Goal: Task Accomplishment & Management: Manage account settings

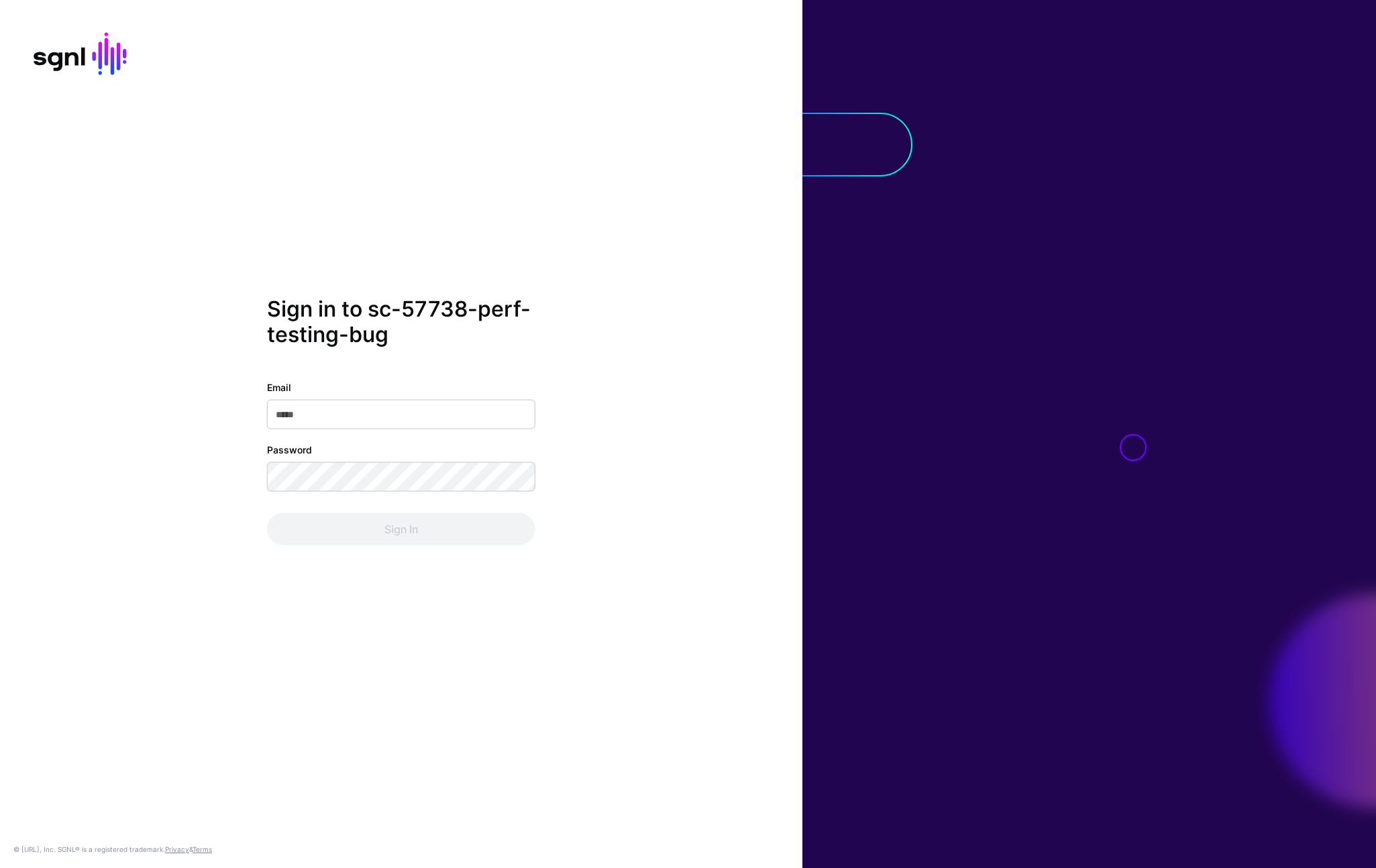
drag, startPoint x: 324, startPoint y: 415, endPoint x: 331, endPoint y: 422, distance: 9.9
click at [324, 414] on input "Email" at bounding box center [401, 414] width 268 height 30
type input "**********"
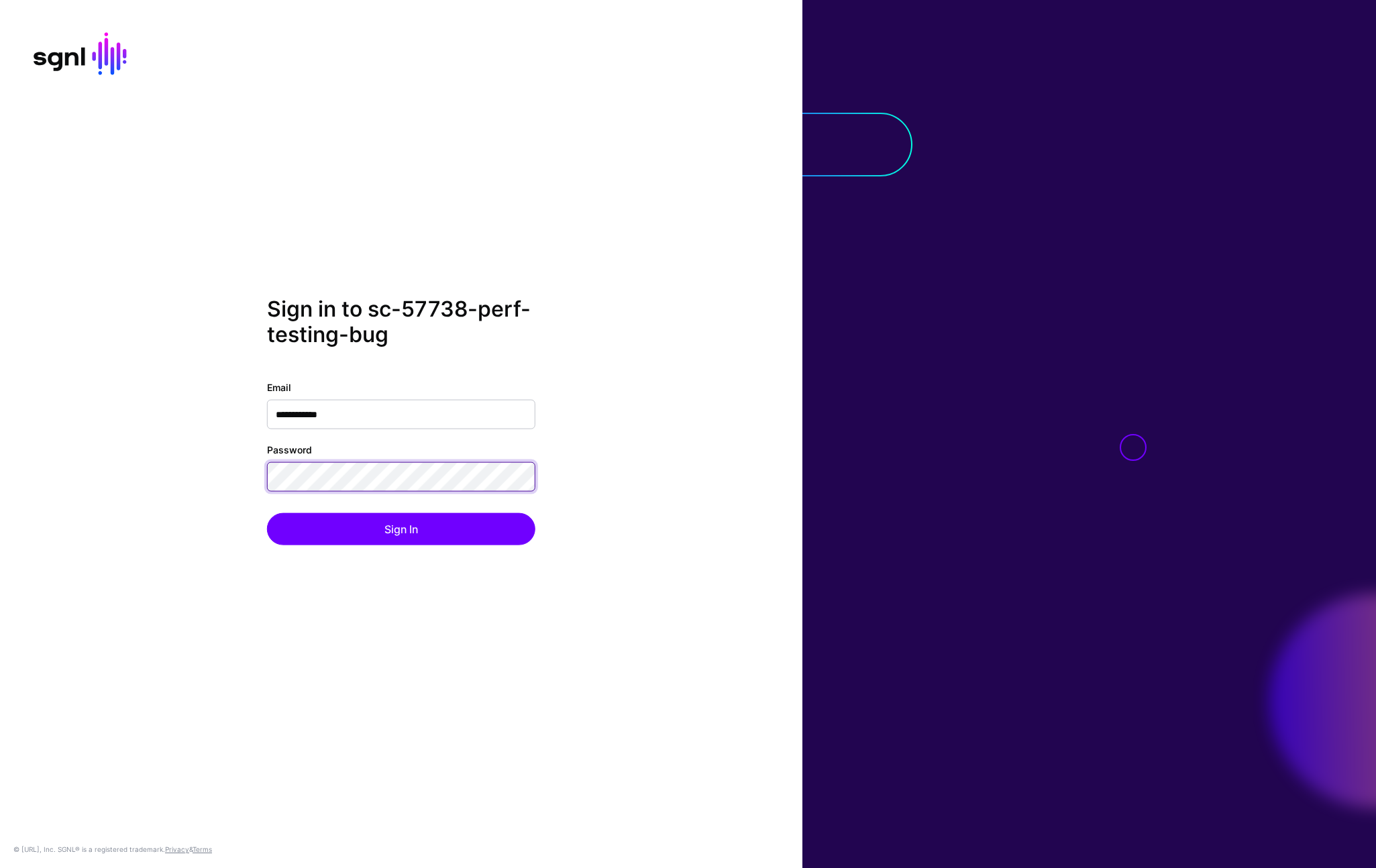
click at [267, 512] on button "Sign In" at bounding box center [401, 528] width 268 height 32
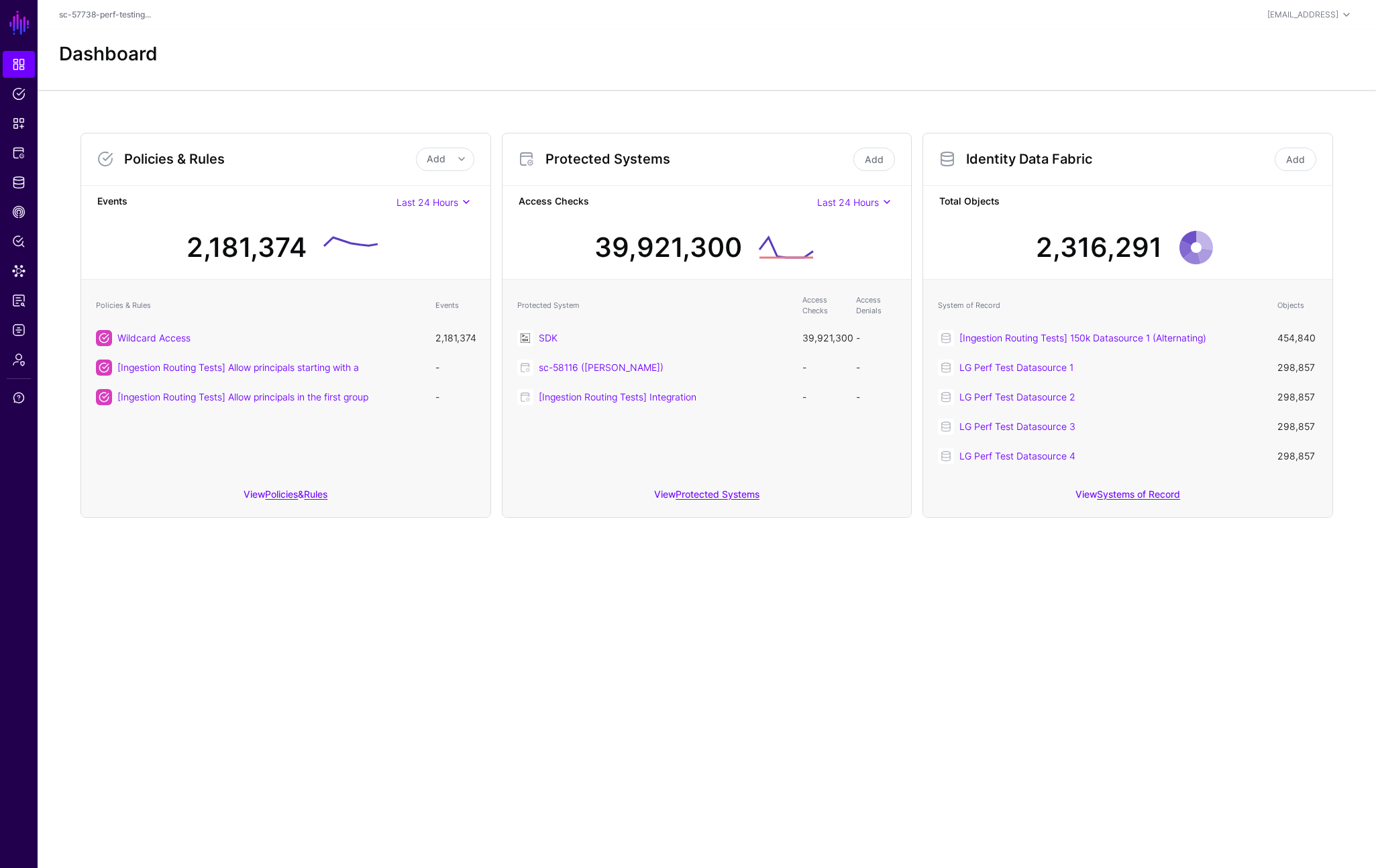
click at [358, 523] on div "Policies & Rules Add Add Policy Add Rule Events Last 24 Hours Last 24 Hours Las…" at bounding box center [706, 325] width 1339 height 471
click at [22, 156] on span "Protected Systems" at bounding box center [19, 153] width 14 height 14
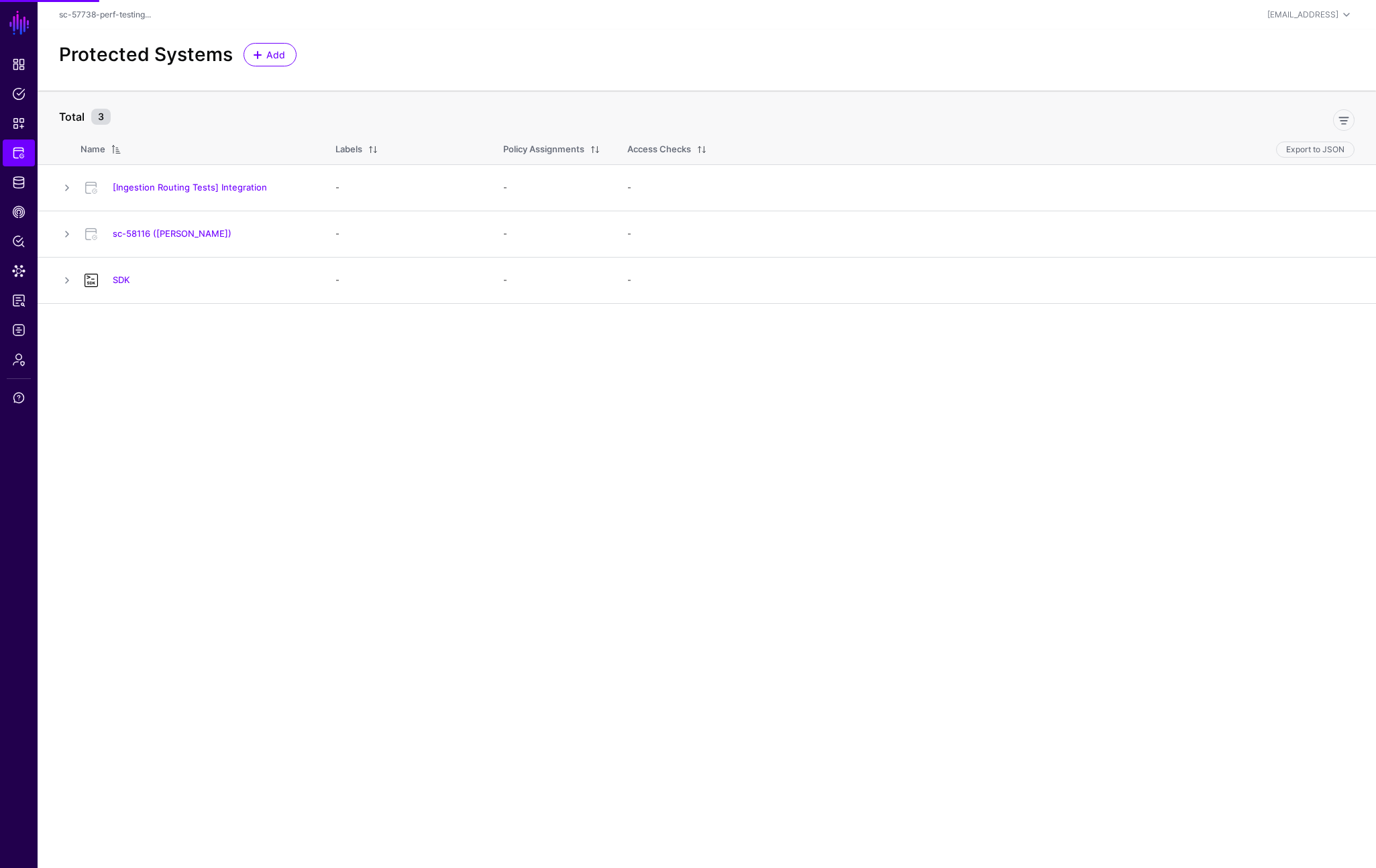
drag, startPoint x: 216, startPoint y: 350, endPoint x: 213, endPoint y: 309, distance: 41.1
click at [215, 346] on main "SGNL Dashboard Policies Snippets Protected Systems Identity Data Fabric CAEP Hu…" at bounding box center [688, 434] width 1376 height 868
click at [183, 334] on main "SGNL Dashboard Policies Snippets Protected Systems Identity Data Fabric CAEP Hu…" at bounding box center [688, 434] width 1376 height 868
click at [73, 281] on link at bounding box center [66, 280] width 16 height 16
click at [70, 281] on link at bounding box center [66, 280] width 16 height 16
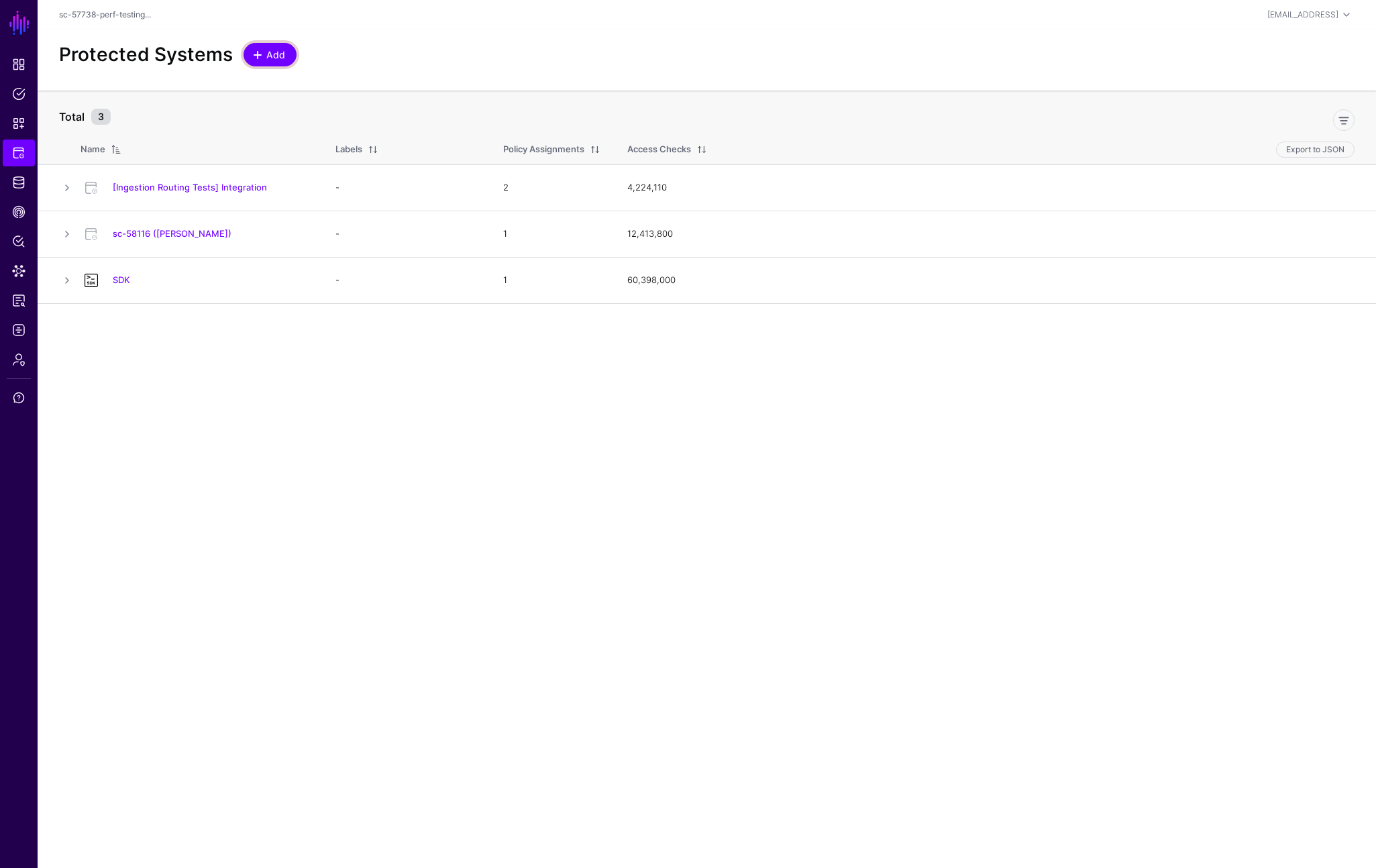
click at [274, 55] on span "Add" at bounding box center [276, 54] width 22 height 14
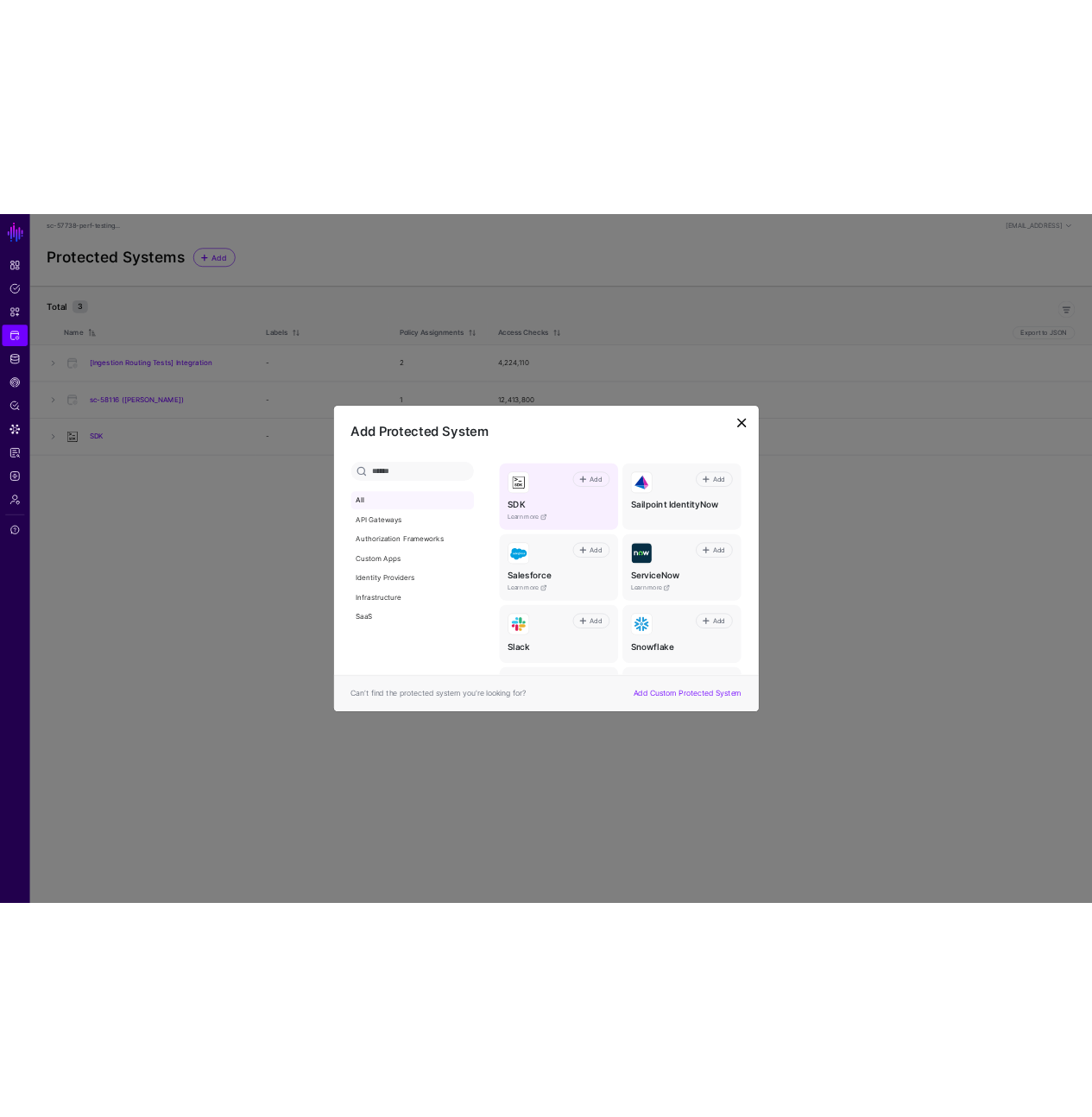
scroll to position [949, 0]
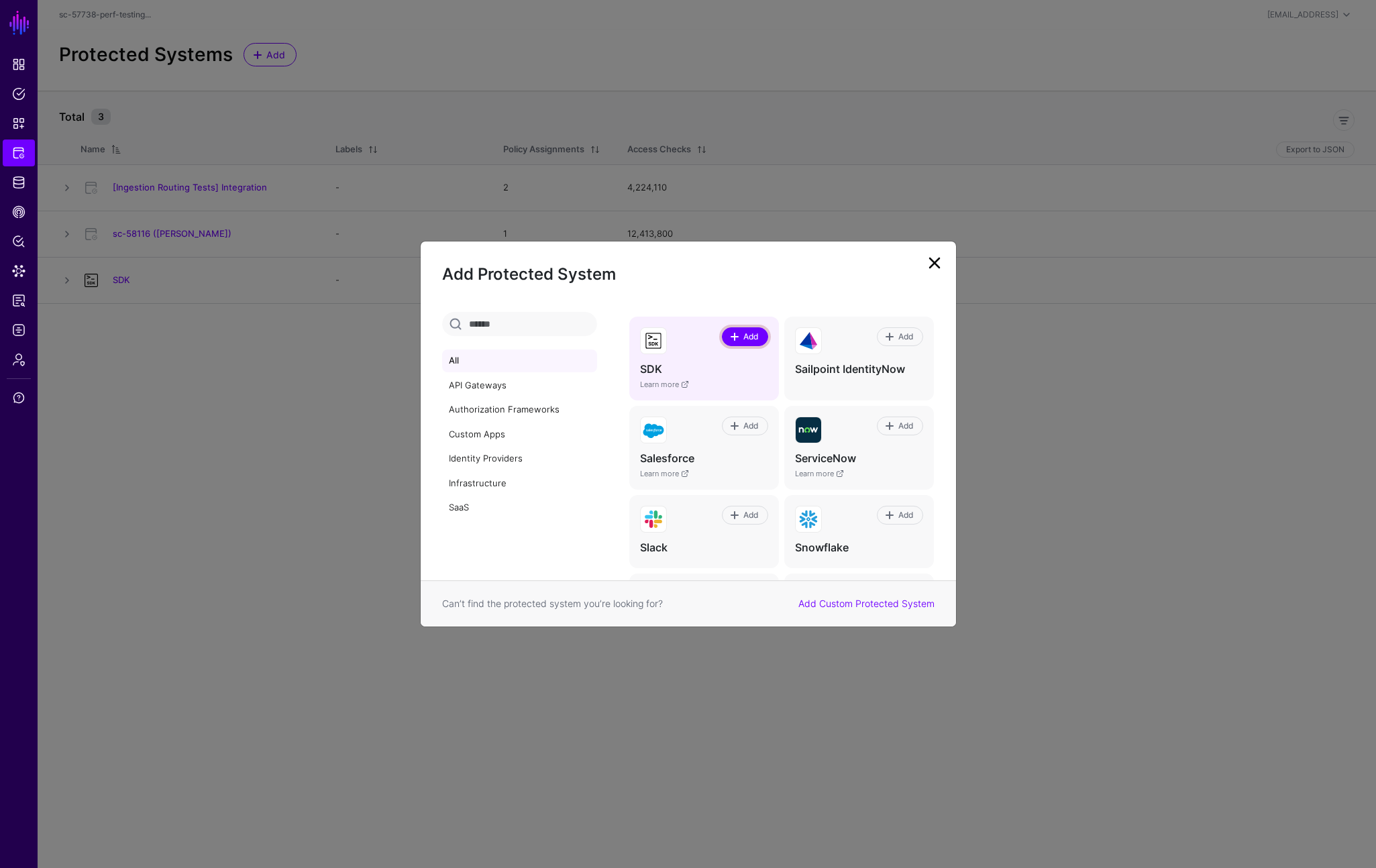
click at [742, 338] on span "Add" at bounding box center [751, 337] width 18 height 12
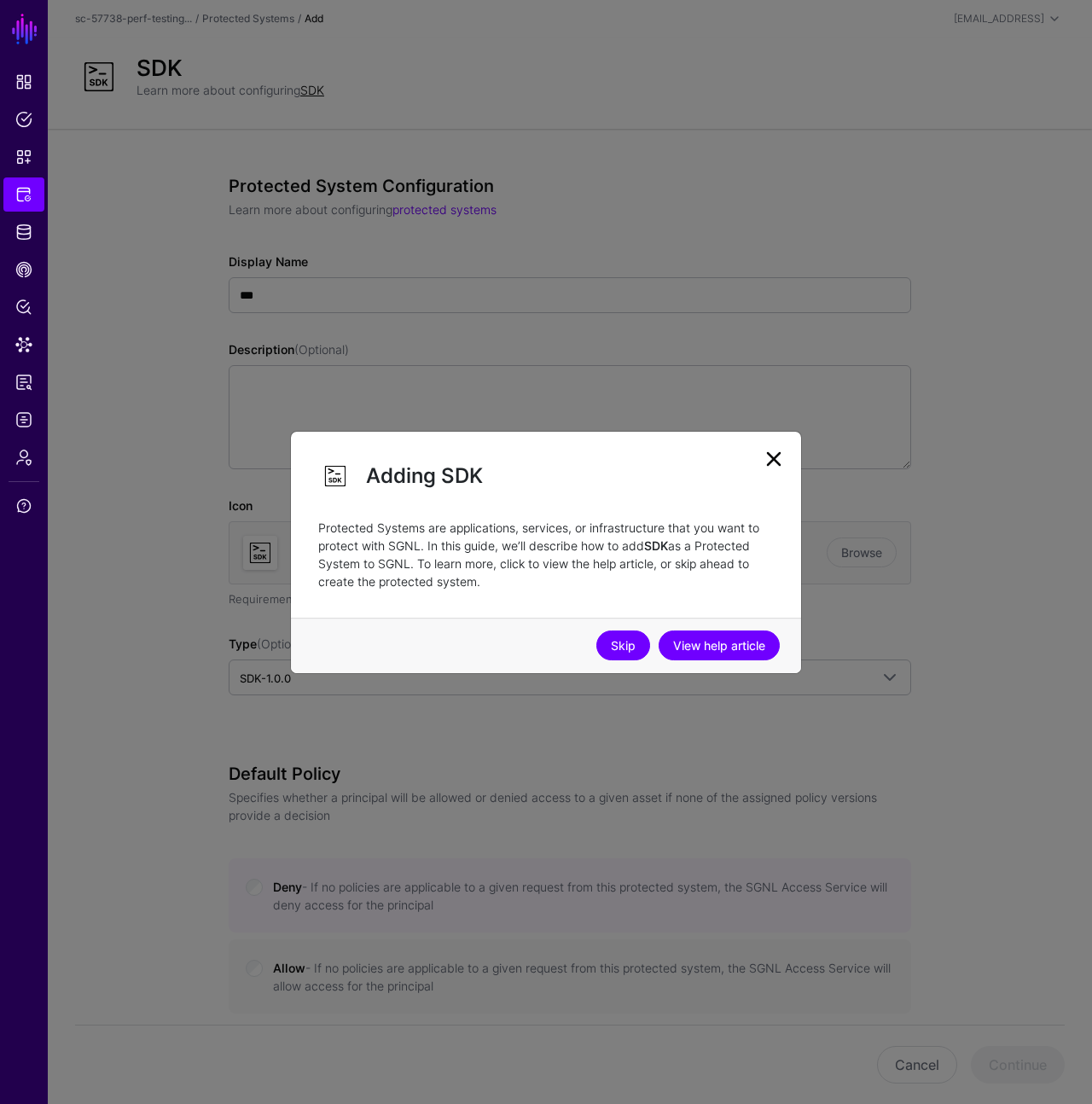
drag, startPoint x: 623, startPoint y: 651, endPoint x: 613, endPoint y: 637, distance: 17.2
click at [622, 650] on link "Skip" at bounding box center [622, 645] width 53 height 30
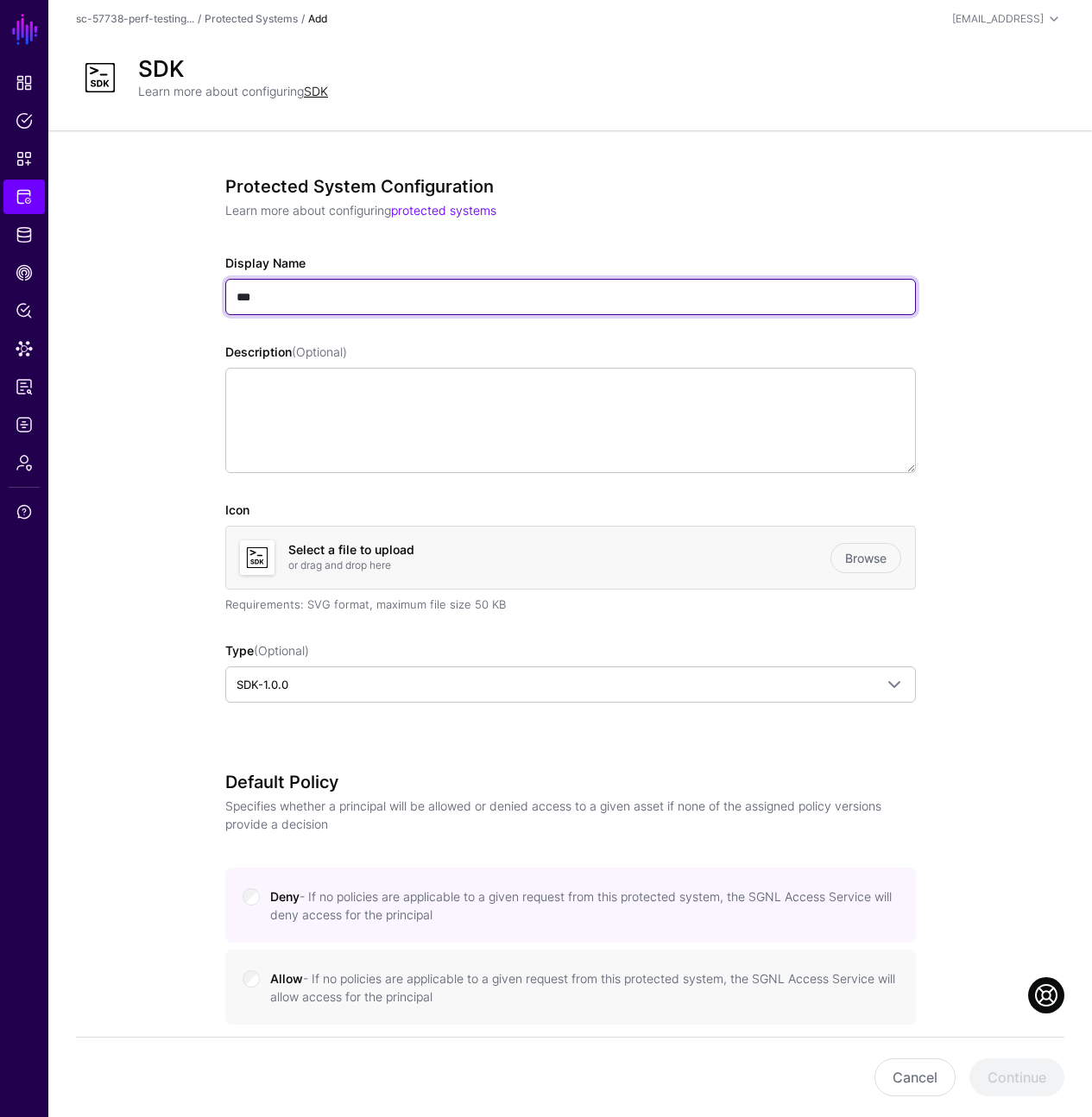
click at [374, 287] on input "***" at bounding box center [570, 297] width 690 height 36
click at [376, 301] on input "***" at bounding box center [570, 297] width 690 height 36
type input "**********"
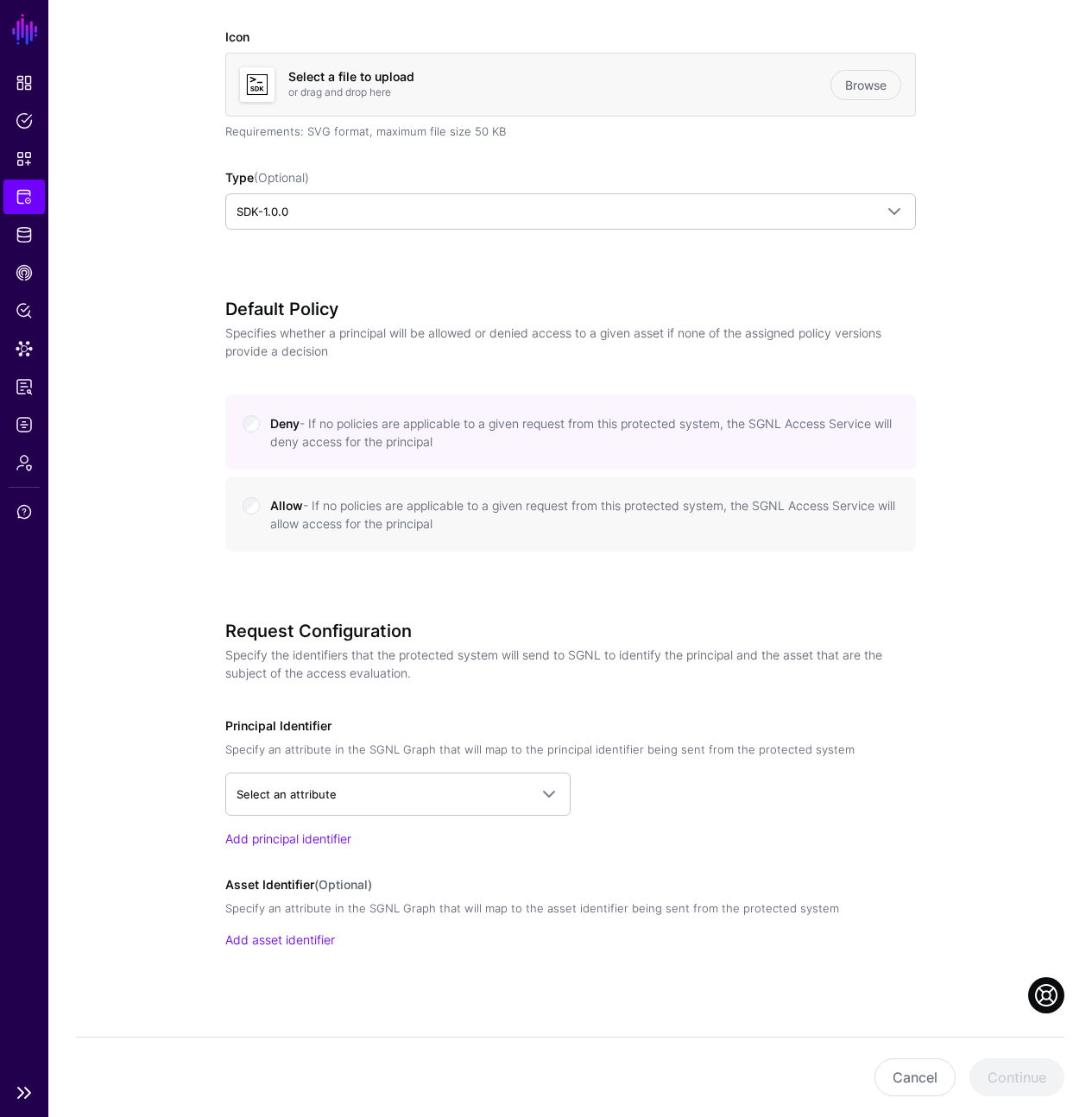
scroll to position [486, 0]
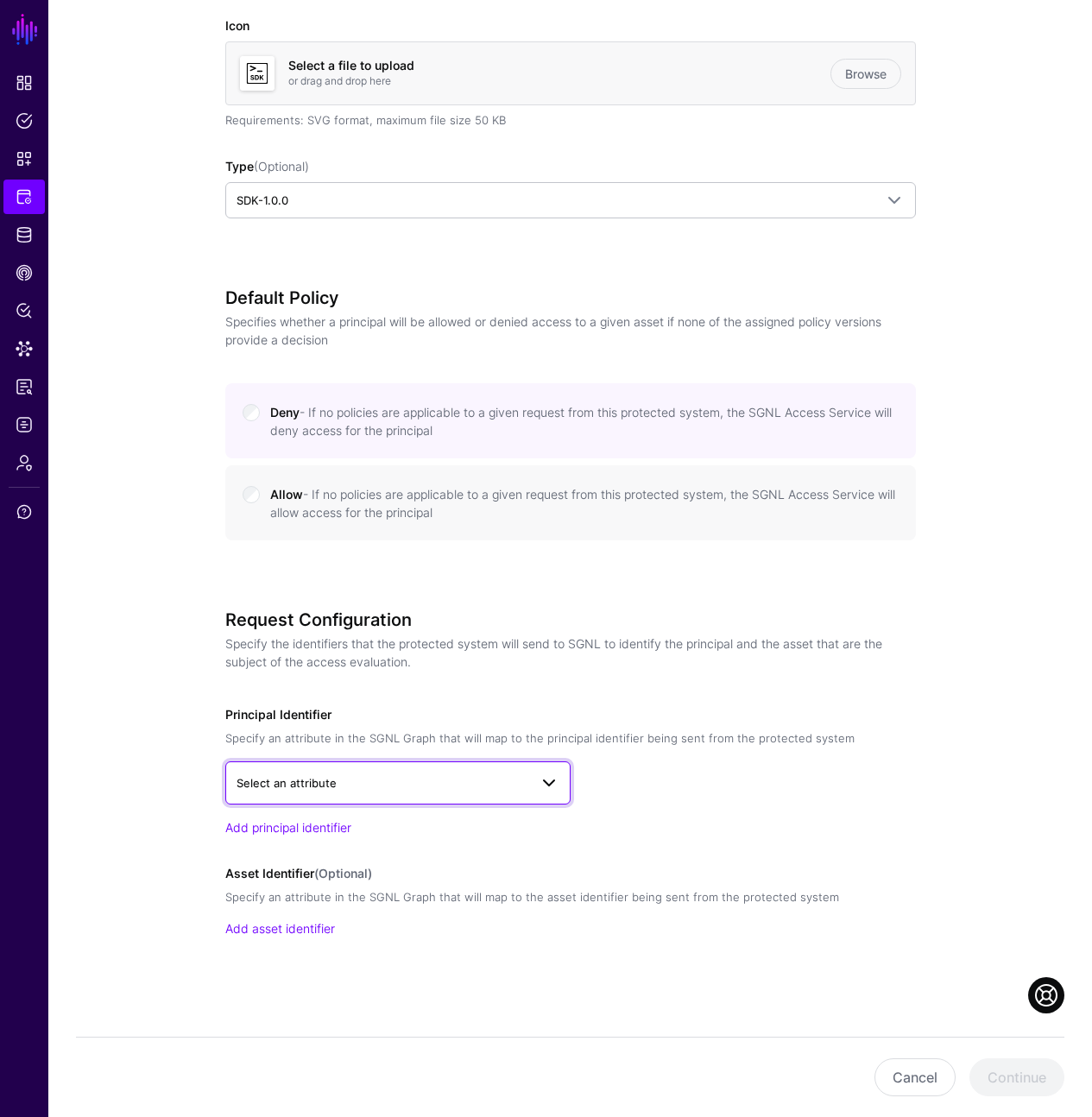
click at [336, 777] on span "Select an attribute" at bounding box center [382, 782] width 292 height 19
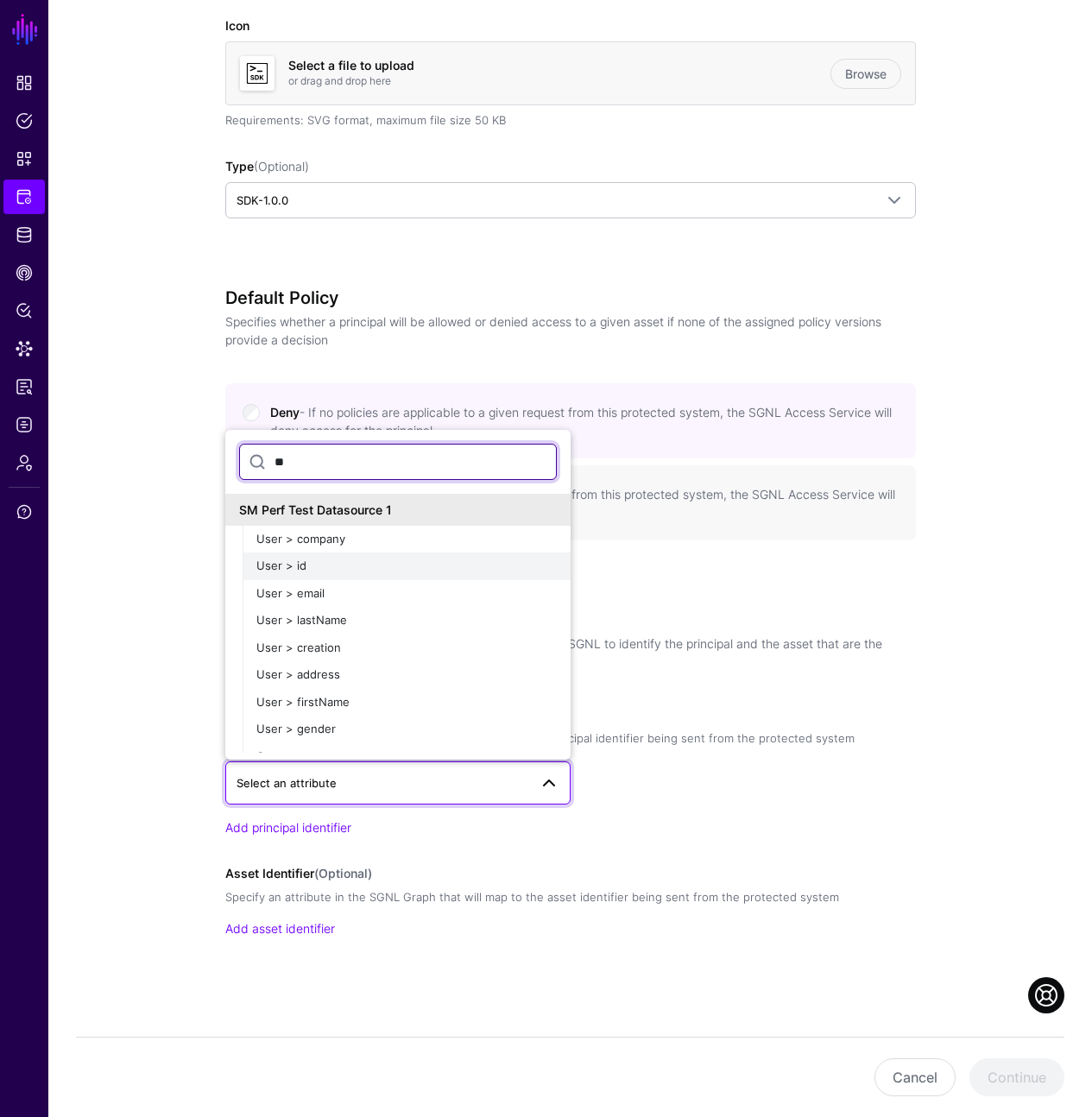
type input "**"
click at [369, 568] on div "User > id" at bounding box center [407, 567] width 300 height 18
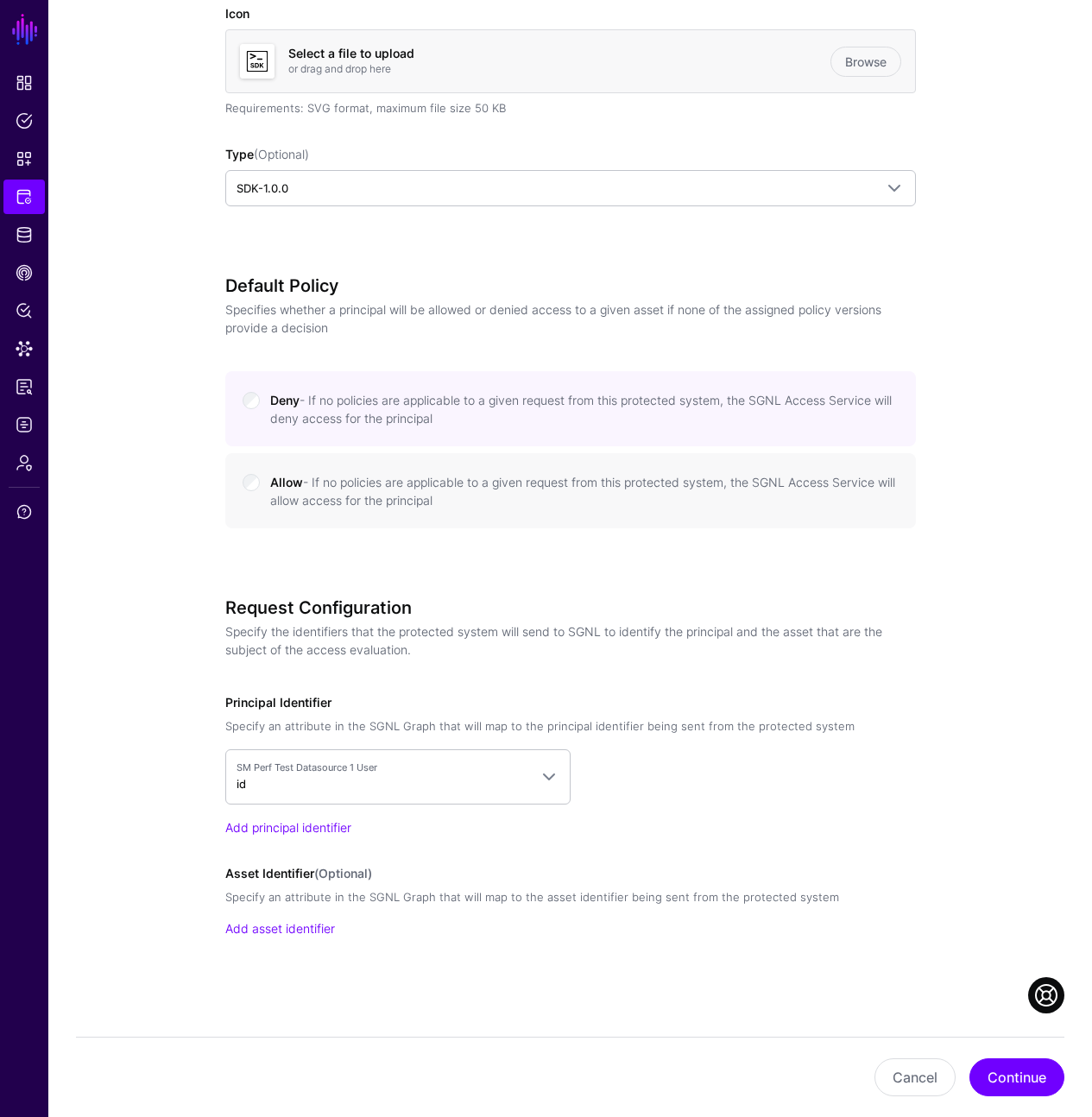
scroll to position [497, 0]
click at [1015, 1077] on button "Continue" at bounding box center [1016, 1077] width 95 height 38
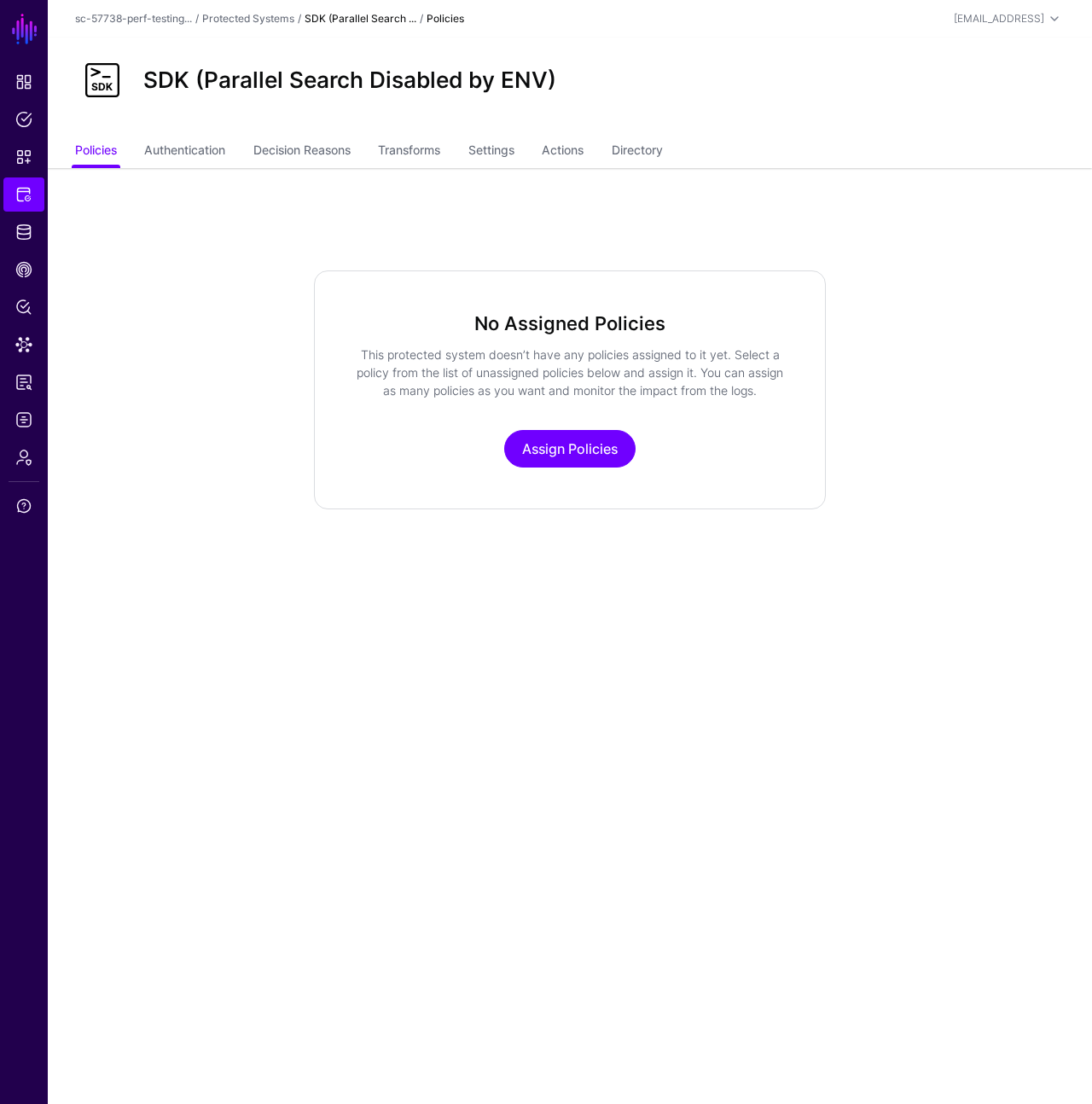
click at [202, 438] on app-integrations-item-policies "No Assigned Policies This protected system doesn’t have any policies assigned t…" at bounding box center [570, 389] width 1044 height 238
click at [272, 395] on app-integrations-item-policies "No Assigned Policies This protected system doesn’t have any policies assigned t…" at bounding box center [570, 389] width 1044 height 238
click at [578, 443] on link "Assign Policies" at bounding box center [569, 449] width 131 height 38
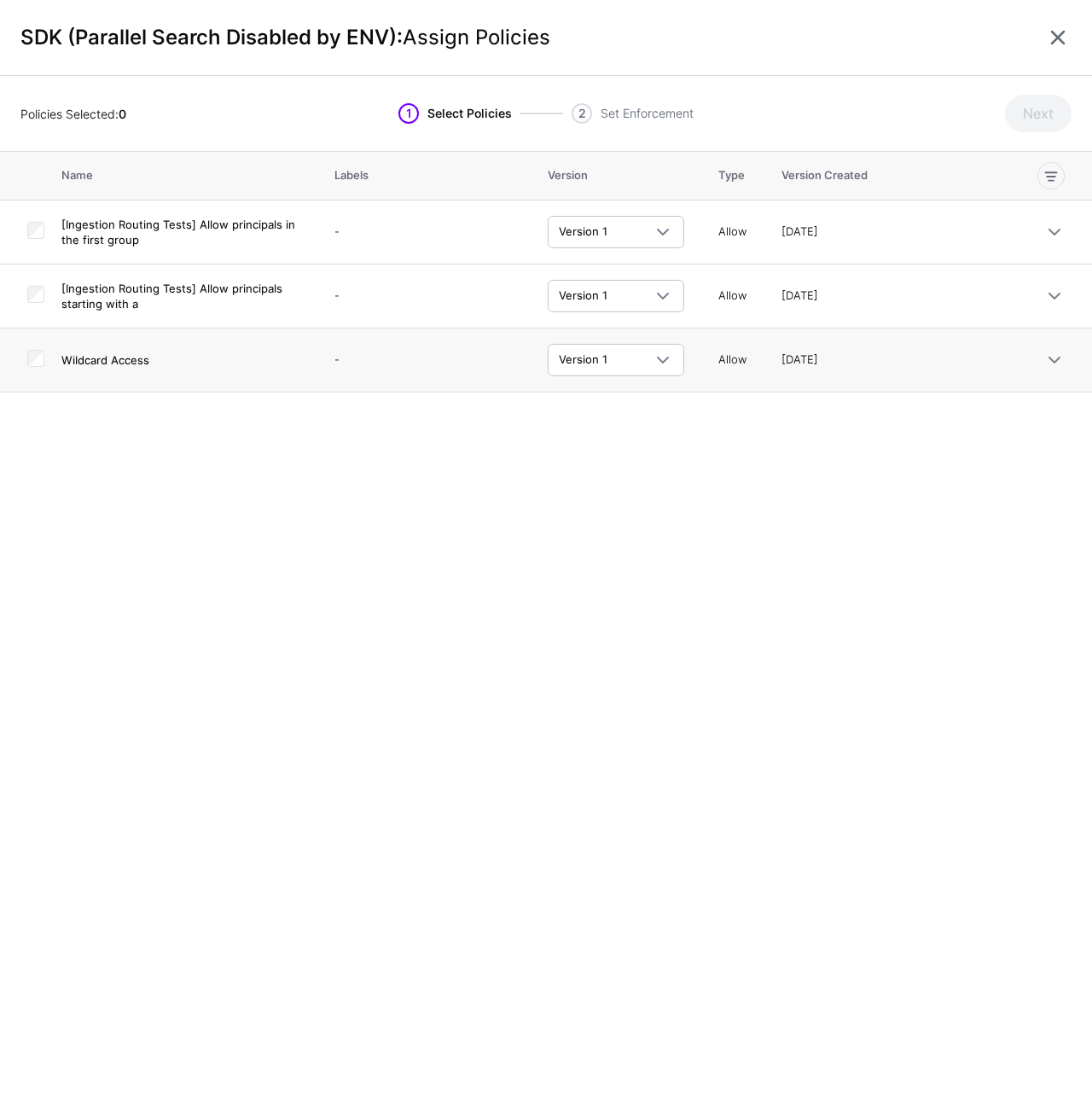
drag, startPoint x: 310, startPoint y: 352, endPoint x: 299, endPoint y: 337, distance: 18.6
click at [310, 352] on td "Wildcard Access" at bounding box center [189, 360] width 256 height 64
click at [308, 385] on td "Wildcard Access" at bounding box center [189, 360] width 256 height 64
drag, startPoint x: 201, startPoint y: 453, endPoint x: 215, endPoint y: 357, distance: 97.0
click at [202, 453] on div "Name Labels Version Type Version Created [Ingestion Routing Tests] Allow princi…" at bounding box center [546, 627] width 1092 height 953
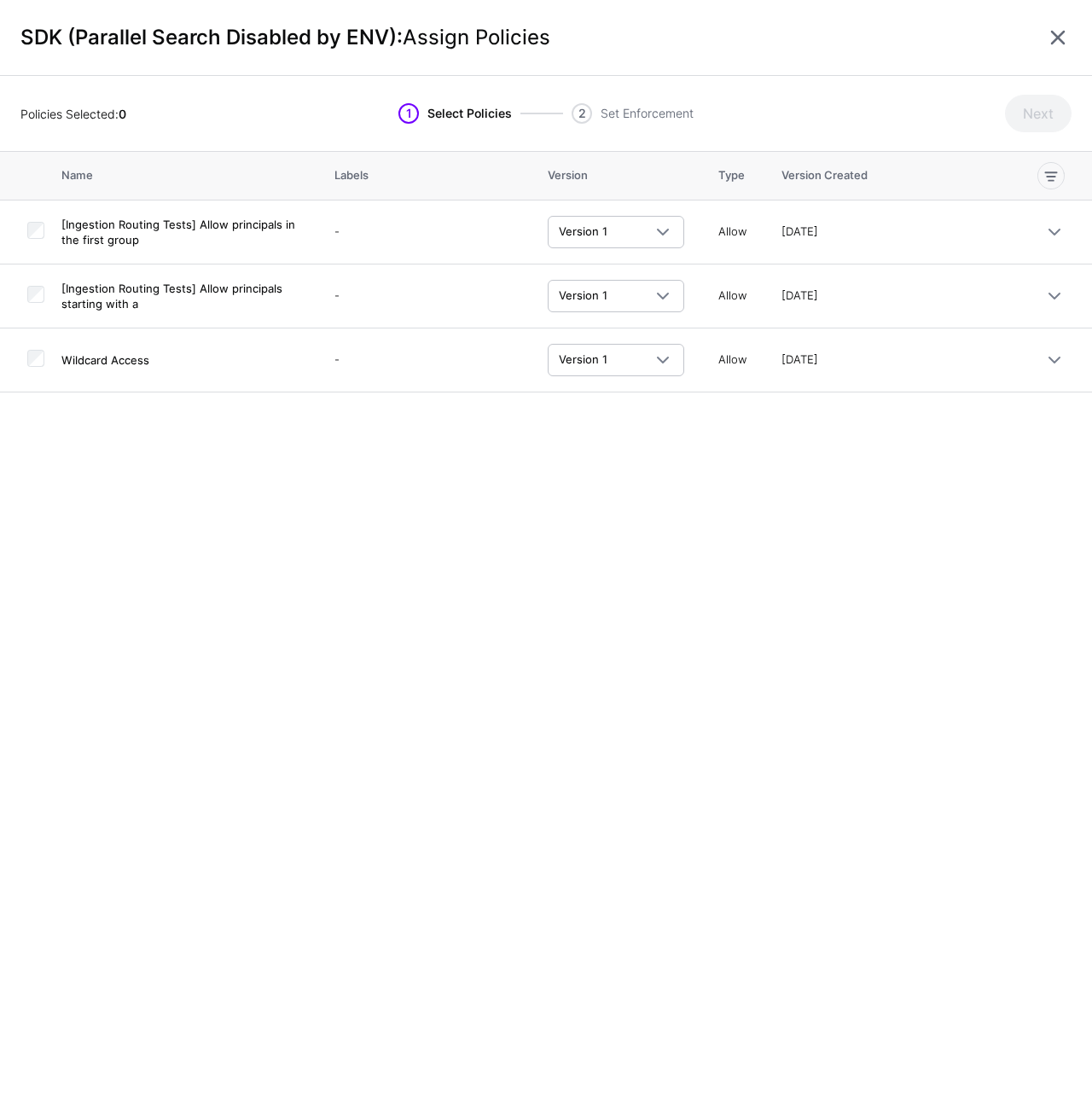
click at [1067, 51] on div "SDK (Parallel Search Disabled by ENV): Assign Policies" at bounding box center [546, 38] width 1092 height 76
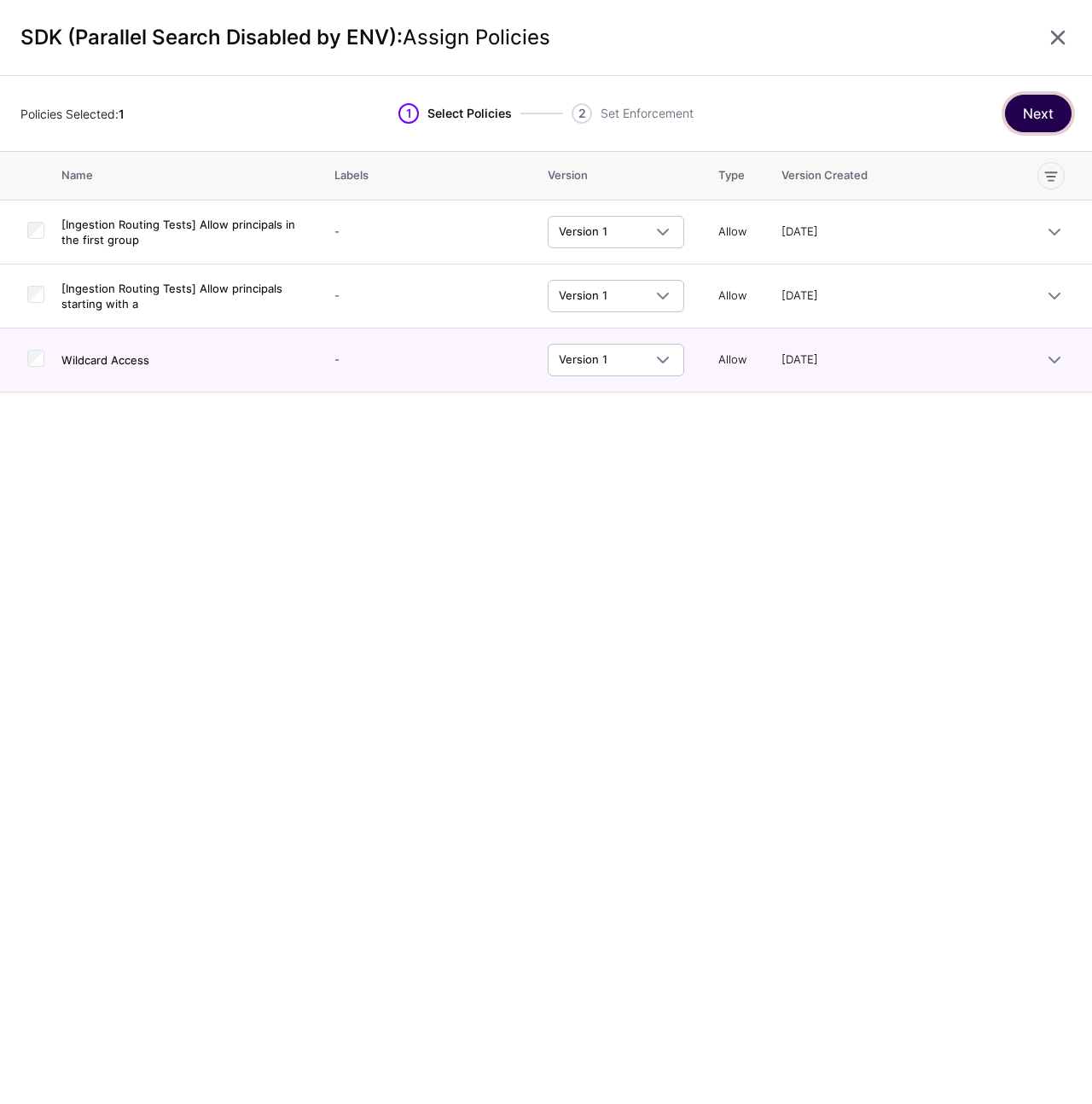
click at [1024, 122] on button "Next" at bounding box center [1038, 114] width 67 height 38
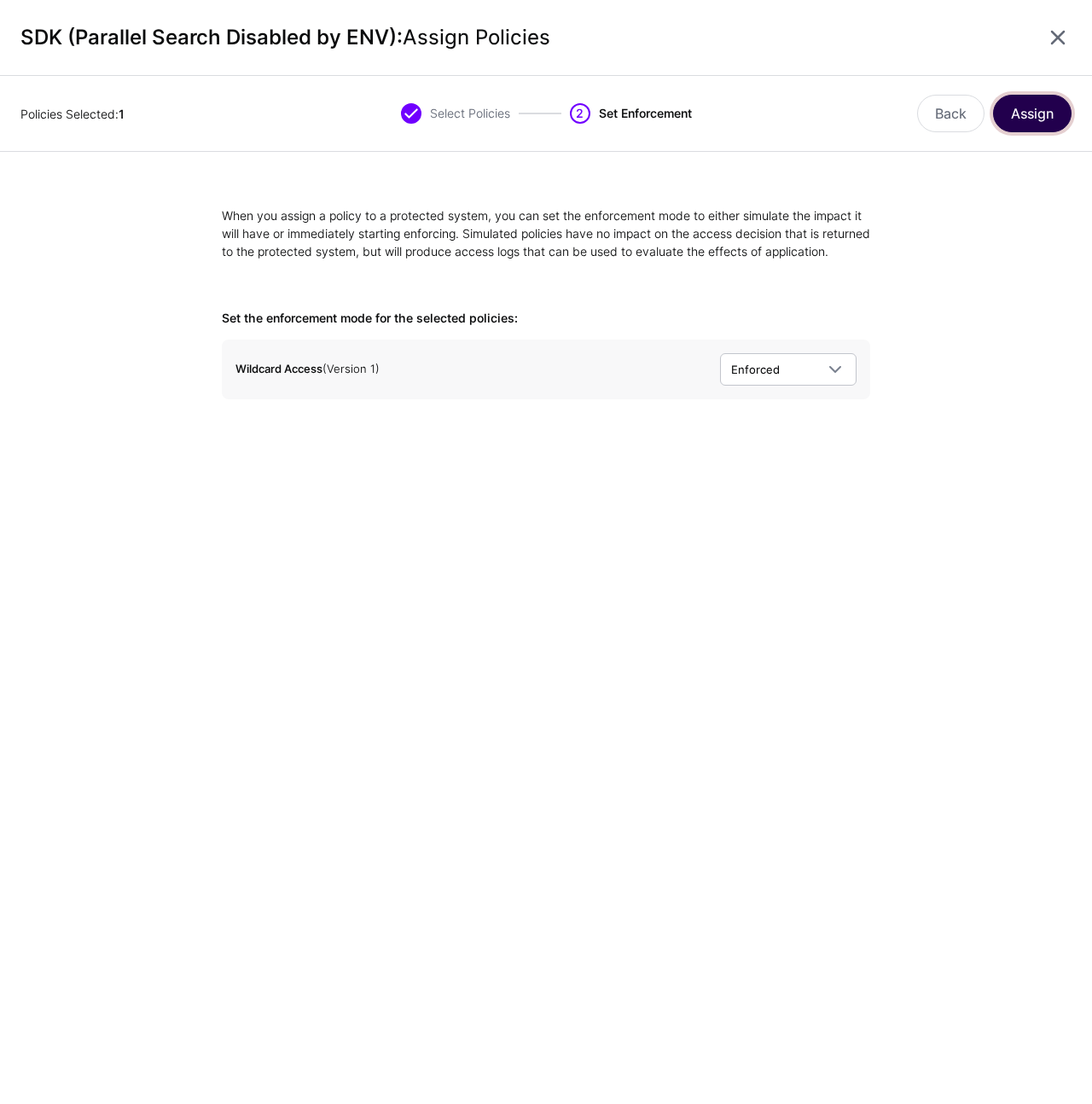
click at [1041, 111] on button "Assign" at bounding box center [1032, 114] width 79 height 38
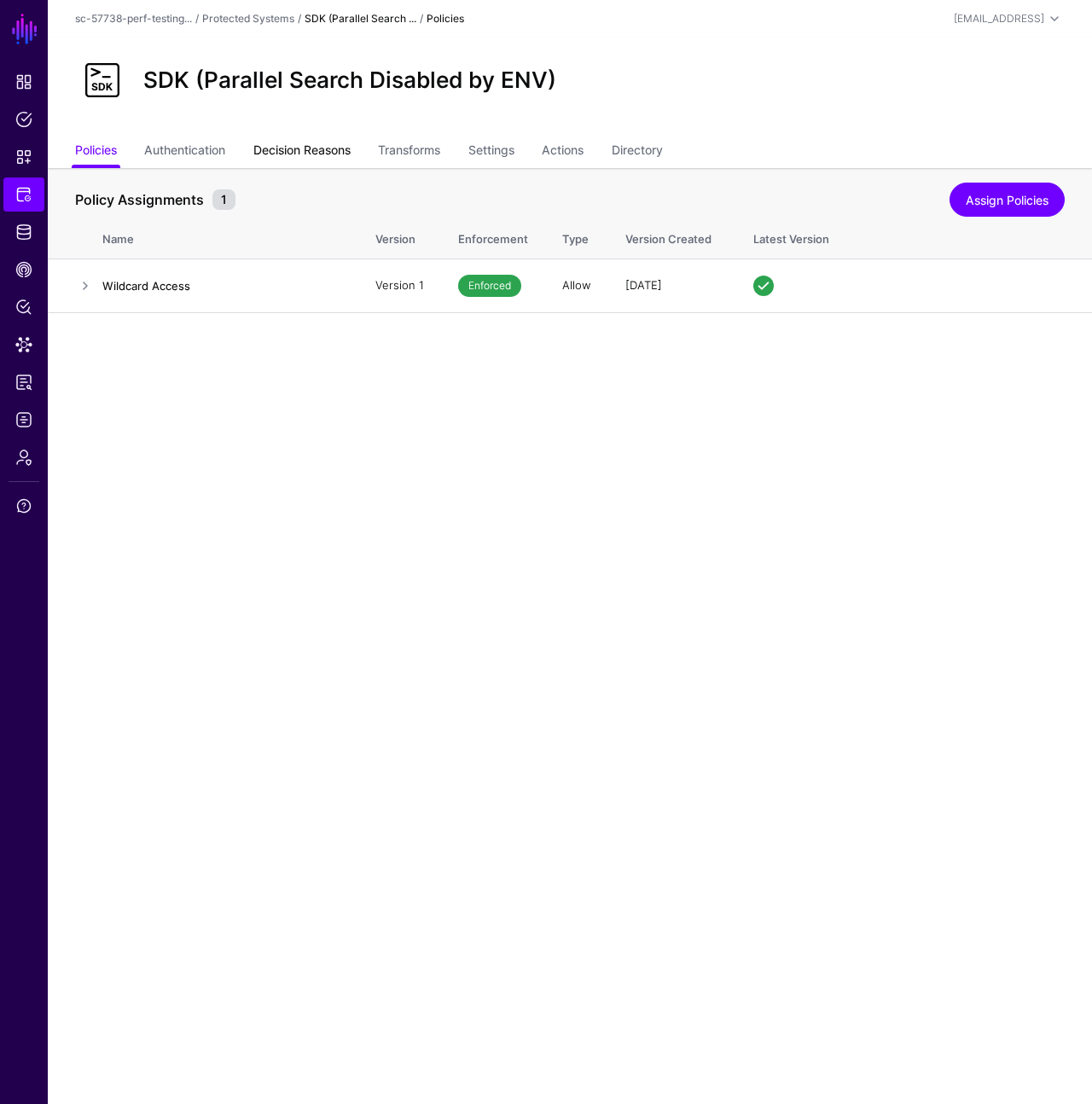
click at [299, 151] on link "Decision Reasons" at bounding box center [302, 151] width 97 height 32
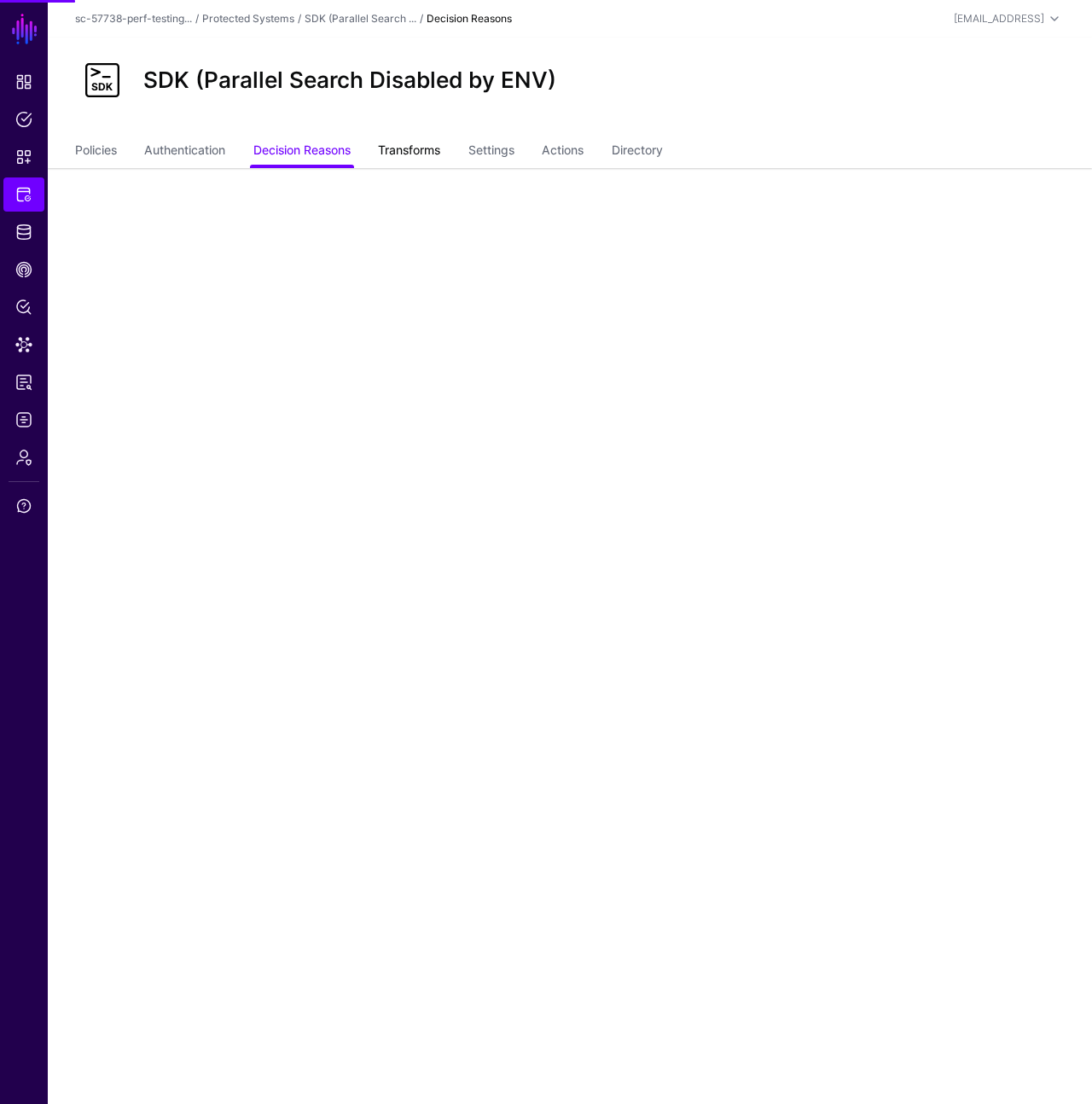
click at [412, 157] on link "Transforms" at bounding box center [409, 151] width 62 height 32
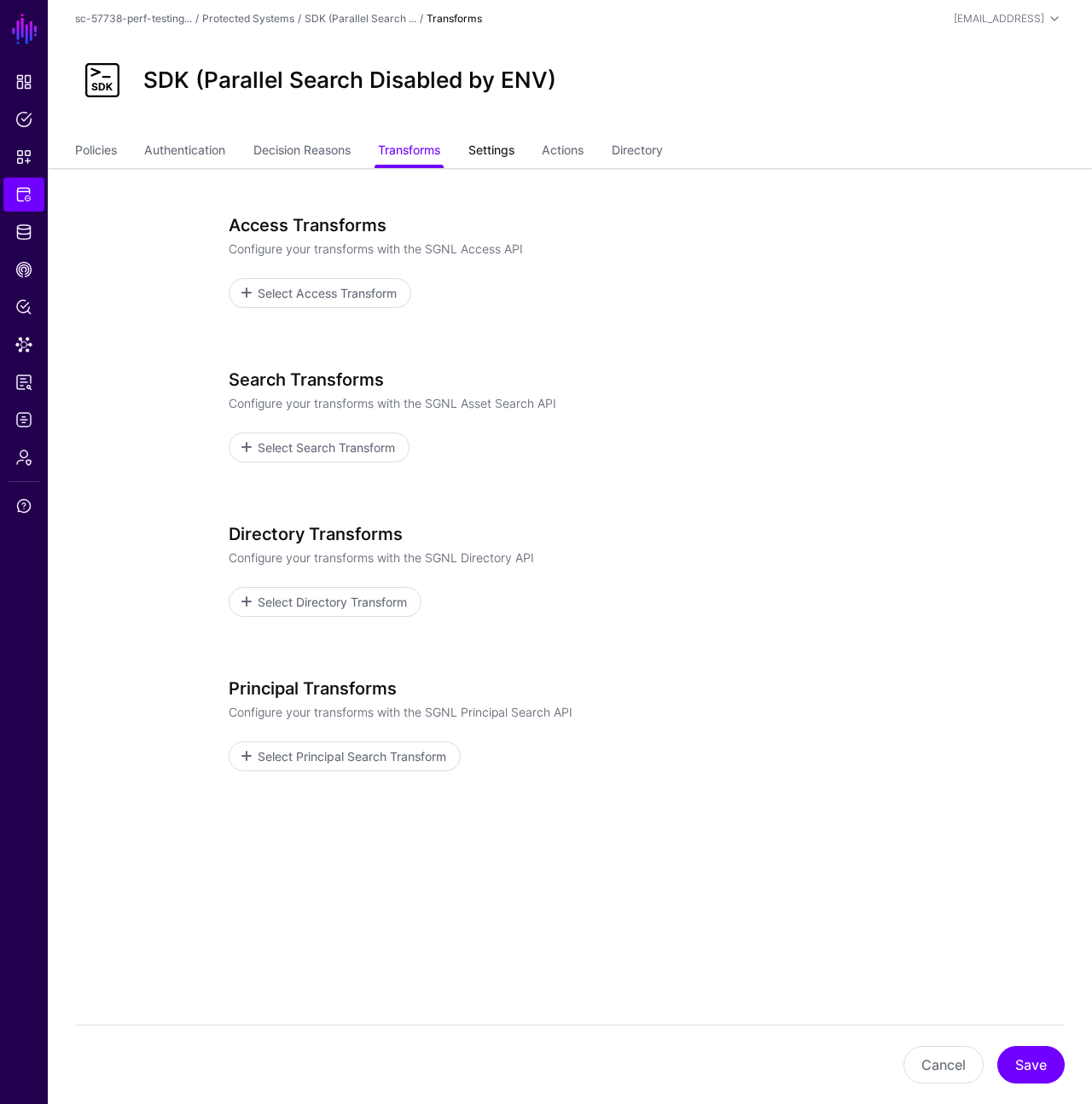
drag, startPoint x: 498, startPoint y: 152, endPoint x: 498, endPoint y: 162, distance: 10.0
click at [498, 152] on link "Settings" at bounding box center [490, 151] width 46 height 32
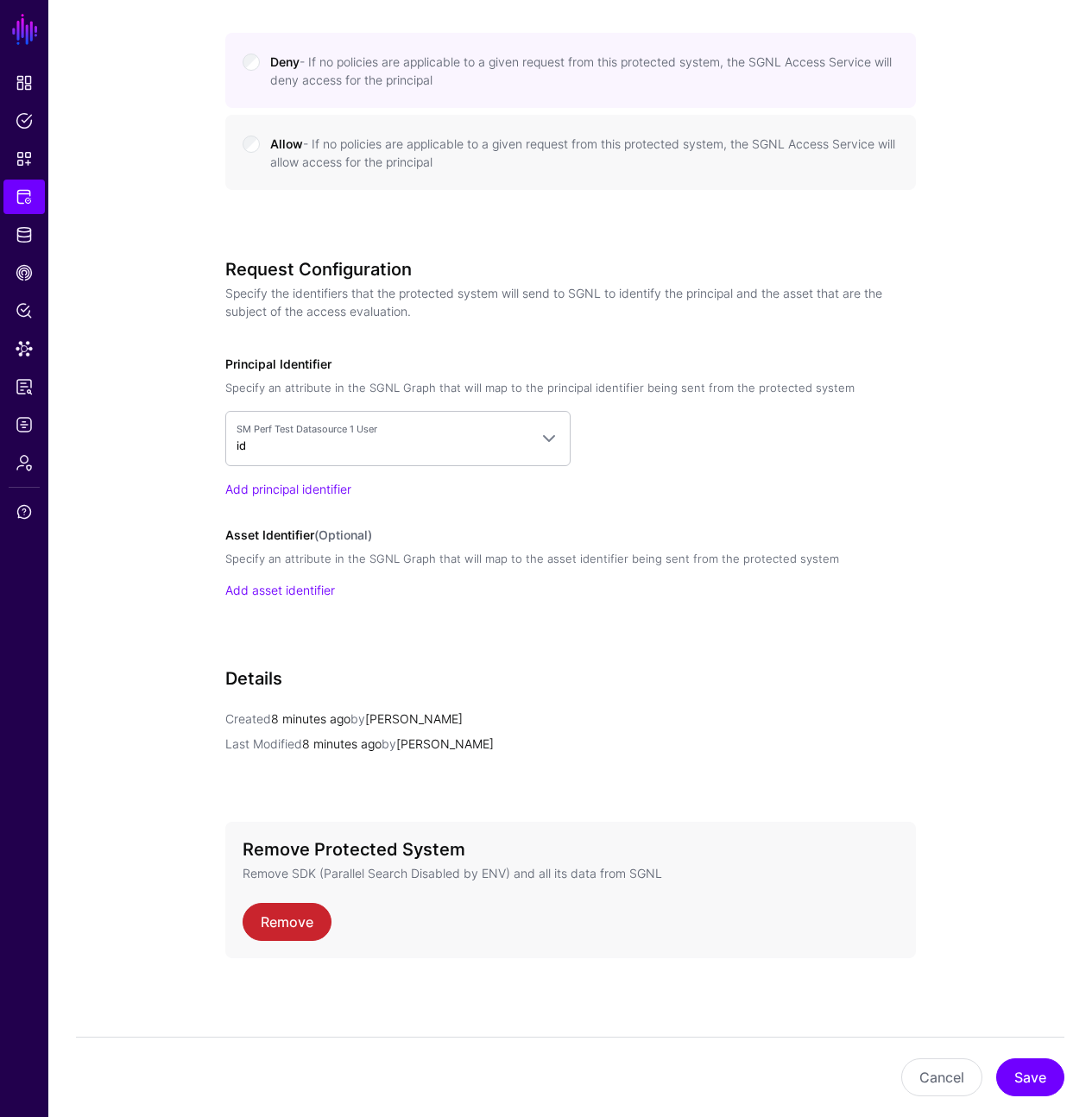
scroll to position [1051, 0]
click at [279, 590] on link "Add asset identifier" at bounding box center [280, 589] width 110 height 15
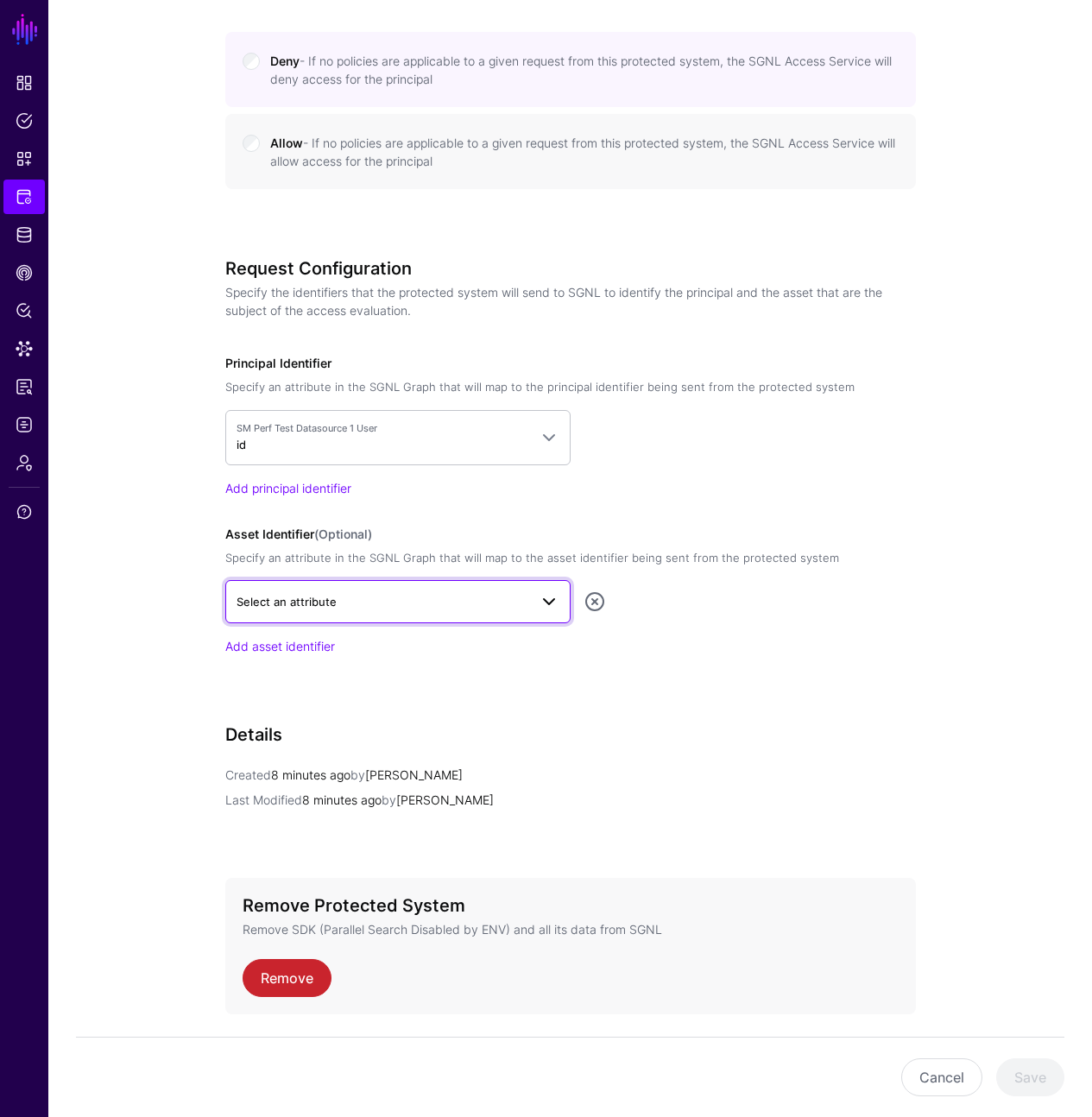
click at [309, 603] on span "Select an attribute" at bounding box center [287, 601] width 100 height 14
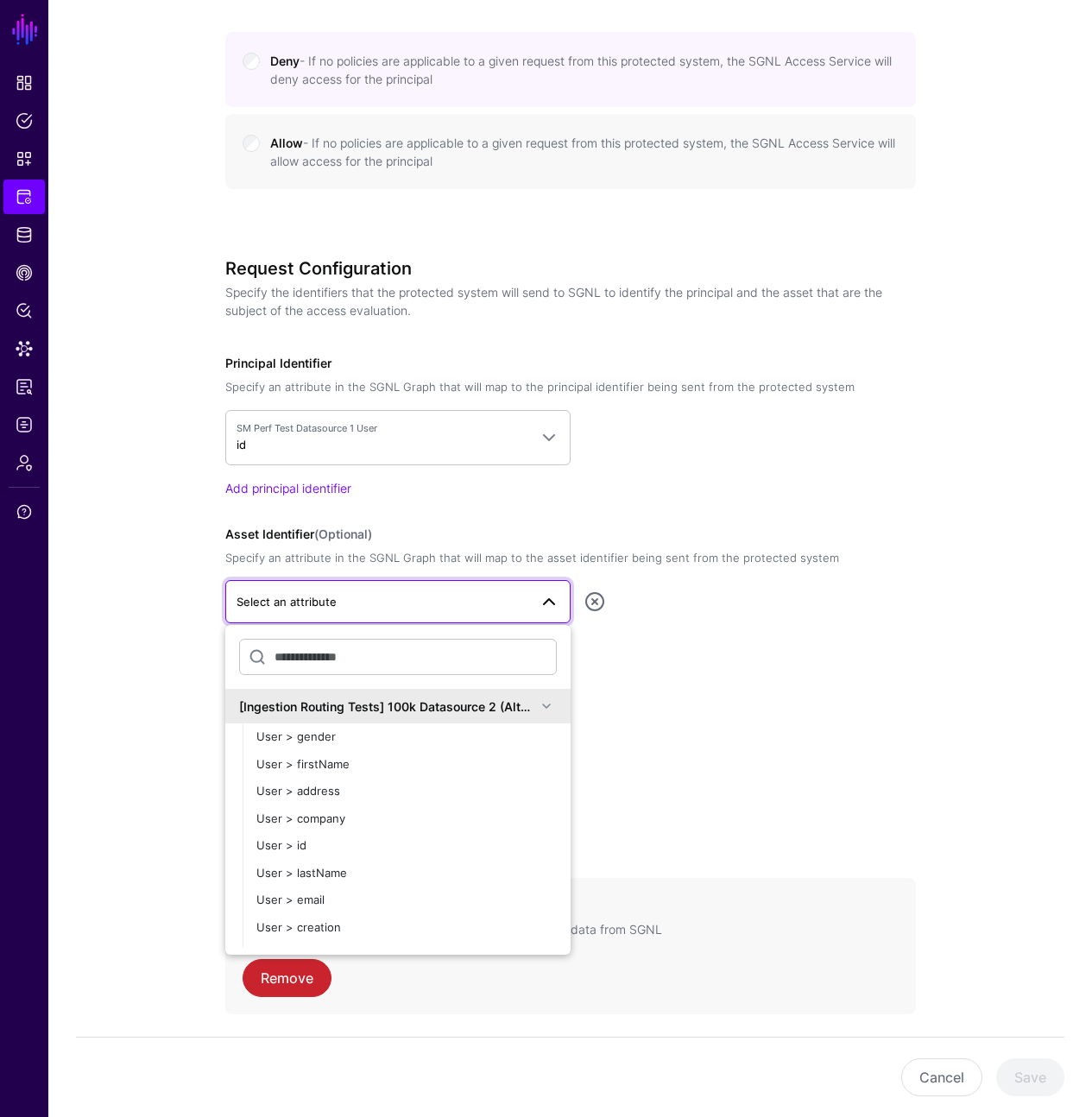
click at [386, 708] on div "[Ingestion Routing Tests] 100k Datasource 2 (Alternating)" at bounding box center [387, 706] width 297 height 18
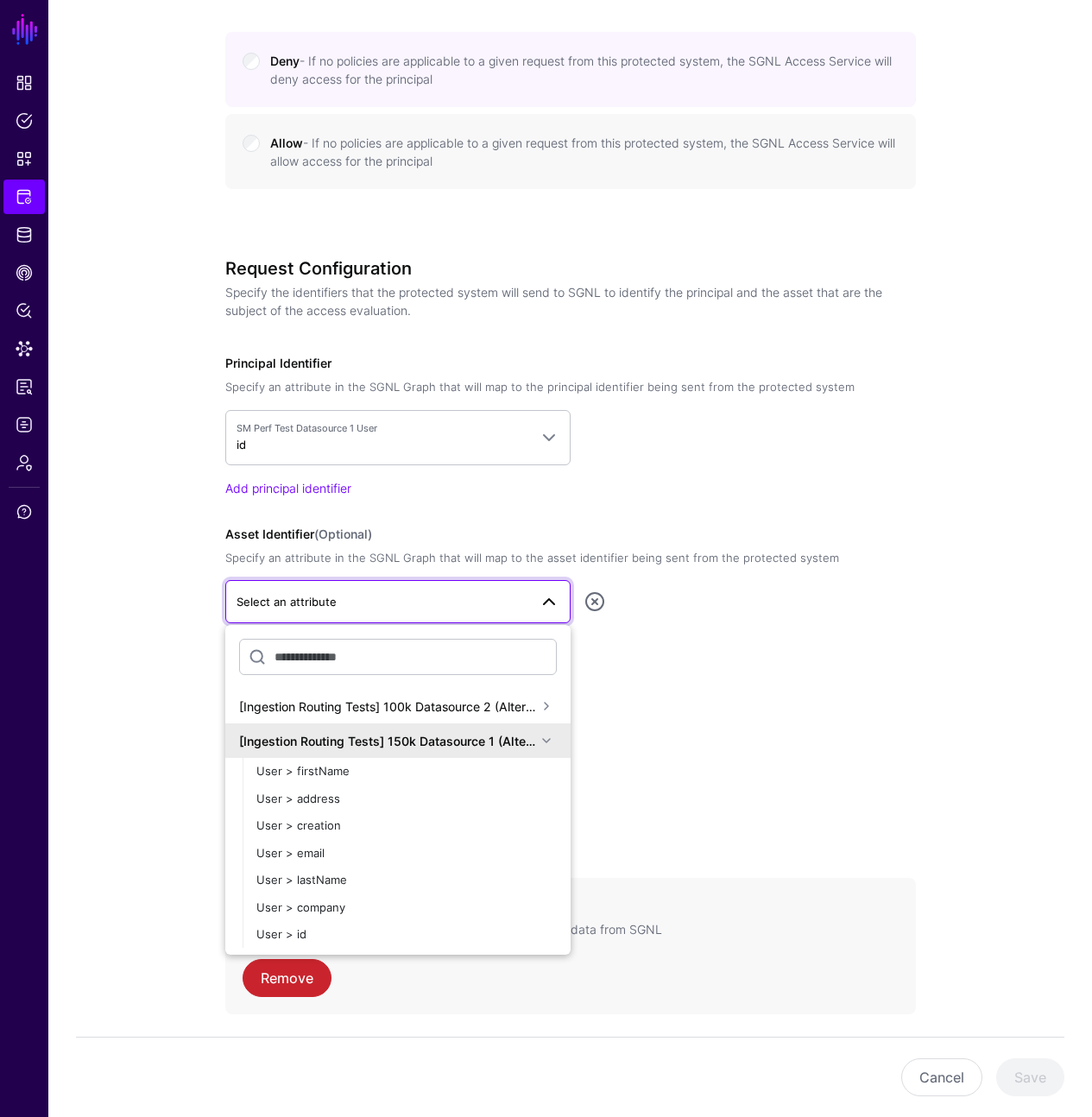
click at [415, 746] on div "[Ingestion Routing Tests] 150k Datasource 1 (Alternating)" at bounding box center [387, 741] width 297 height 18
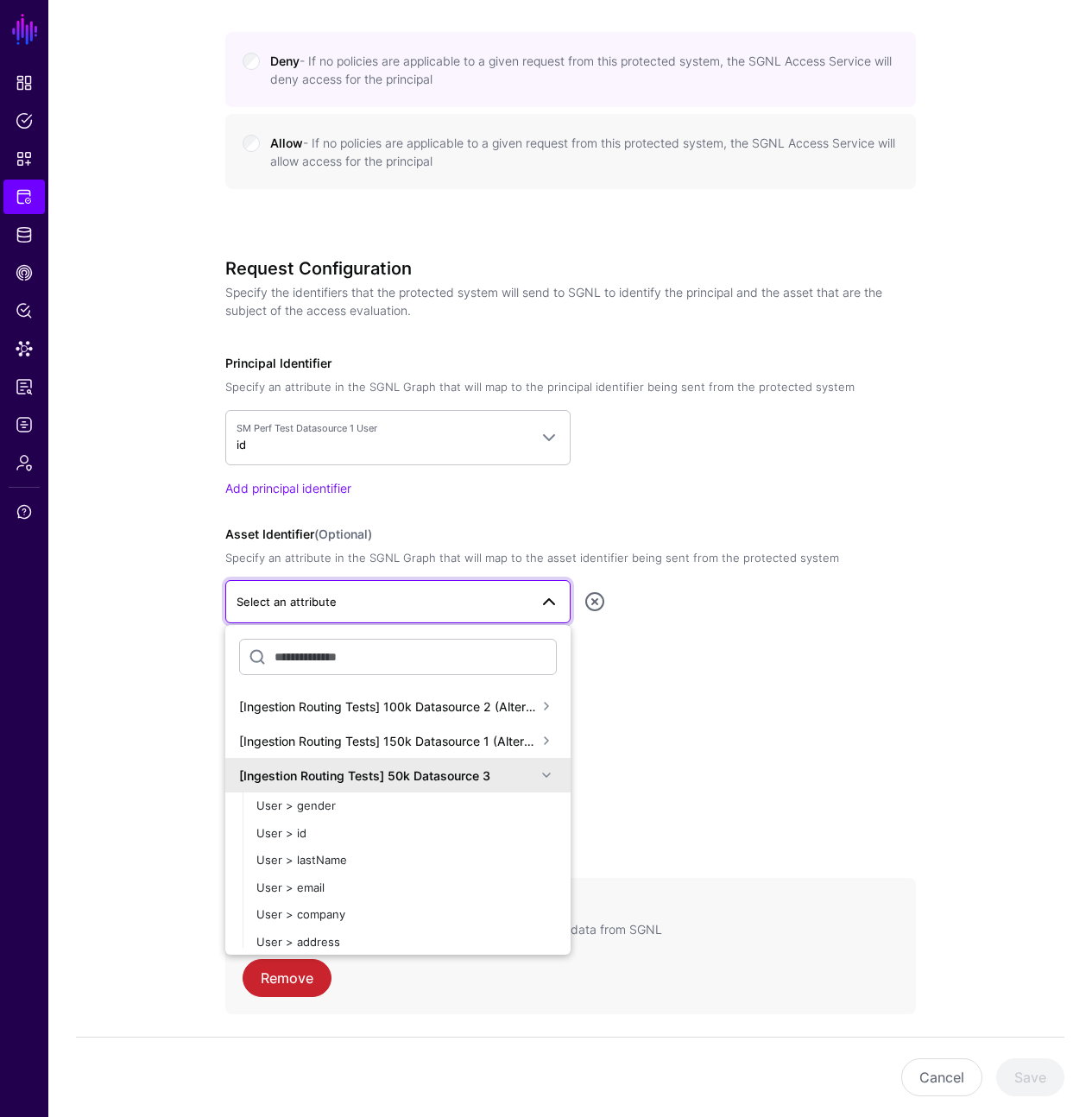
click at [418, 772] on div "[Ingestion Routing Tests] 50k Datasource 3" at bounding box center [387, 775] width 297 height 18
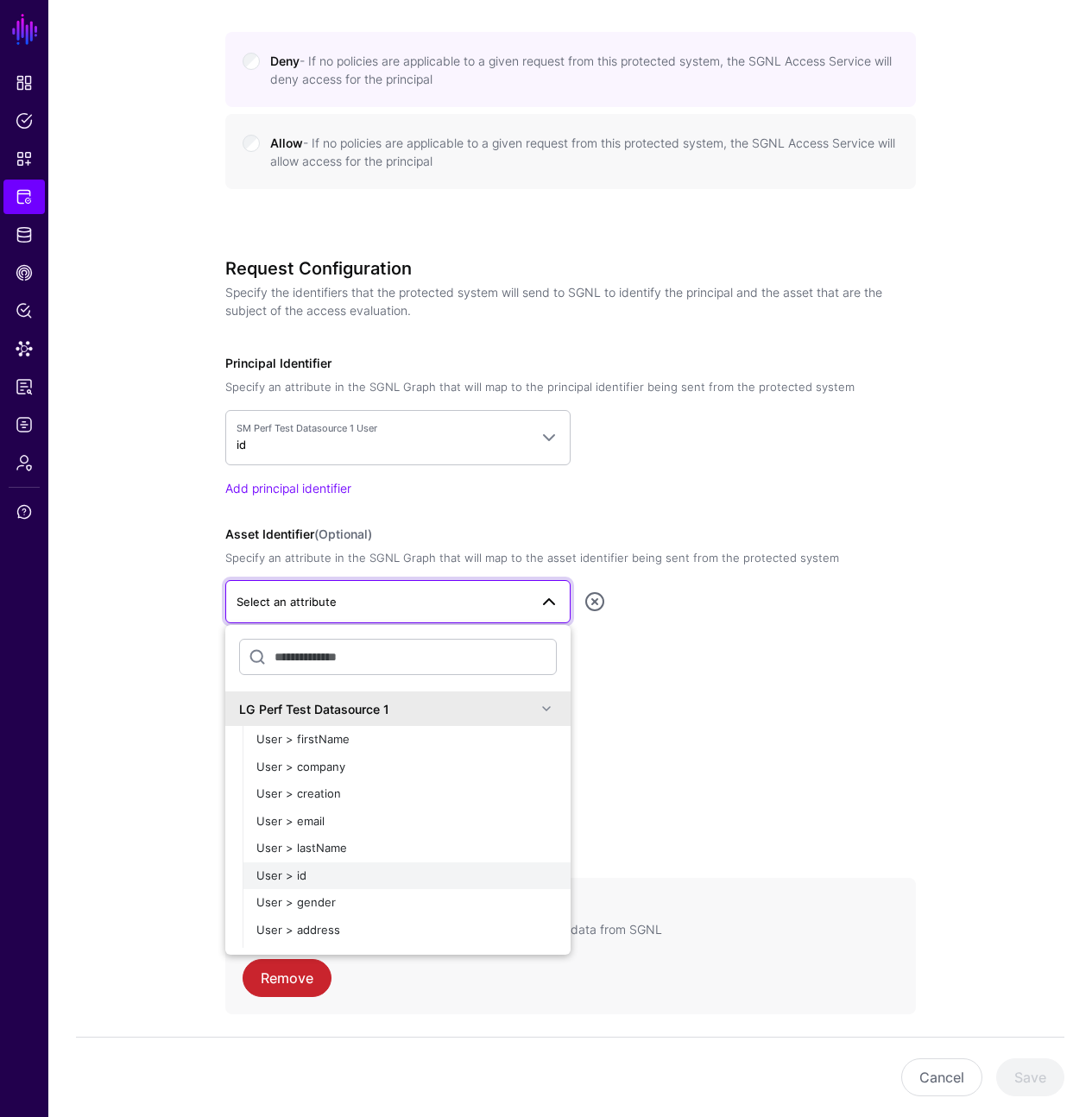
scroll to position [104, 0]
click at [323, 868] on div "User > id" at bounding box center [407, 873] width 300 height 18
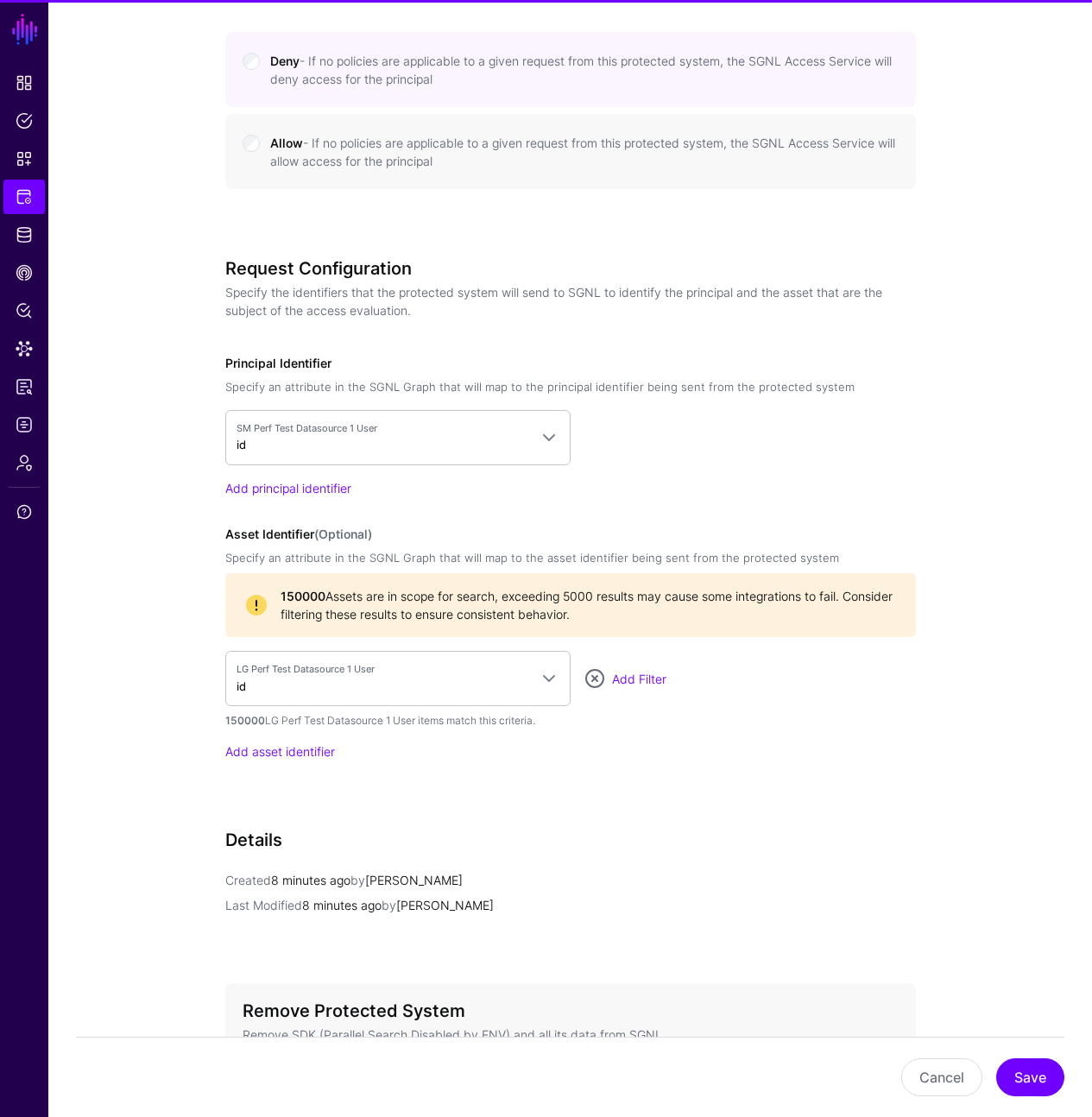
click at [480, 735] on div "**********" at bounding box center [570, 155] width 690 height 1983
click at [609, 678] on div "LG Perf Test Datasource 1 User id [Ingestion Routing Tests] 100k Datasource 2 (…" at bounding box center [570, 679] width 690 height 55
drag, startPoint x: 573, startPoint y: 730, endPoint x: 557, endPoint y: 731, distance: 16.0
click at [573, 730] on div "LG Perf Test Datasource 1 User id [Ingestion Routing Tests] 100k Datasource 2 (…" at bounding box center [570, 706] width 690 height 110
click at [635, 675] on link "Add Filter" at bounding box center [638, 679] width 54 height 15
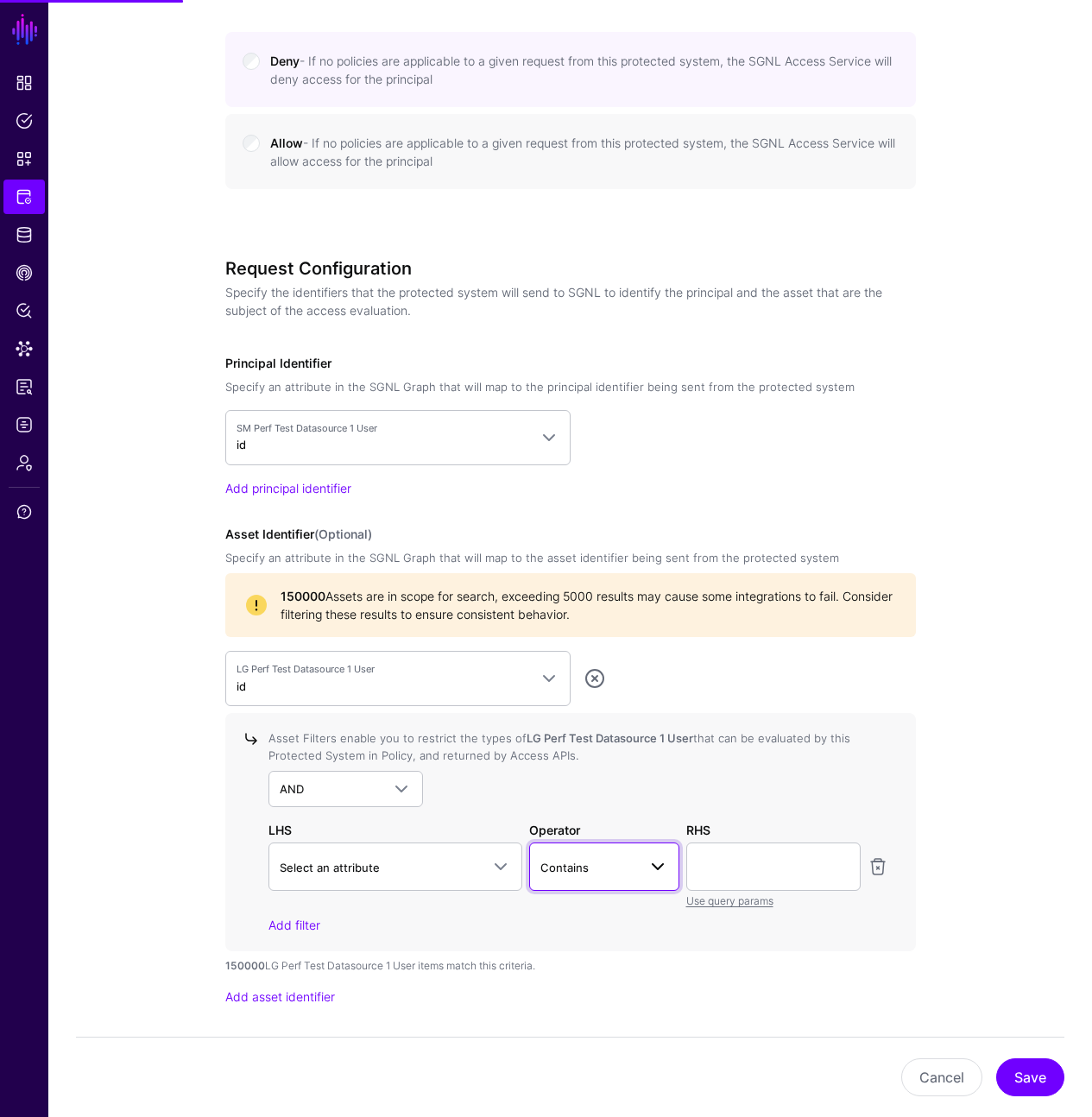
click at [556, 870] on span "Contains" at bounding box center [564, 867] width 48 height 14
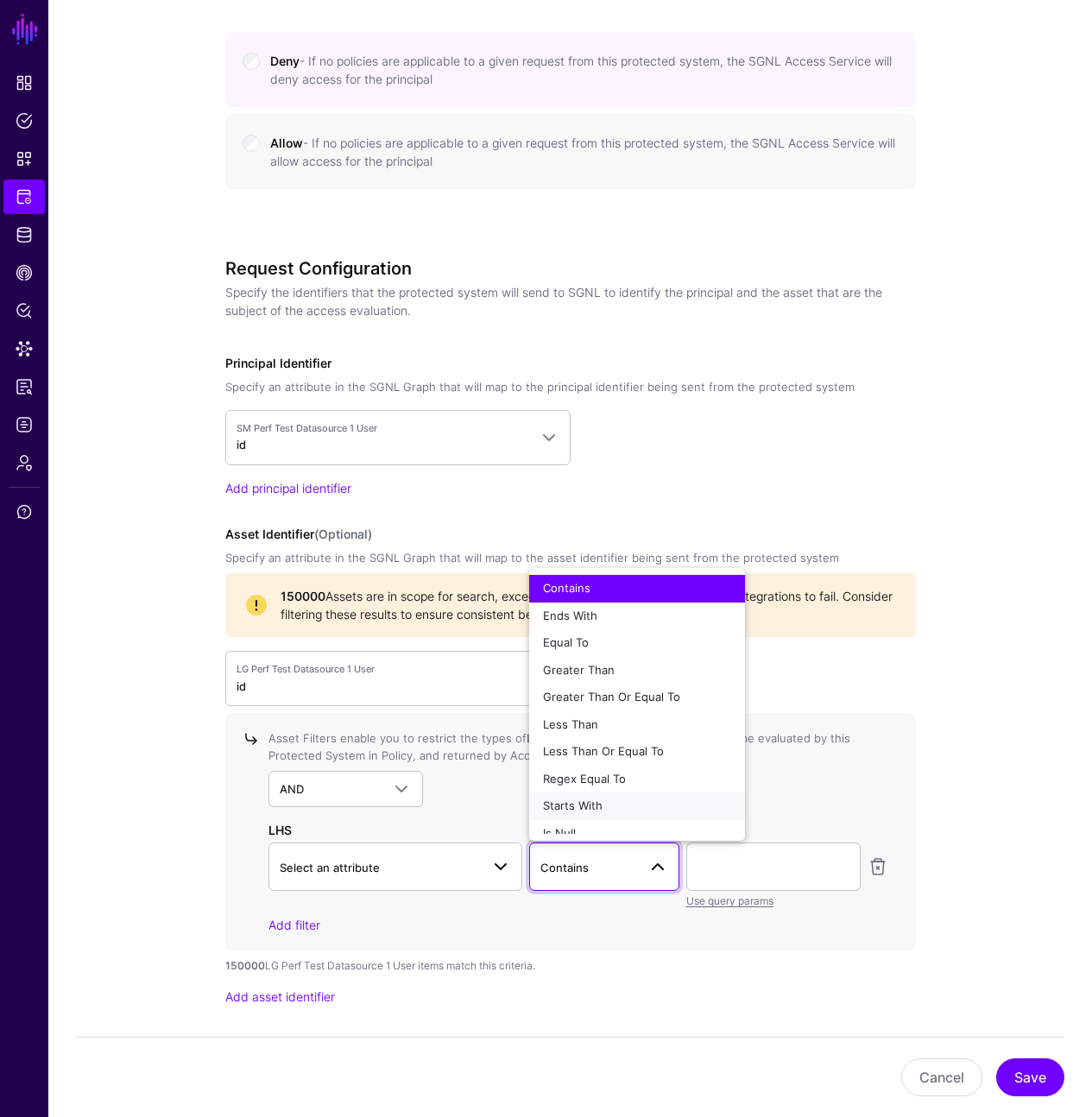
drag, startPoint x: 564, startPoint y: 801, endPoint x: 393, endPoint y: 887, distance: 191.4
click at [564, 801] on span "Starts With" at bounding box center [573, 806] width 60 height 14
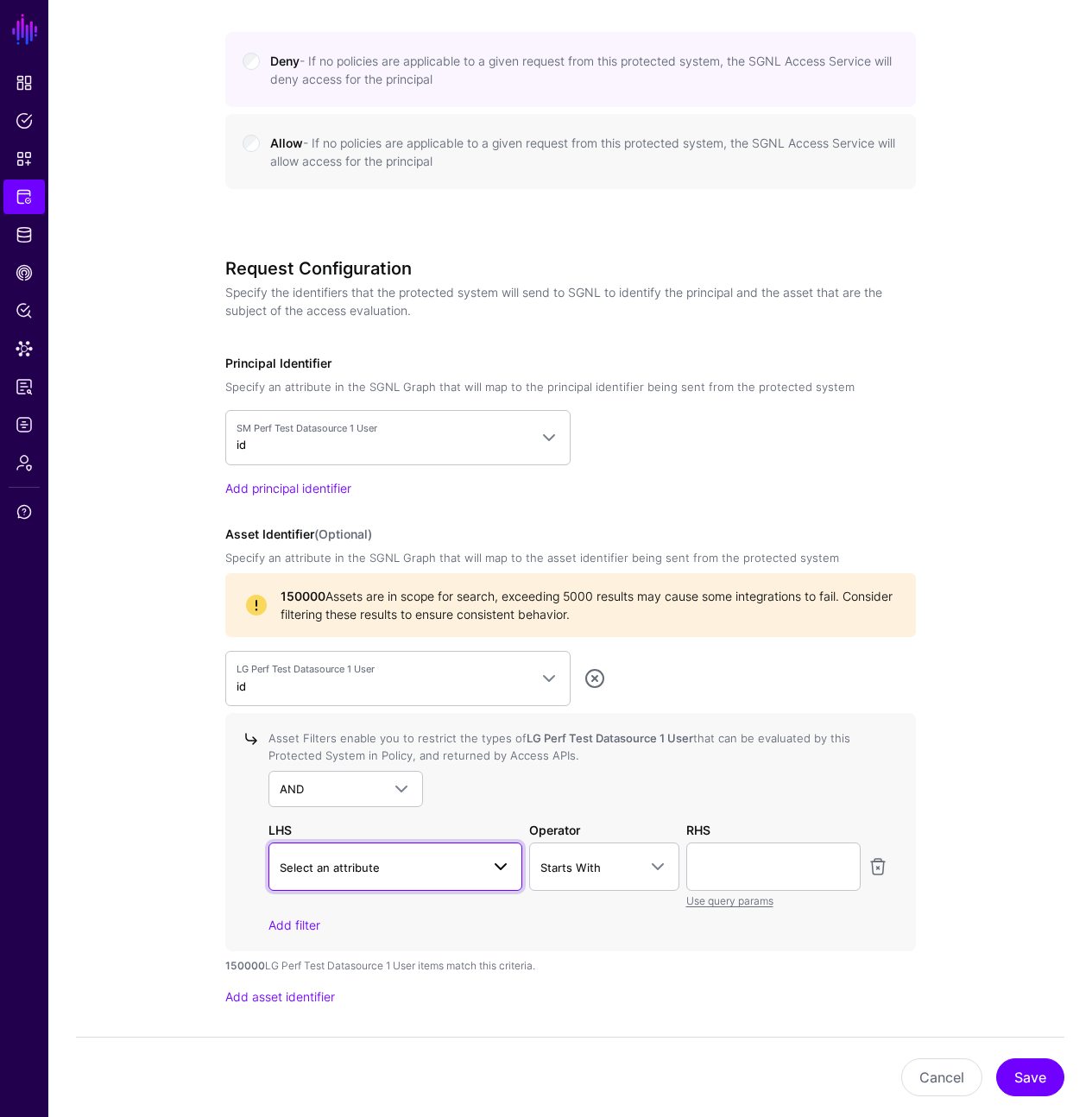
click at [376, 872] on span "Select an attribute" at bounding box center [330, 867] width 100 height 14
type input "****"
drag, startPoint x: 336, startPoint y: 976, endPoint x: 575, endPoint y: 908, distance: 248.5
click at [336, 976] on div "email" at bounding box center [395, 971] width 227 height 18
click at [723, 883] on input "text" at bounding box center [774, 866] width 175 height 48
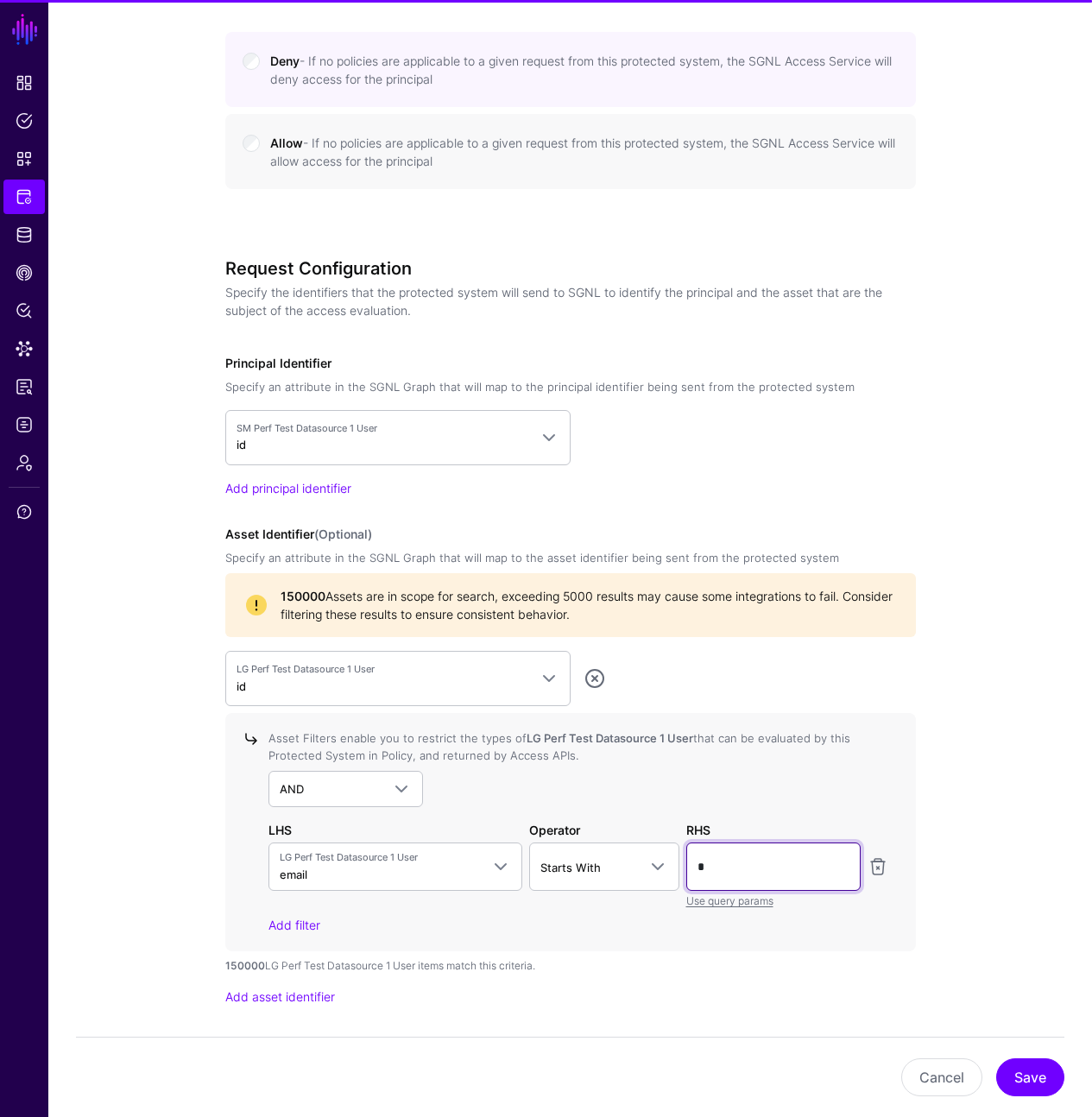
type input "*"
click at [945, 779] on div "**********" at bounding box center [570, 321] width 783 height 2406
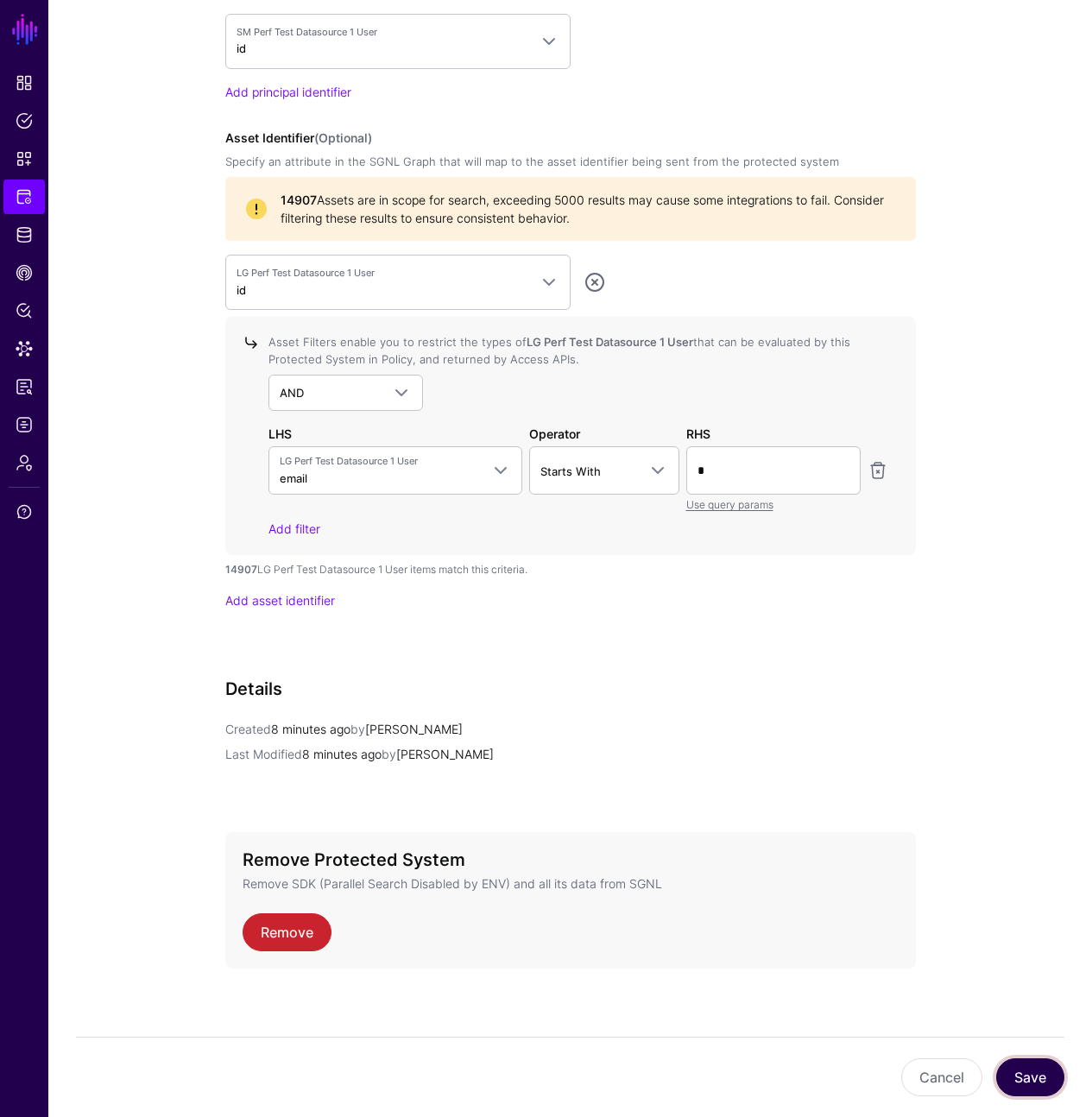
click at [1053, 1078] on button "Save" at bounding box center [1029, 1077] width 68 height 38
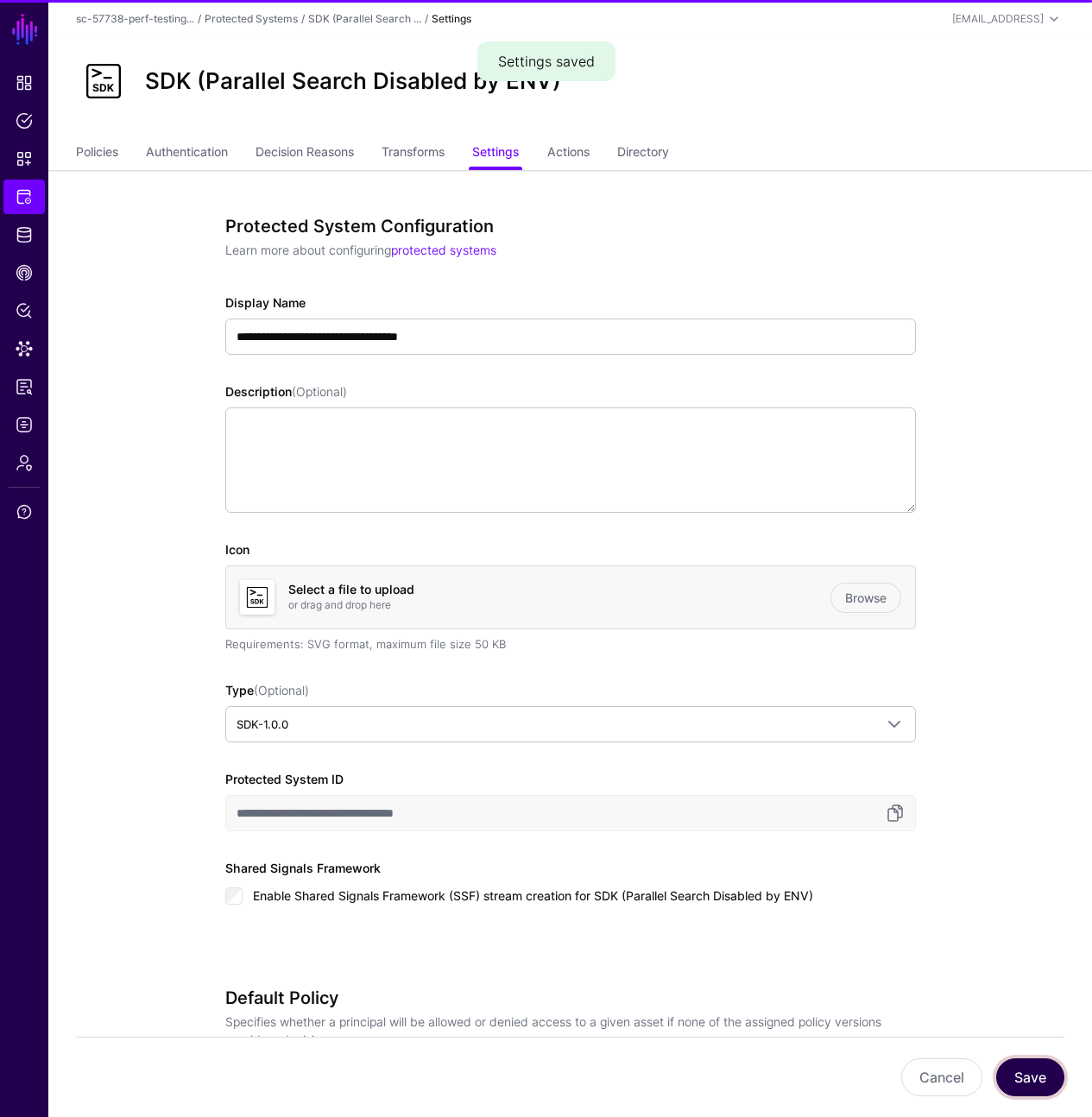
scroll to position [0, 0]
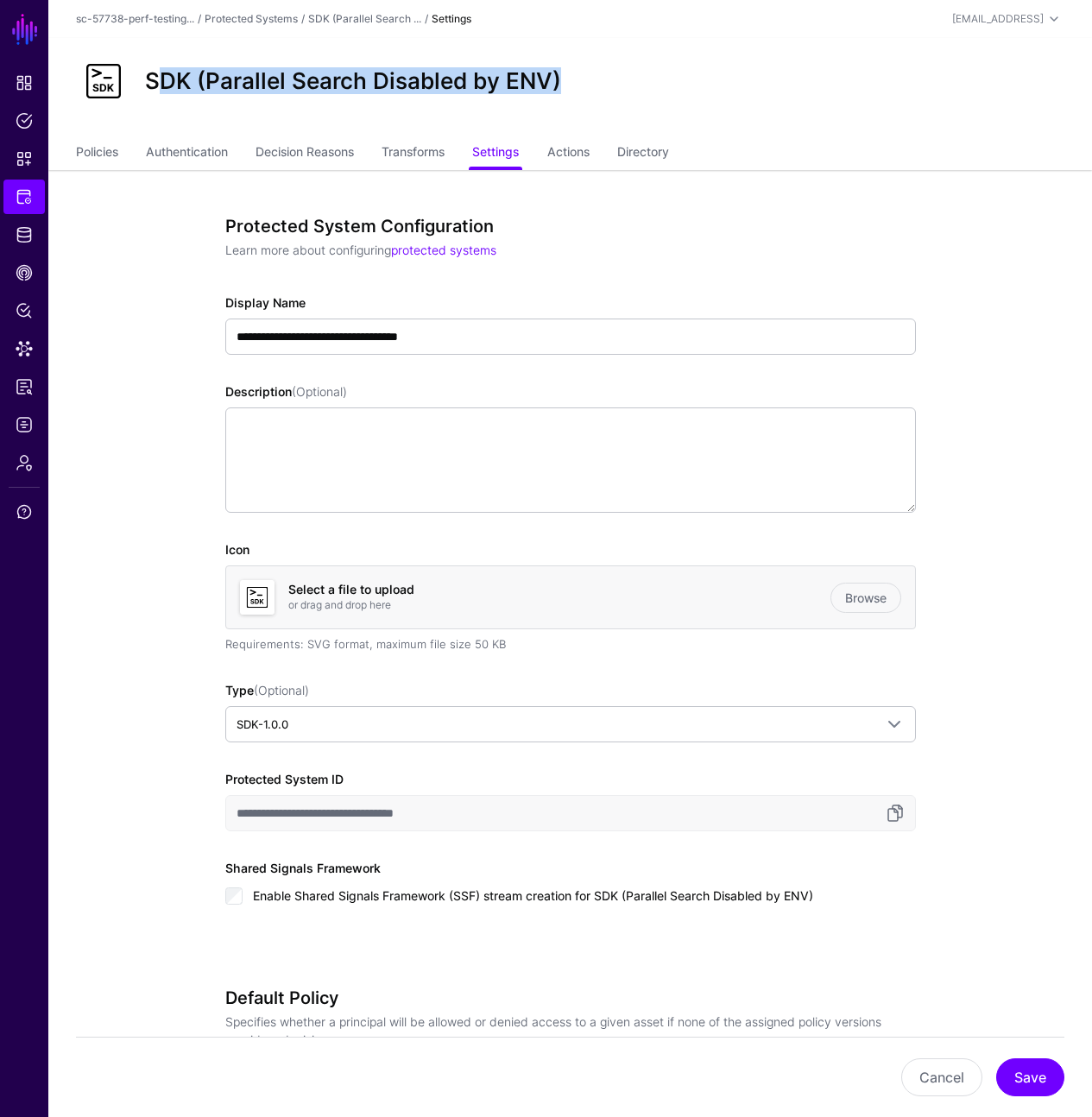
drag, startPoint x: 153, startPoint y: 84, endPoint x: 587, endPoint y: 80, distance: 434.0
click at [587, 80] on div "SDK (Parallel Search Disabled by ENV)" at bounding box center [570, 81] width 1002 height 55
drag, startPoint x: 587, startPoint y: 80, endPoint x: 103, endPoint y: 67, distance: 484.2
click at [103, 67] on div "SDK (Parallel Search Disabled by ENV)" at bounding box center [570, 81] width 1002 height 55
copy div "SDK (Parallel Search Disabled by ENV)"
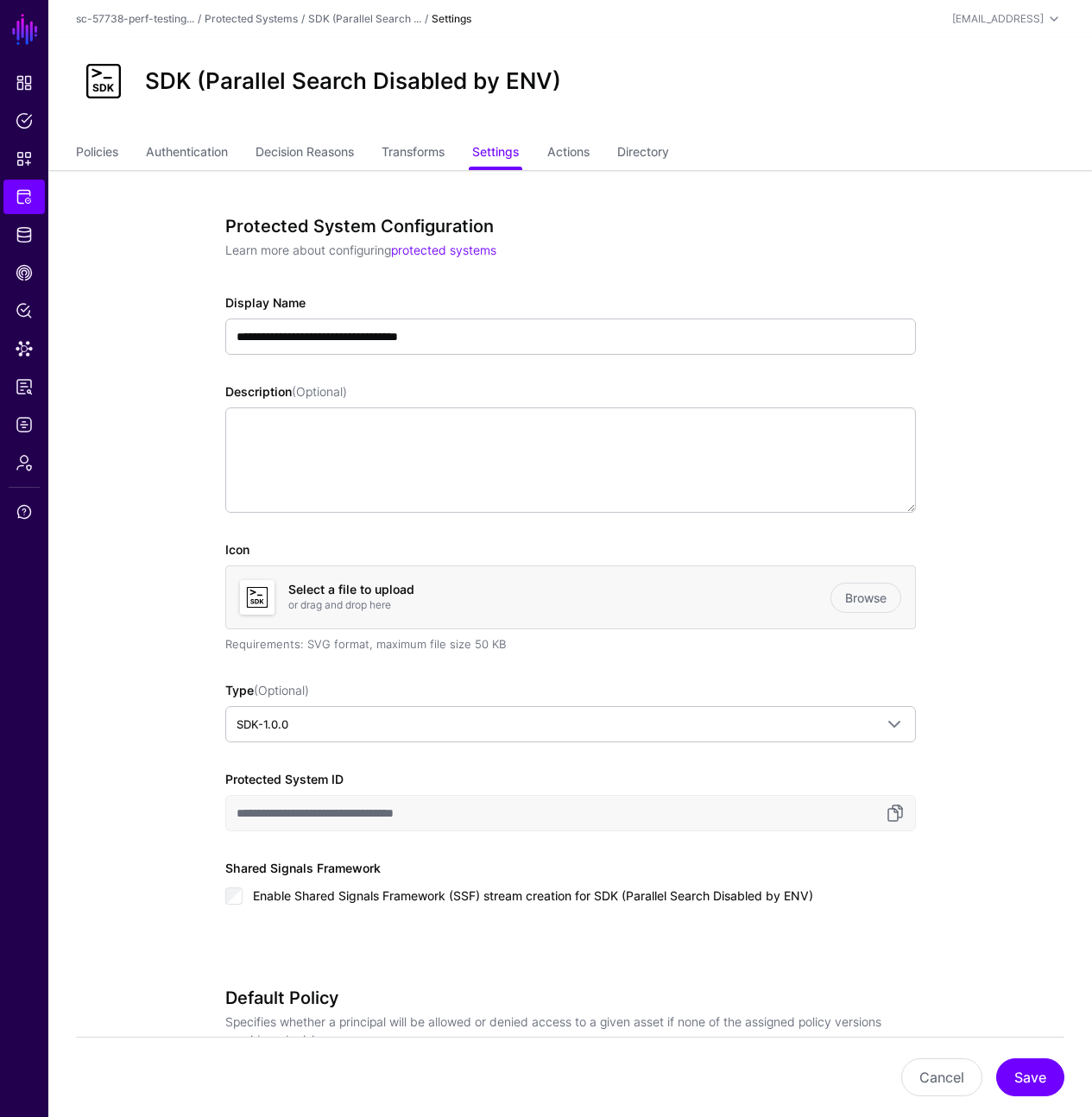
click at [735, 146] on ul "Policies Authentication Decision Reasons Transforms Settings Actions Directory" at bounding box center [570, 153] width 988 height 32
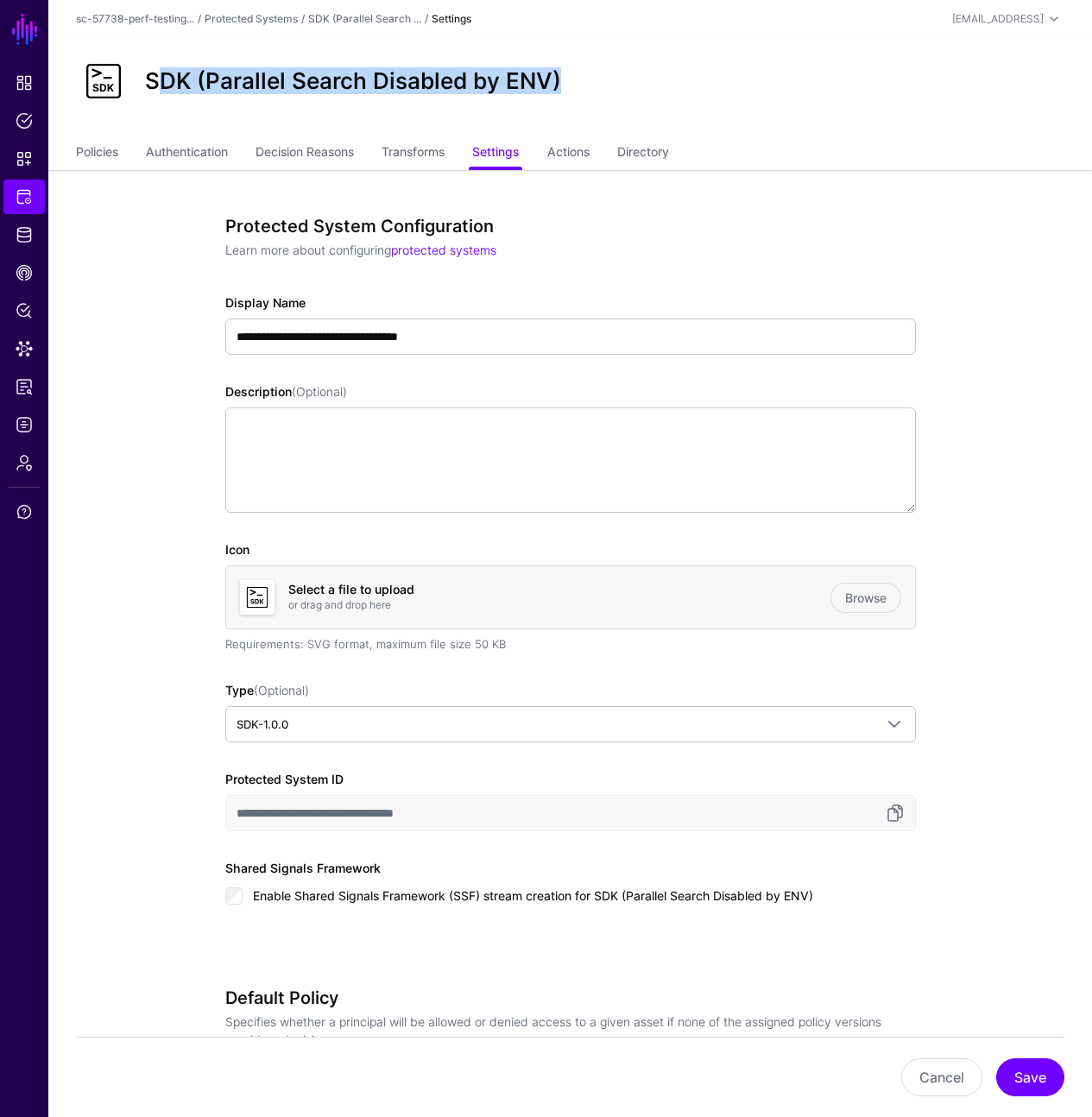
drag, startPoint x: 581, startPoint y: 77, endPoint x: 154, endPoint y: 83, distance: 427.0
click at [154, 83] on div "SDK (Parallel Search Disabled by ENV)" at bounding box center [354, 81] width 430 height 27
drag, startPoint x: 147, startPoint y: 83, endPoint x: 620, endPoint y: 79, distance: 473.0
click at [620, 79] on div "SDK (Parallel Search Disabled by ENV)" at bounding box center [570, 81] width 1002 height 55
copy h2 "SDK (Parallel Search Disabled by ENV)"
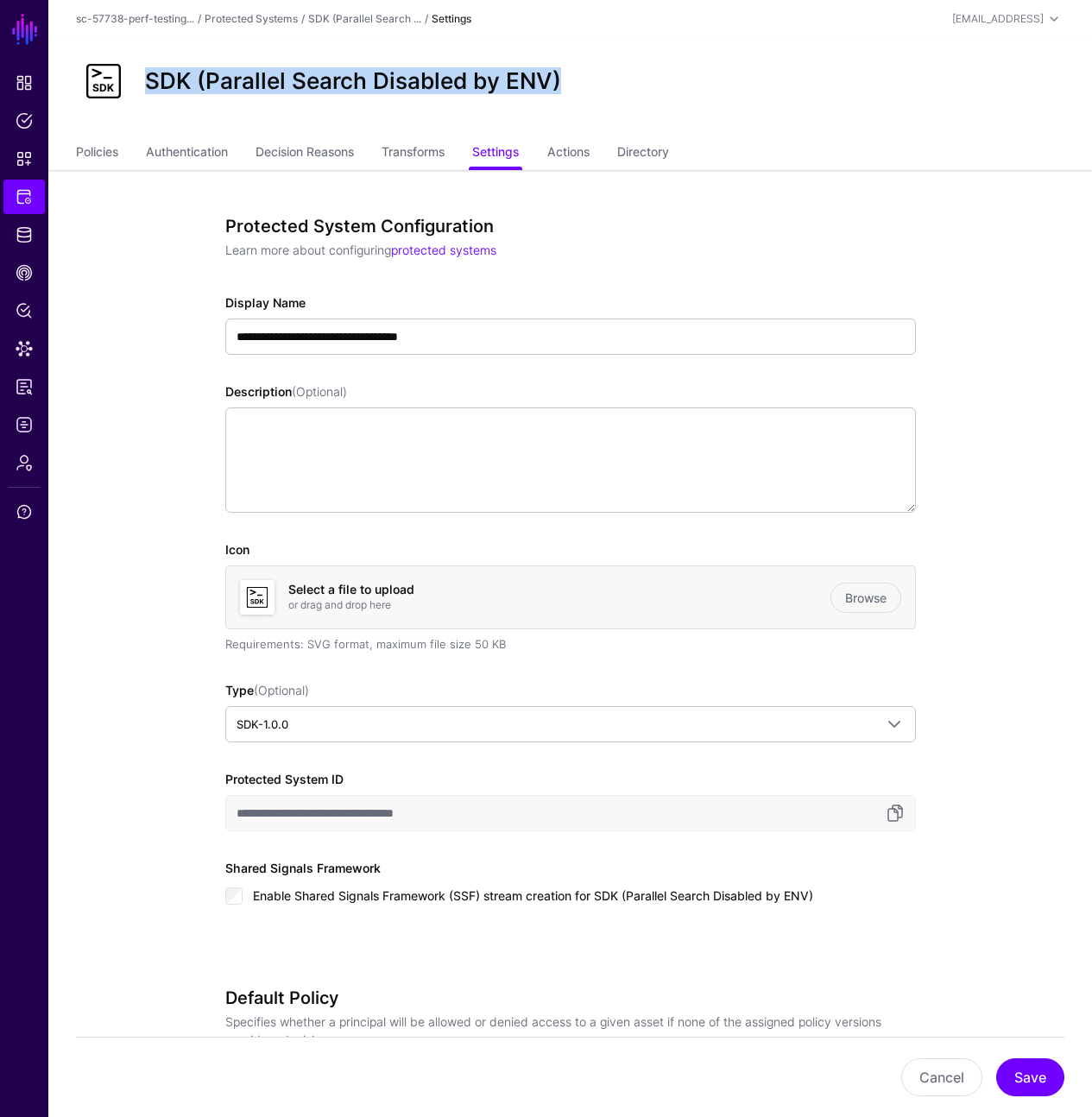
drag, startPoint x: 214, startPoint y: 149, endPoint x: 240, endPoint y: 125, distance: 35.4
click at [214, 149] on link "Authentication" at bounding box center [187, 153] width 82 height 32
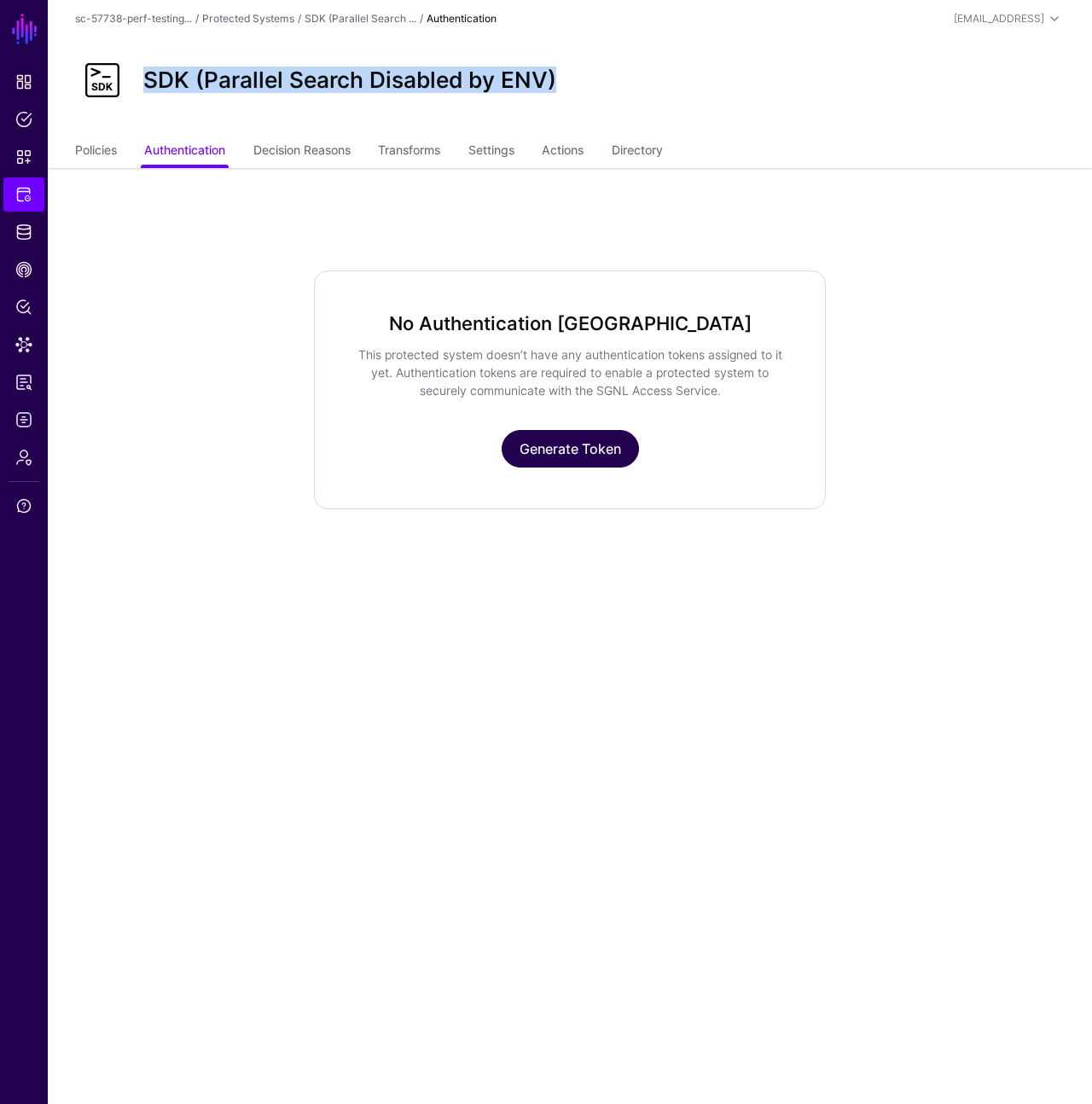
click at [559, 450] on link "Generate Token" at bounding box center [570, 449] width 137 height 38
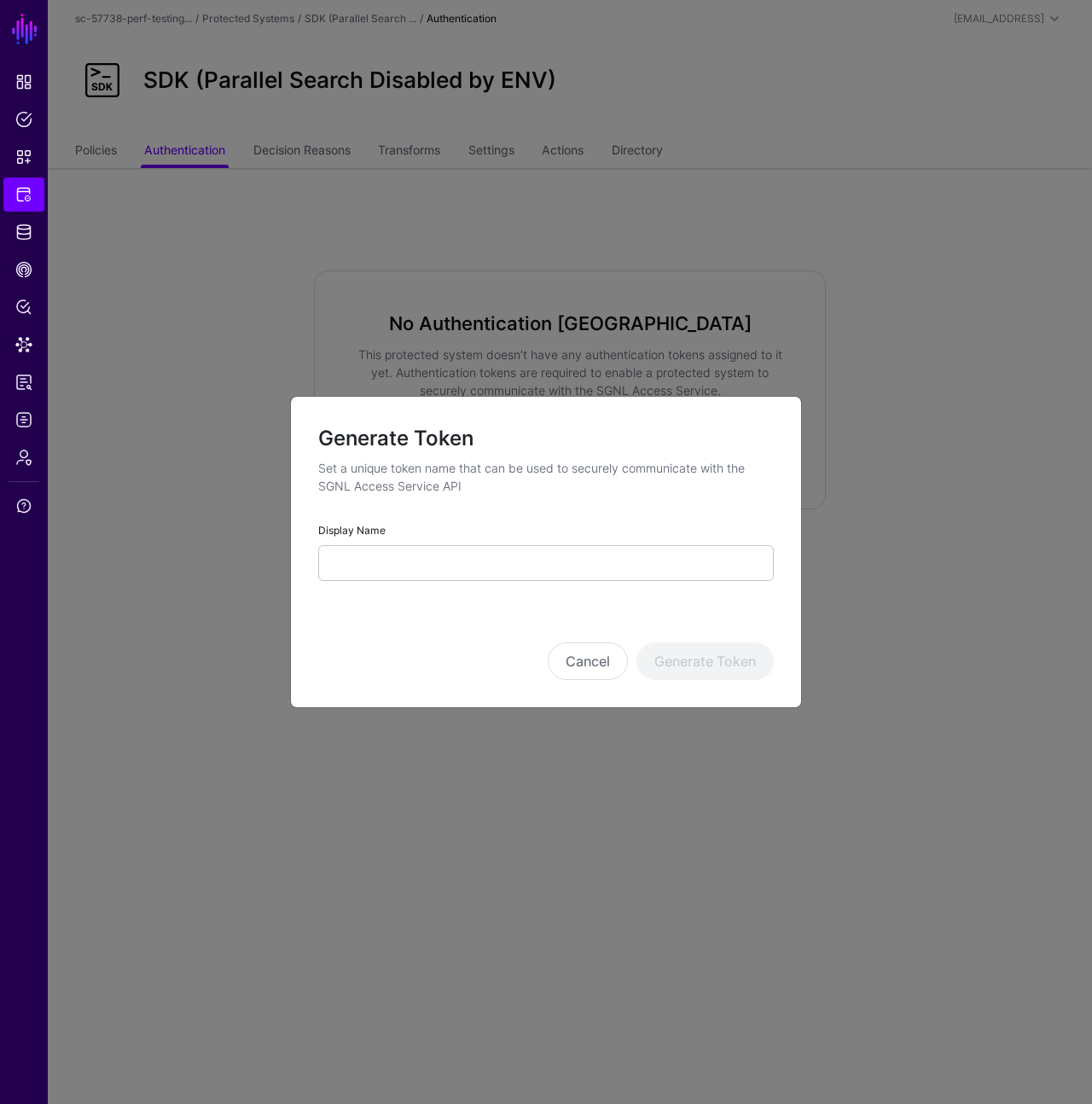
click at [555, 540] on div "Display Name" at bounding box center [546, 551] width 455 height 60
click at [559, 563] on input "Display Name" at bounding box center [546, 563] width 455 height 36
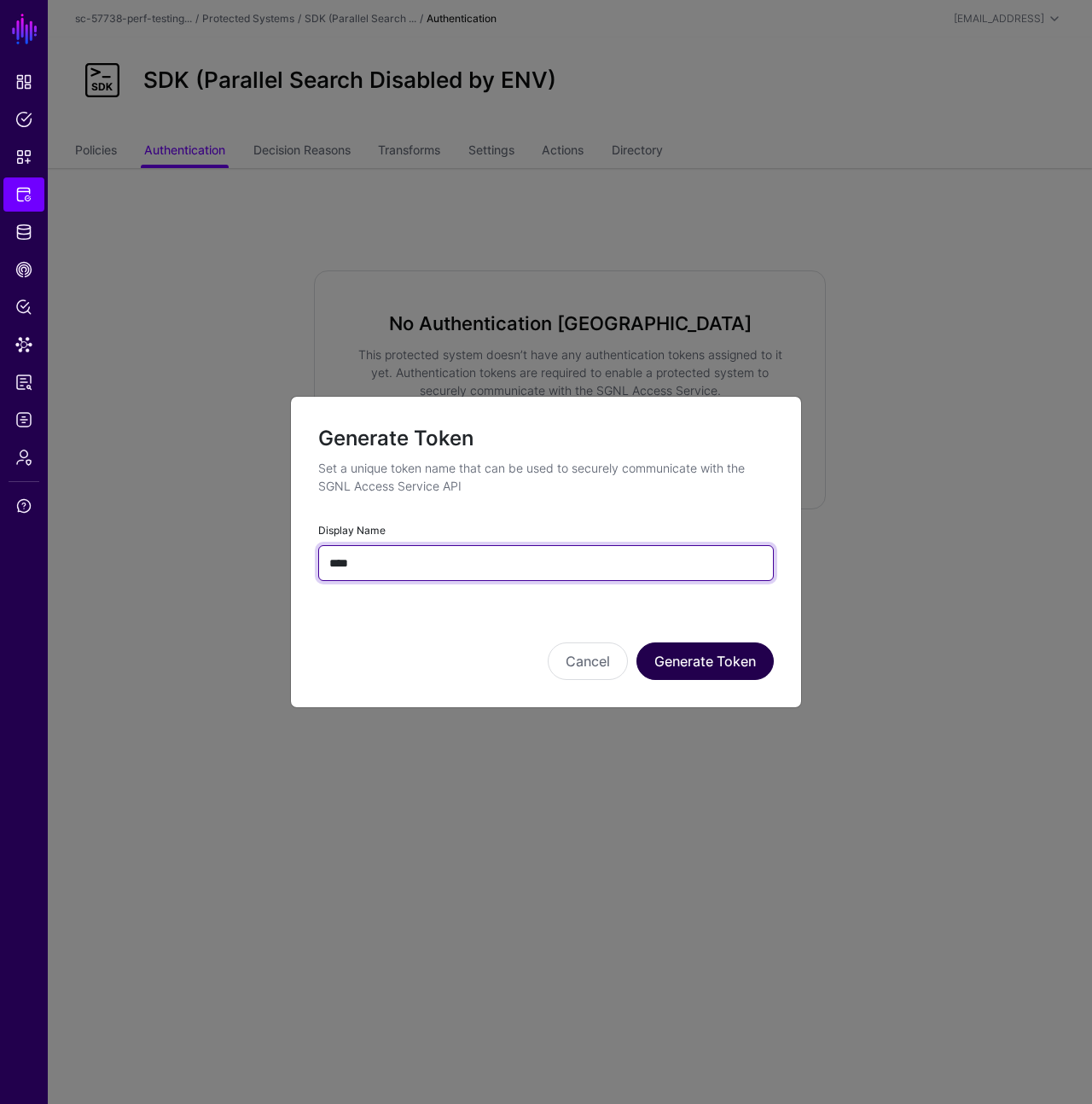
type input "****"
click at [693, 669] on button "Generate Token" at bounding box center [705, 661] width 137 height 38
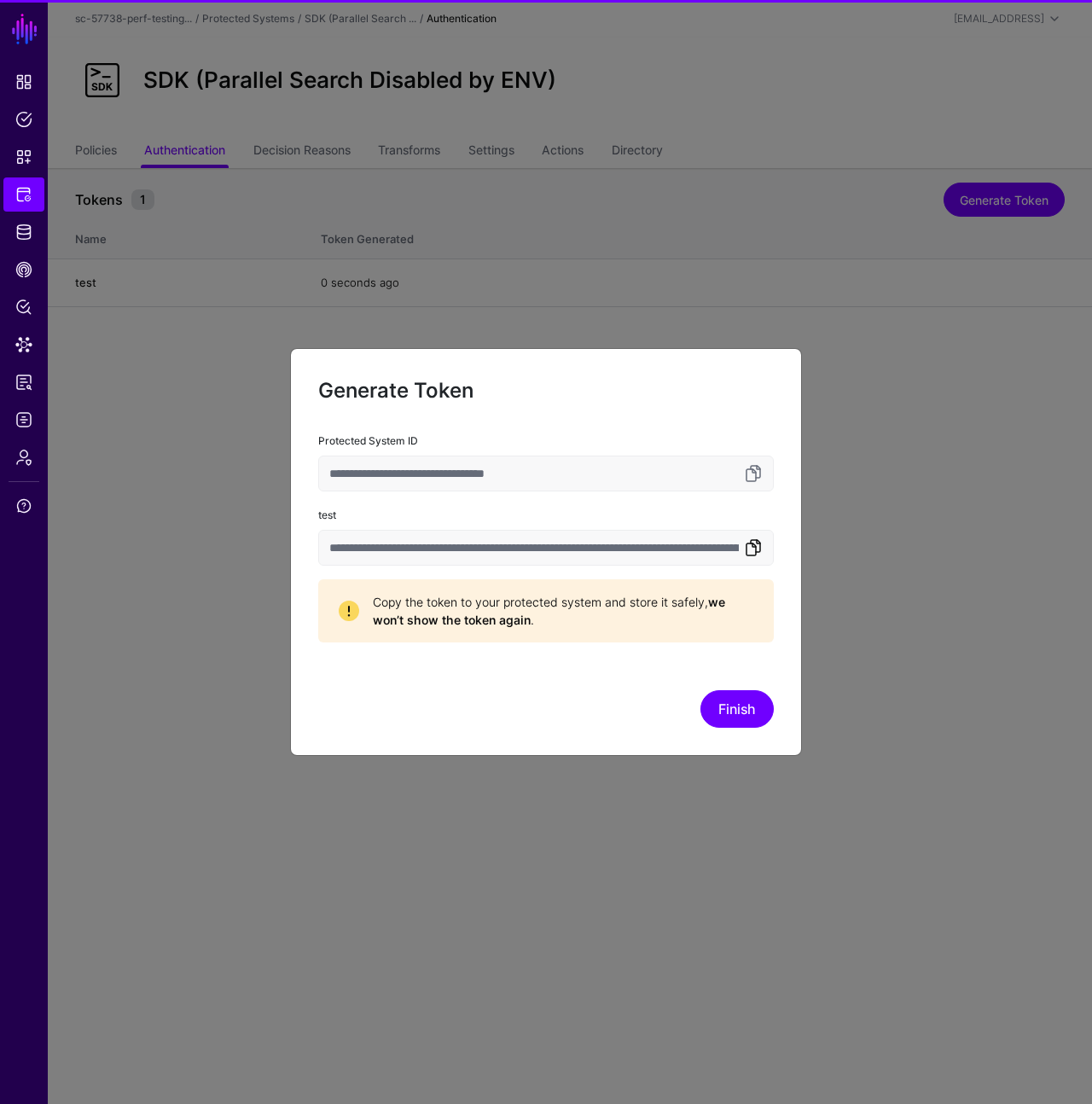
click at [754, 545] on link at bounding box center [752, 548] width 20 height 20
click at [732, 549] on input "**********" at bounding box center [546, 548] width 455 height 36
click at [762, 552] on link at bounding box center [752, 548] width 20 height 20
click at [376, 164] on ngb-modal-window "**********" at bounding box center [546, 552] width 1092 height 1104
drag, startPoint x: 694, startPoint y: 363, endPoint x: 711, endPoint y: 488, distance: 126.2
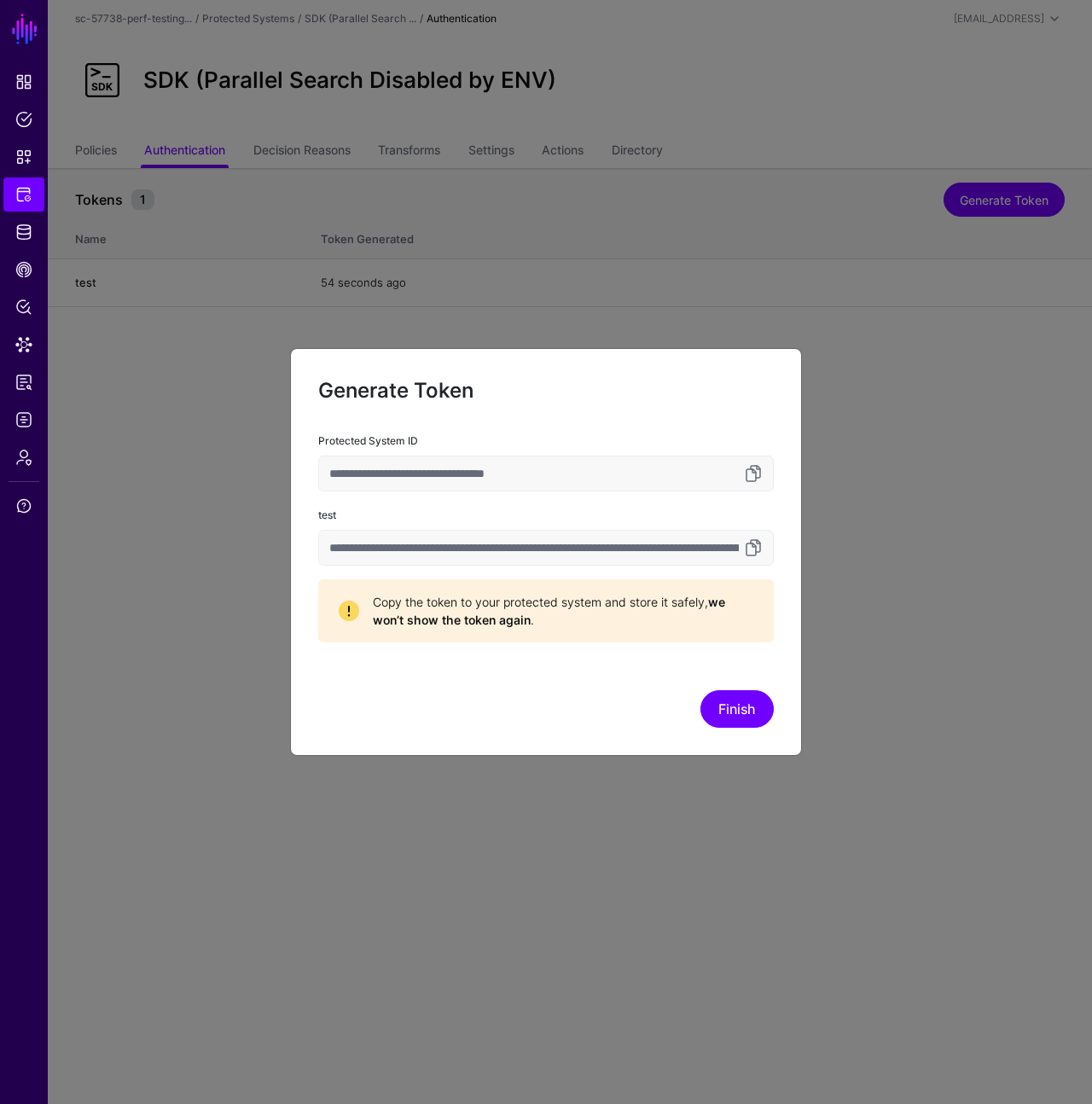
click at [694, 362] on div "**********" at bounding box center [546, 552] width 512 height 408
click at [730, 684] on div "Finish" at bounding box center [546, 686] width 455 height 85
click at [735, 693] on button "Finish" at bounding box center [737, 709] width 74 height 38
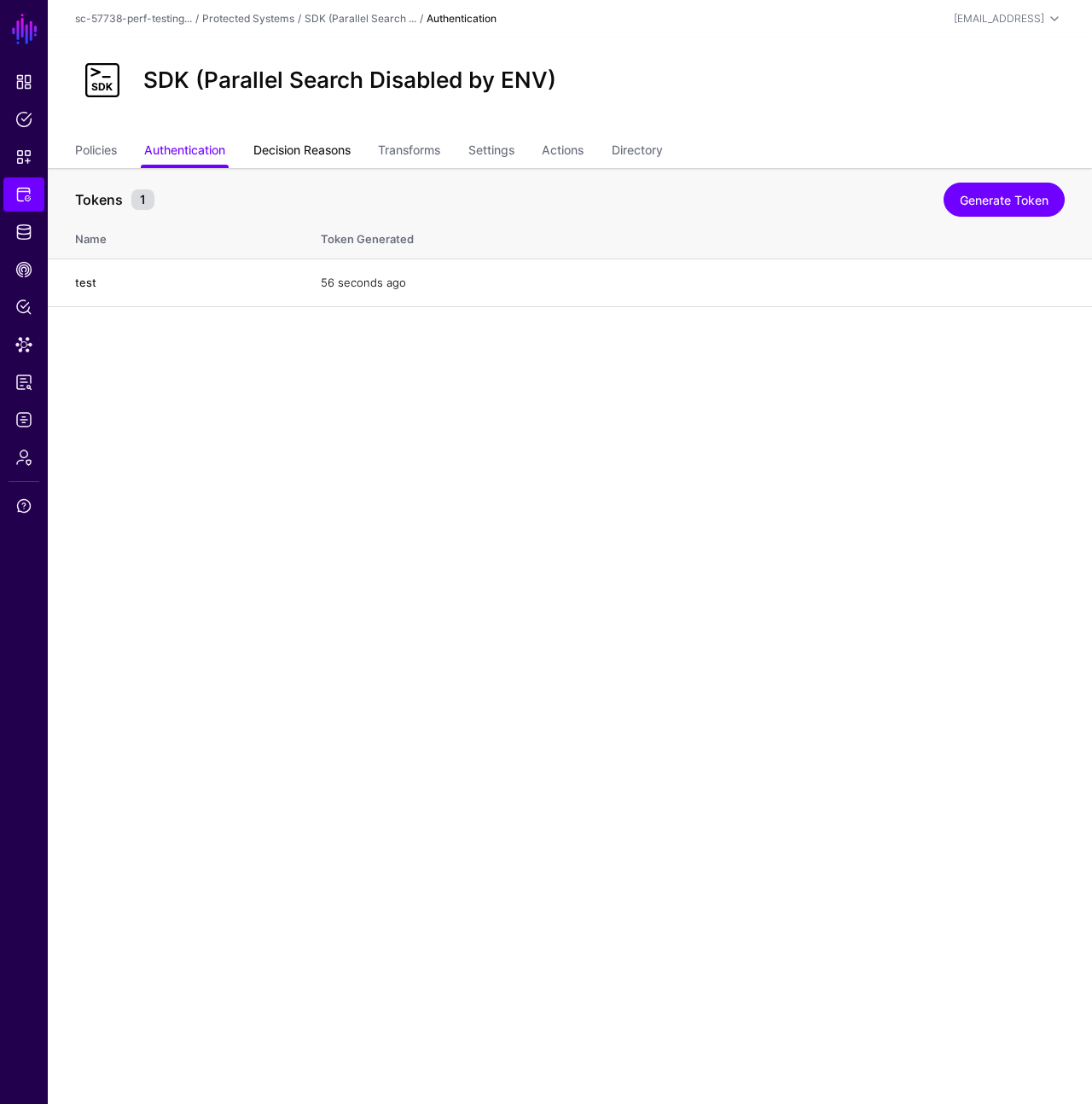
click at [294, 144] on link "Decision Reasons" at bounding box center [302, 151] width 97 height 32
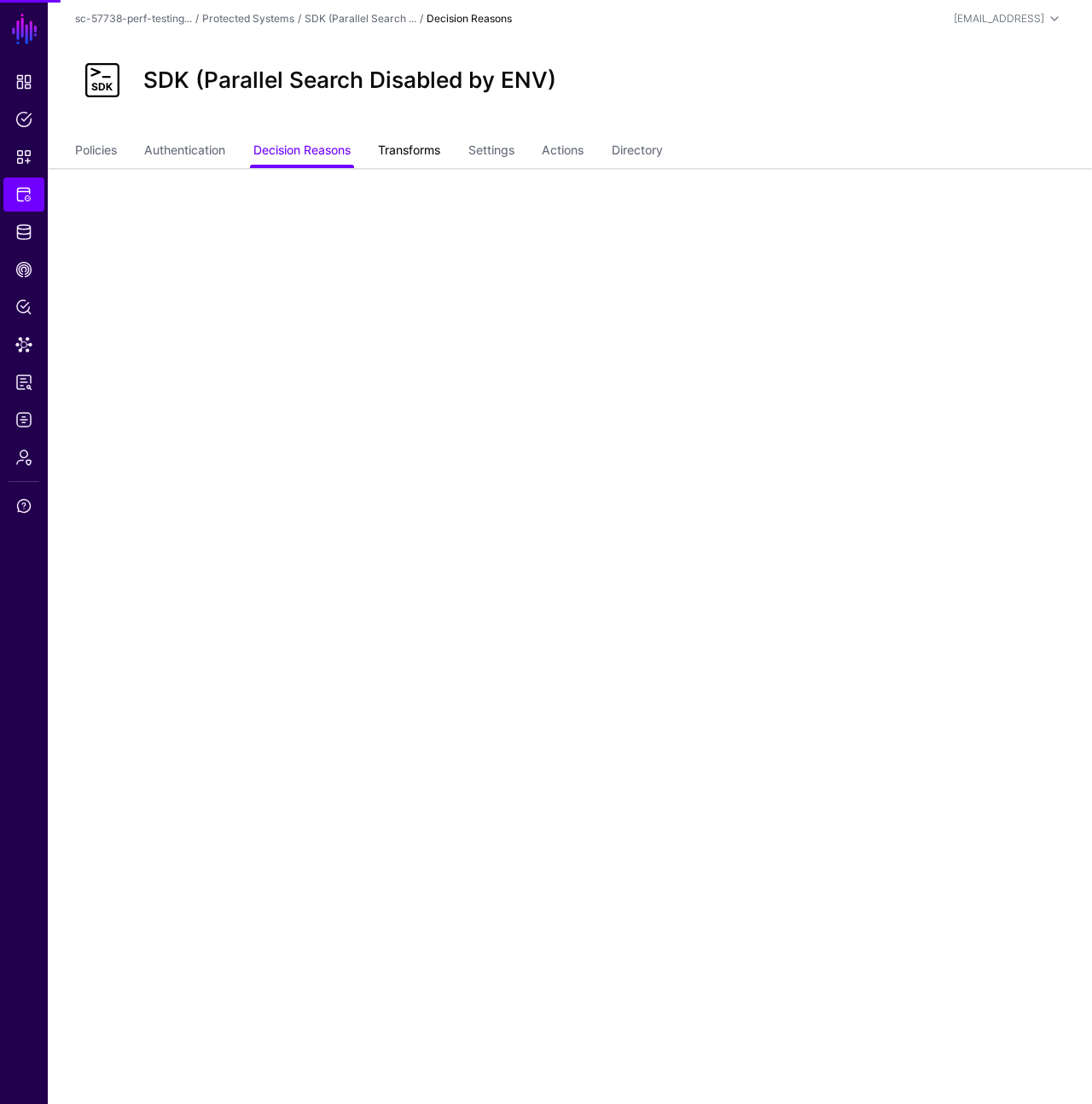
click at [393, 151] on link "Transforms" at bounding box center [409, 151] width 62 height 32
click at [534, 154] on ul "Policies Authentication Decision Reasons Transforms Settings Actions Directory" at bounding box center [569, 151] width 989 height 32
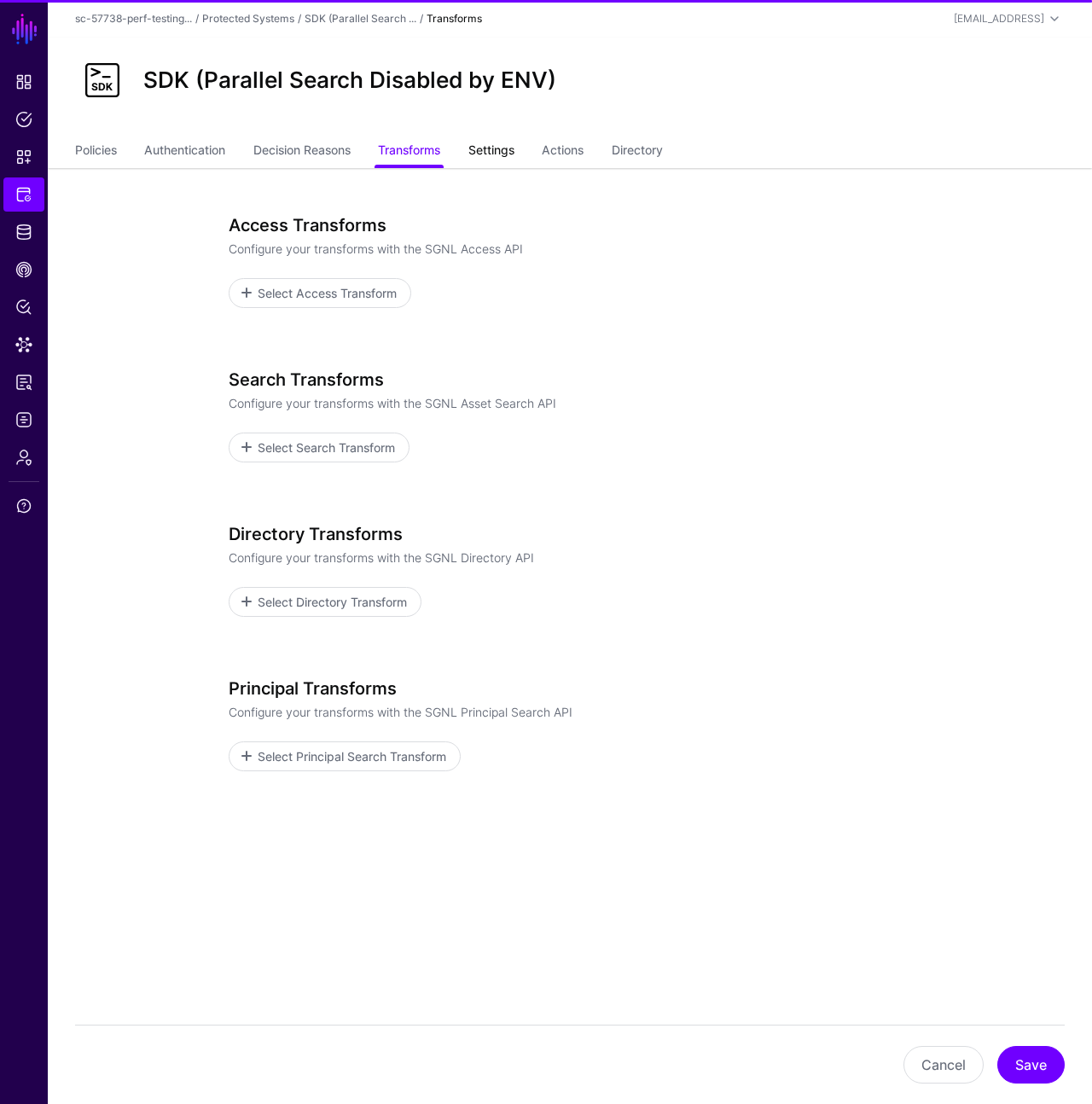
click at [503, 154] on link "Settings" at bounding box center [490, 151] width 46 height 32
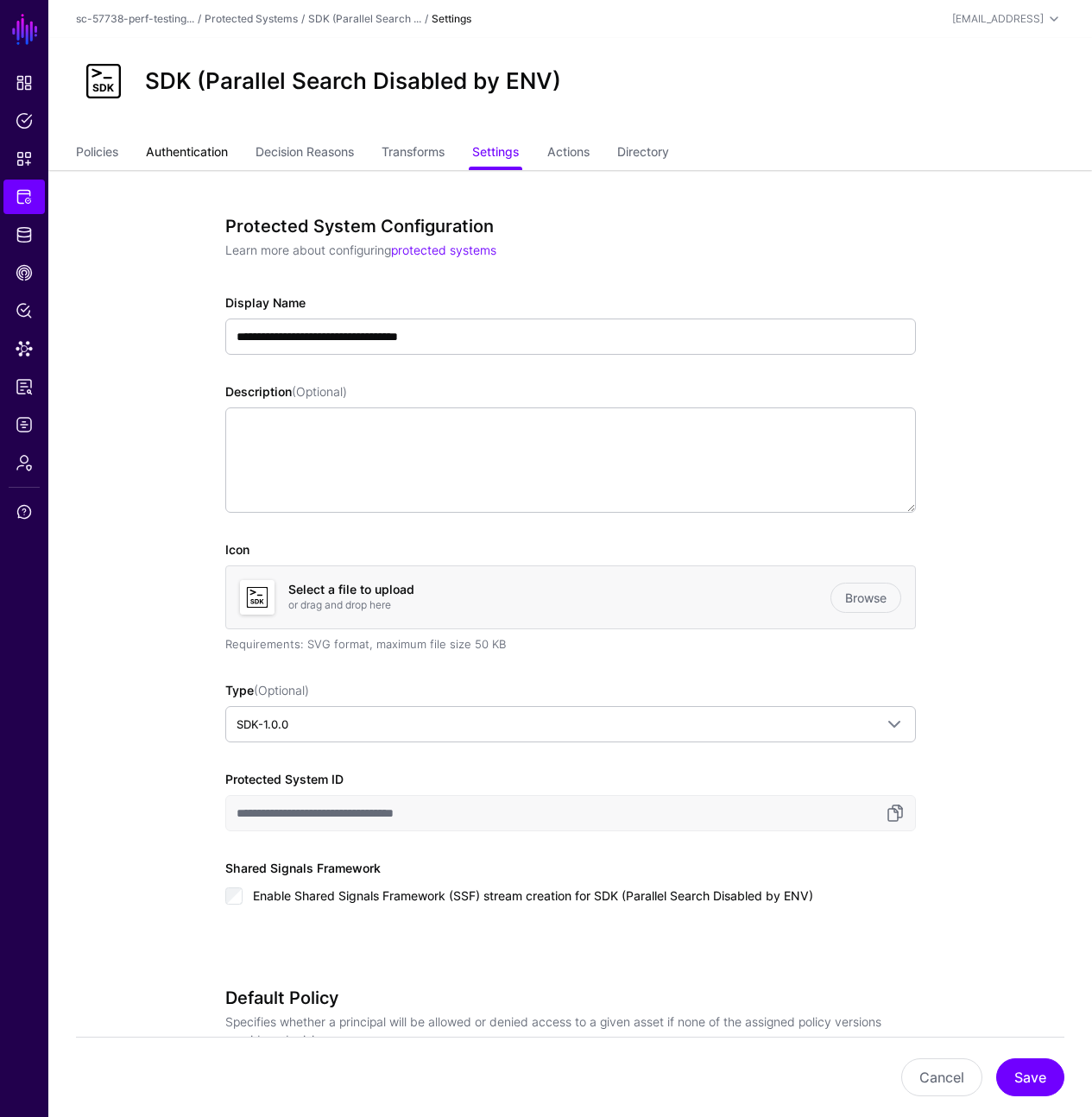
click at [207, 146] on link "Authentication" at bounding box center [187, 153] width 82 height 32
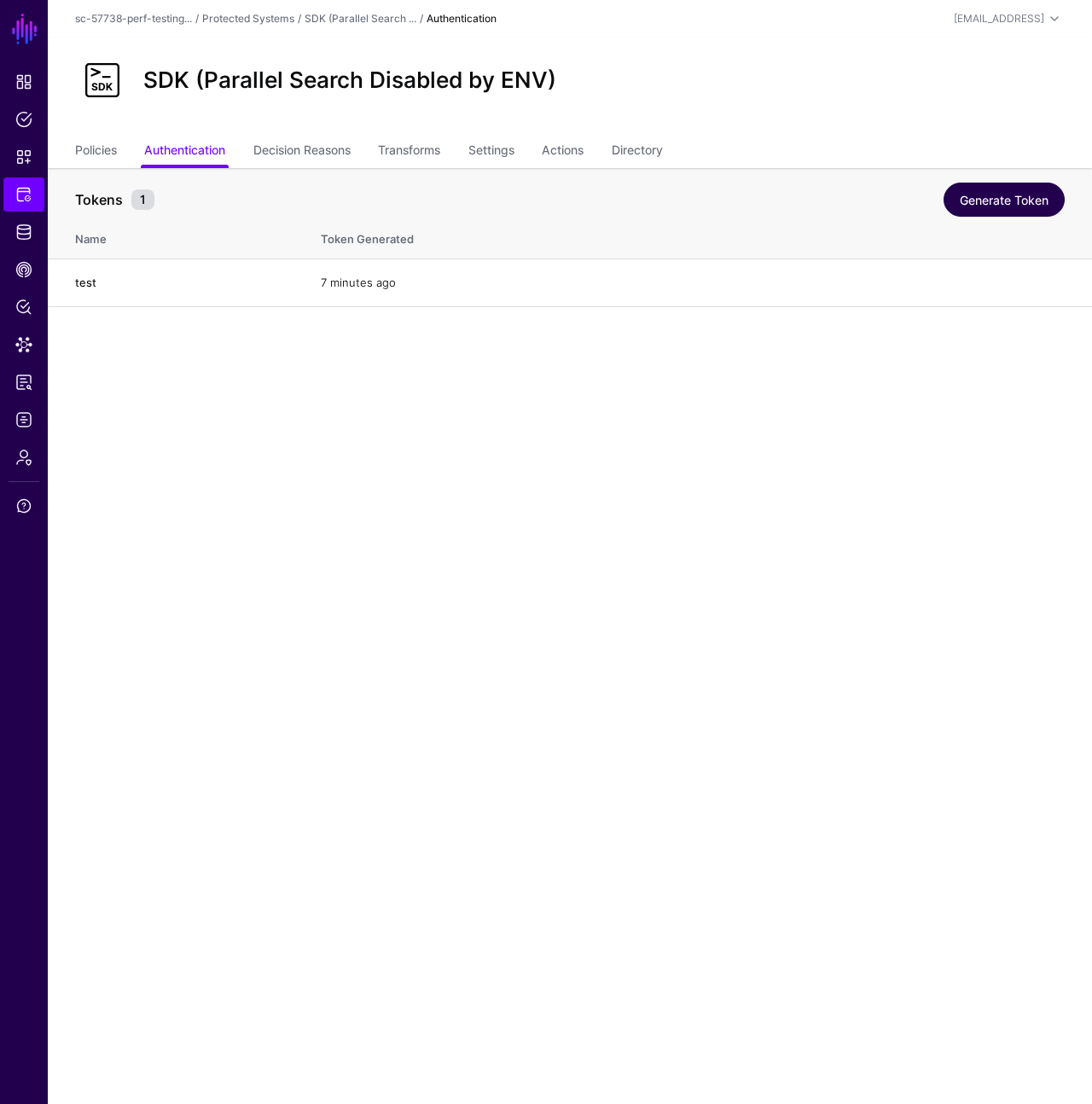
click at [976, 210] on link "Generate Token" at bounding box center [1004, 199] width 121 height 34
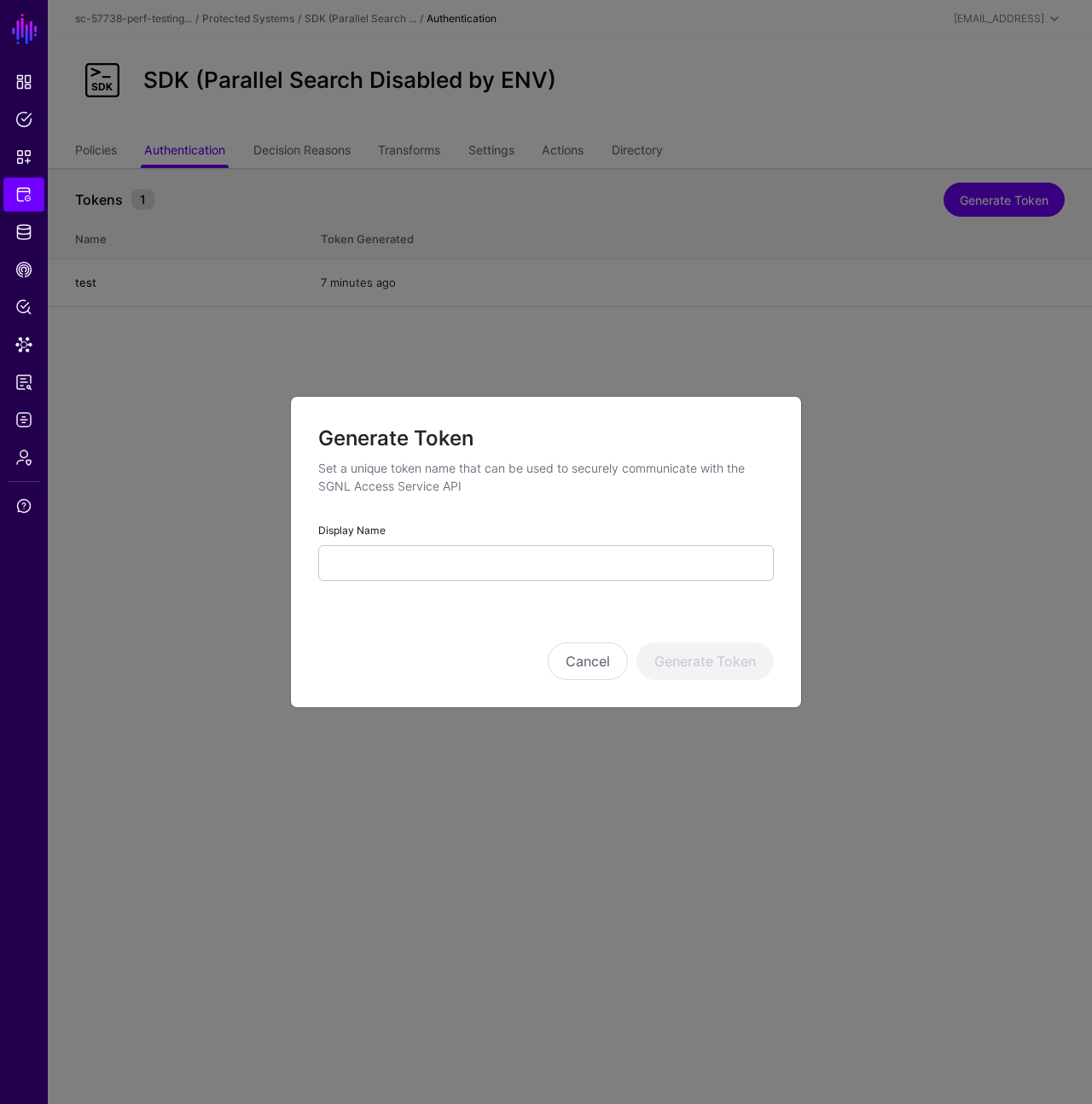
click at [512, 524] on div "Display Name" at bounding box center [546, 551] width 455 height 60
click at [515, 556] on input "Display Name" at bounding box center [546, 563] width 455 height 36
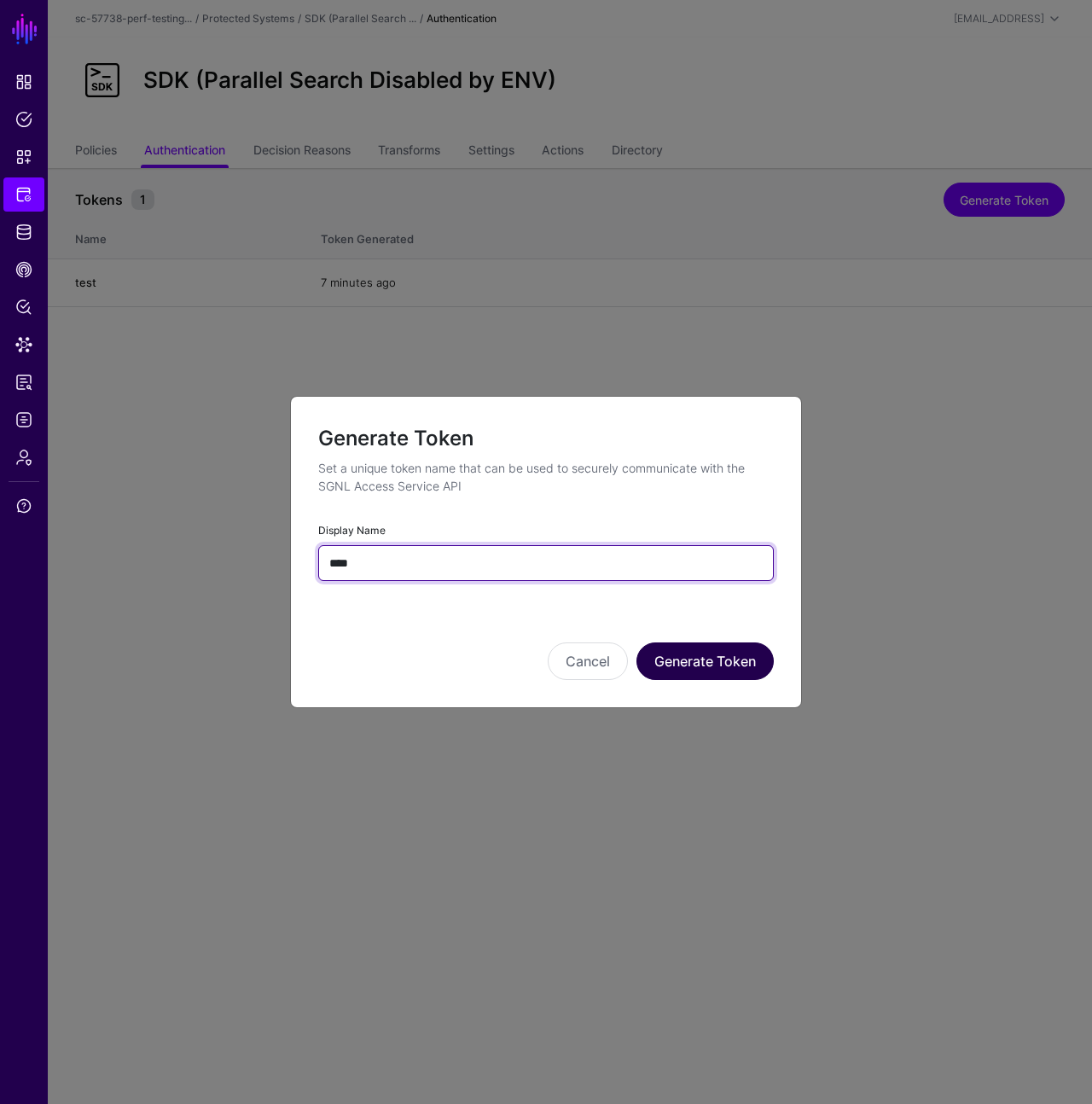
type input "****"
click at [650, 640] on div "Cancel Generate Token" at bounding box center [546, 637] width 455 height 85
click at [684, 653] on button "Generate Token" at bounding box center [705, 661] width 137 height 38
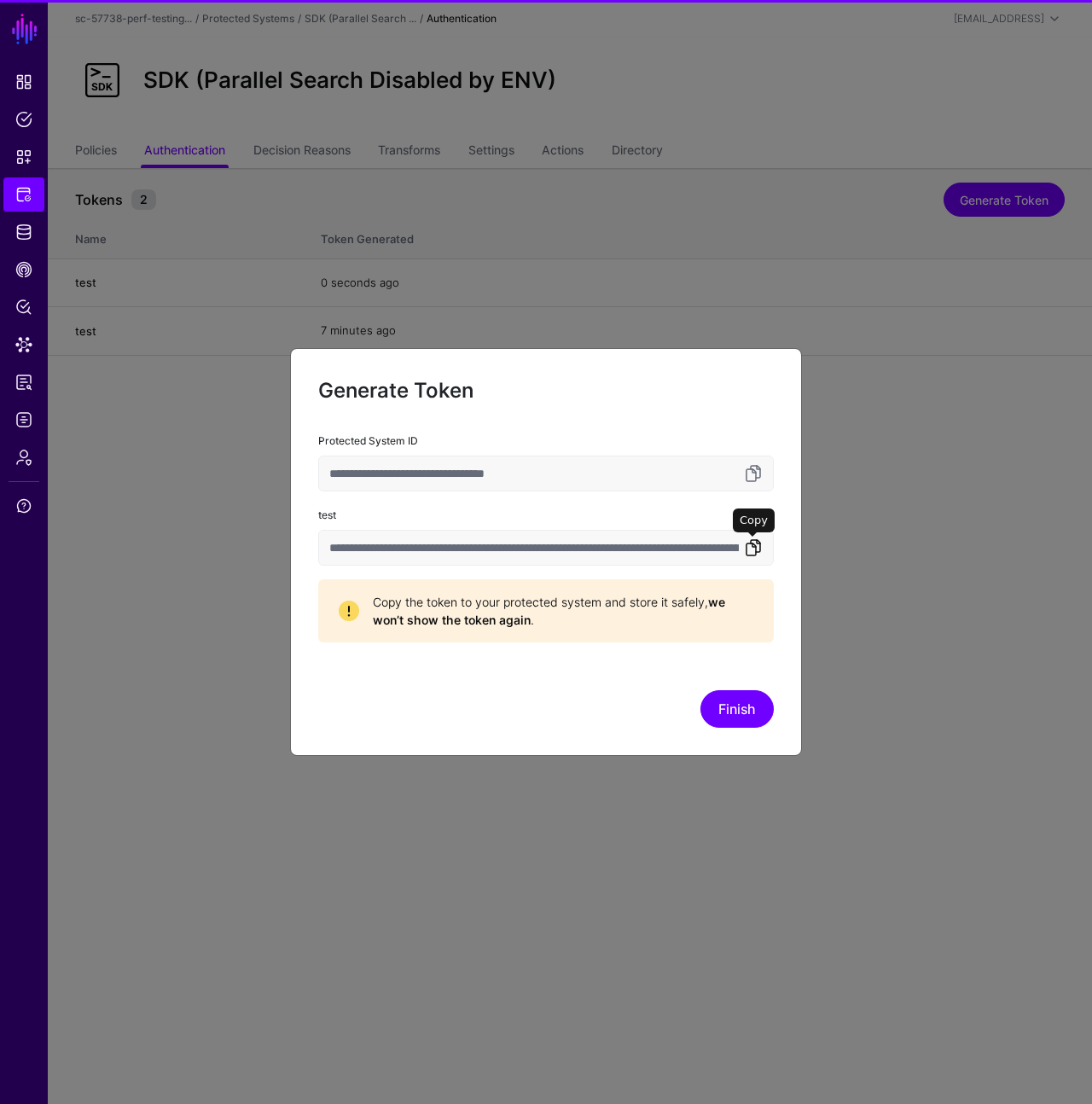
click at [745, 552] on link at bounding box center [752, 548] width 20 height 20
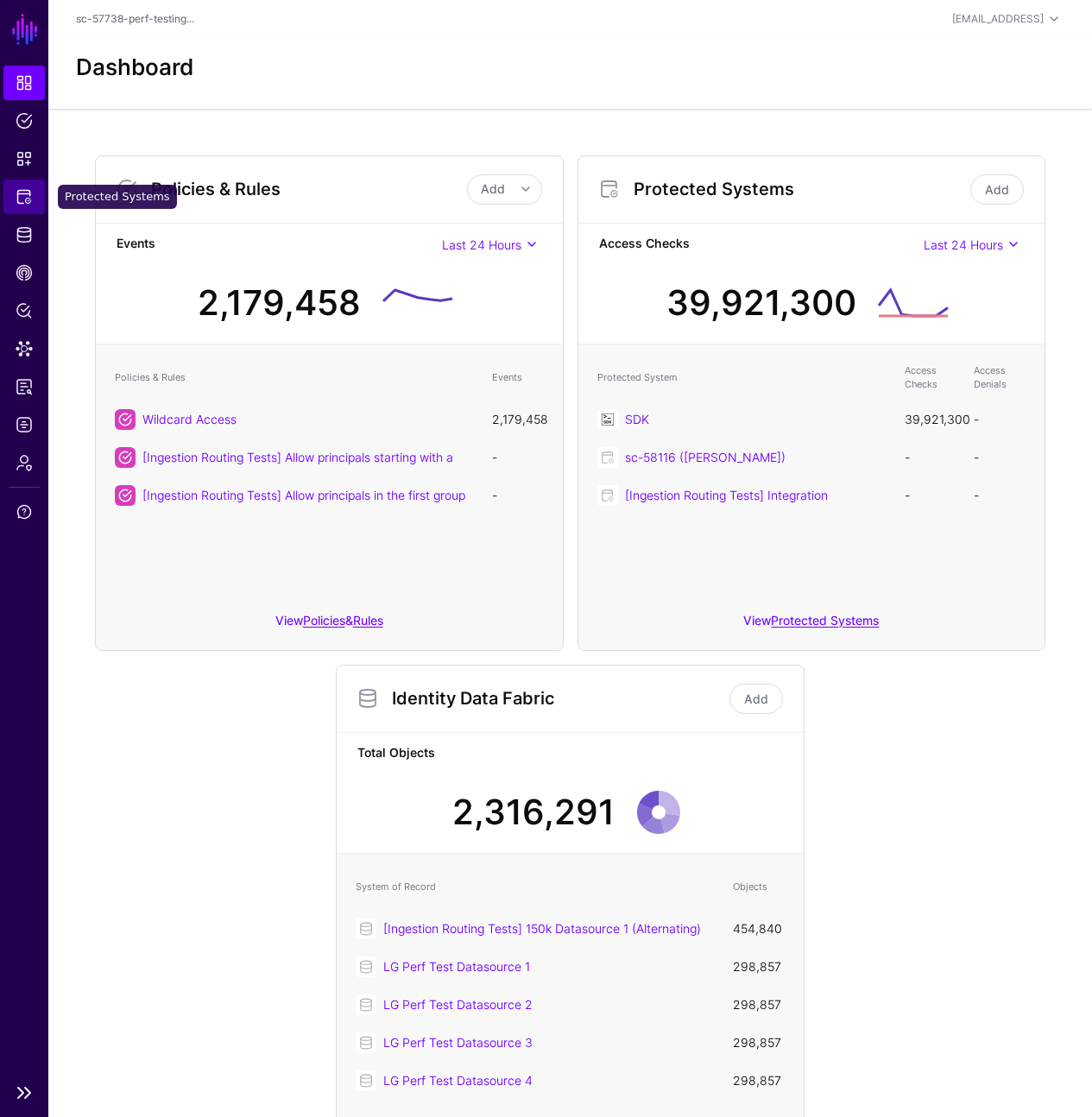
click at [30, 194] on span "Protected Systems" at bounding box center [25, 197] width 18 height 18
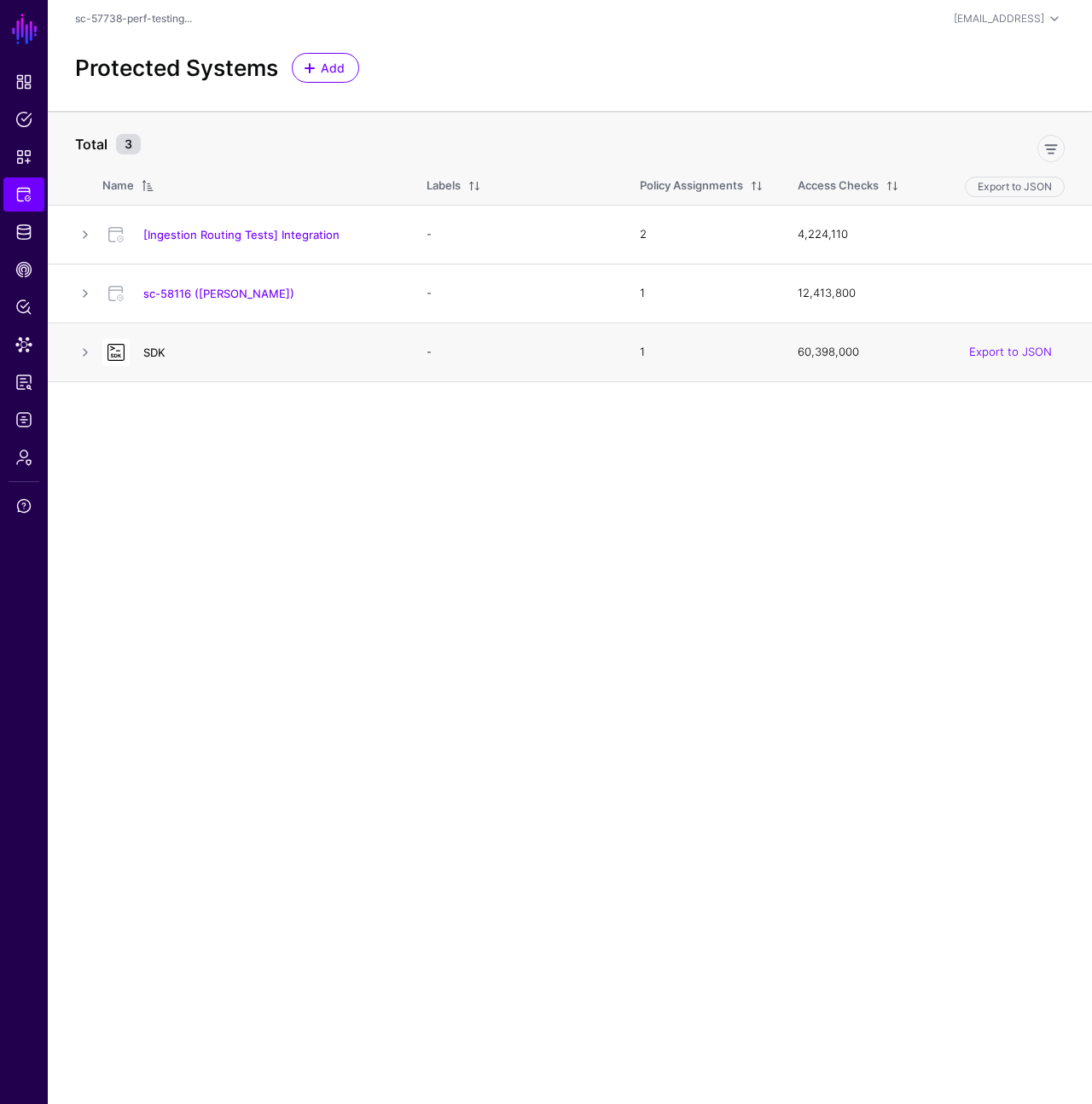
click at [158, 355] on link "SDK" at bounding box center [154, 352] width 22 height 14
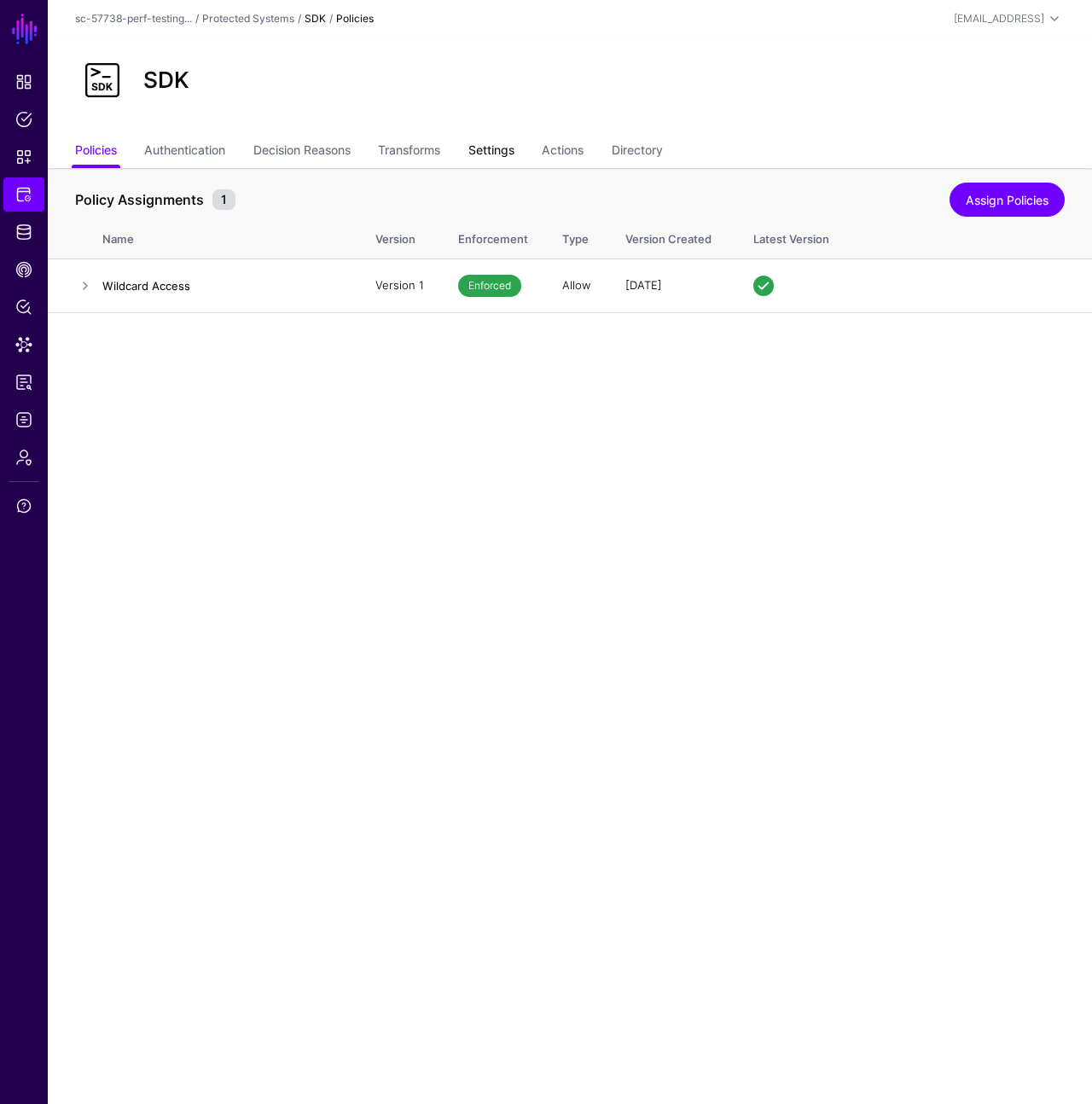
click at [505, 151] on link "Settings" at bounding box center [490, 151] width 46 height 32
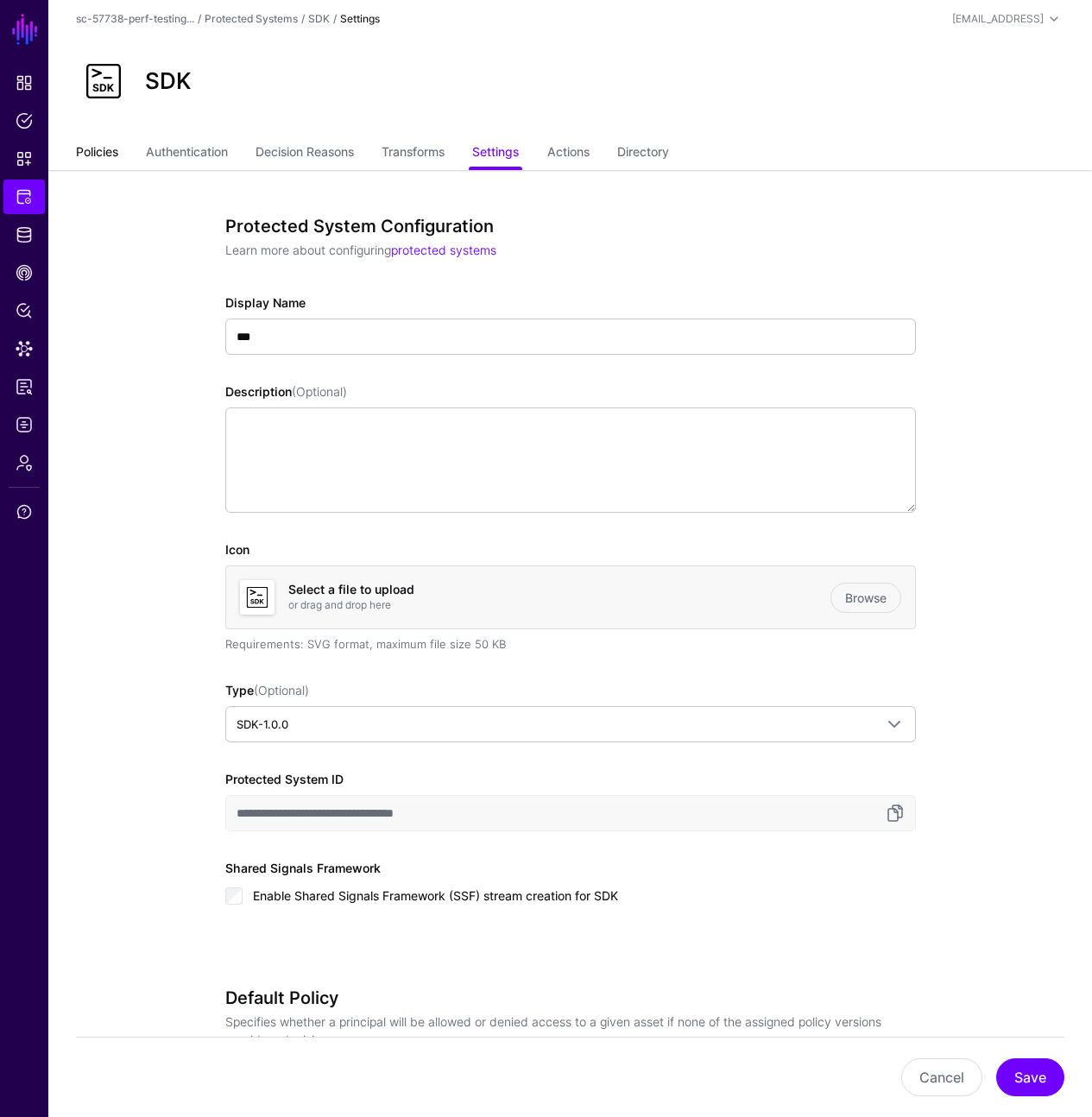
click at [100, 151] on link "Policies" at bounding box center [96, 153] width 42 height 32
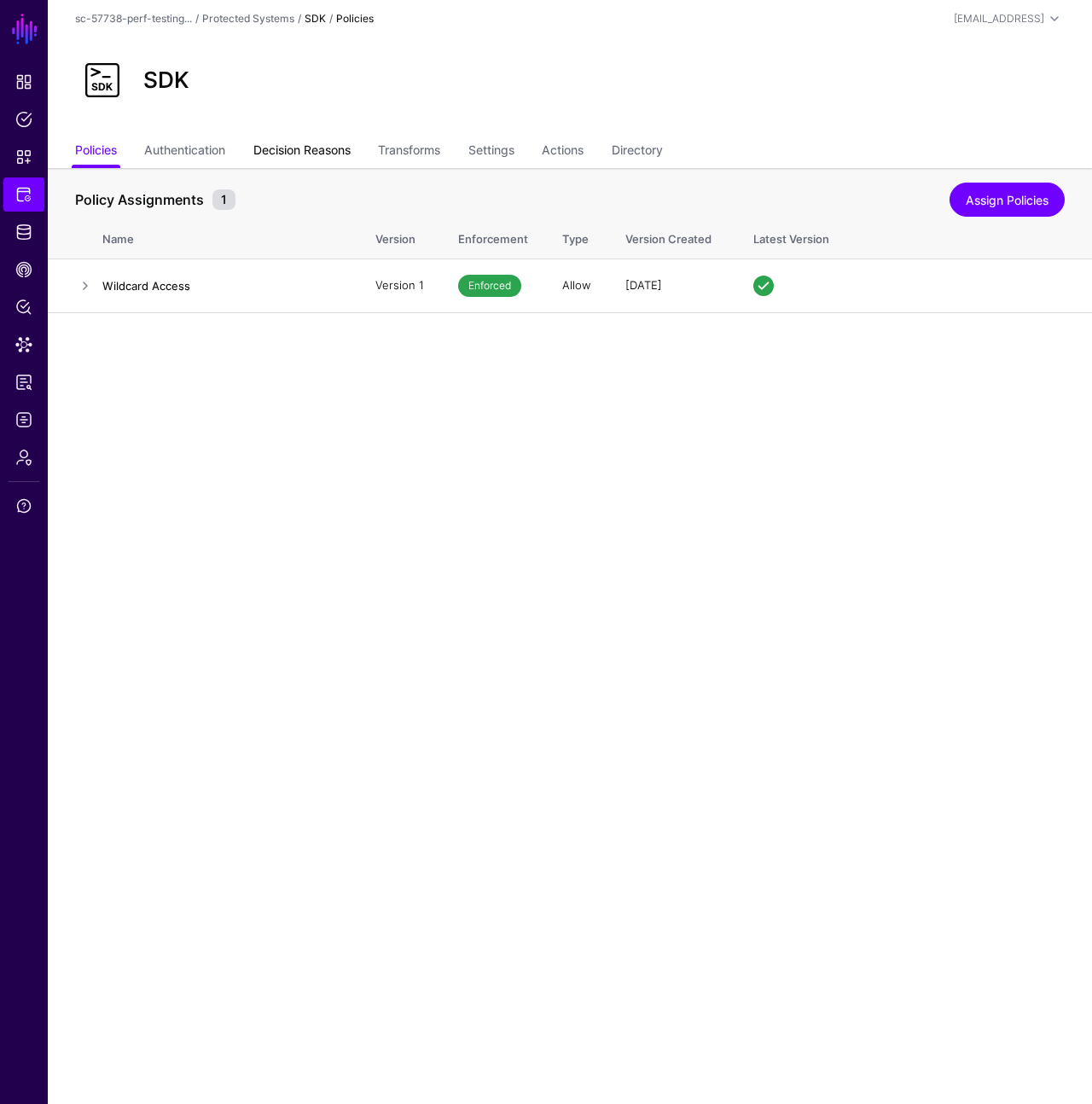
click at [341, 150] on link "Decision Reasons" at bounding box center [302, 151] width 97 height 32
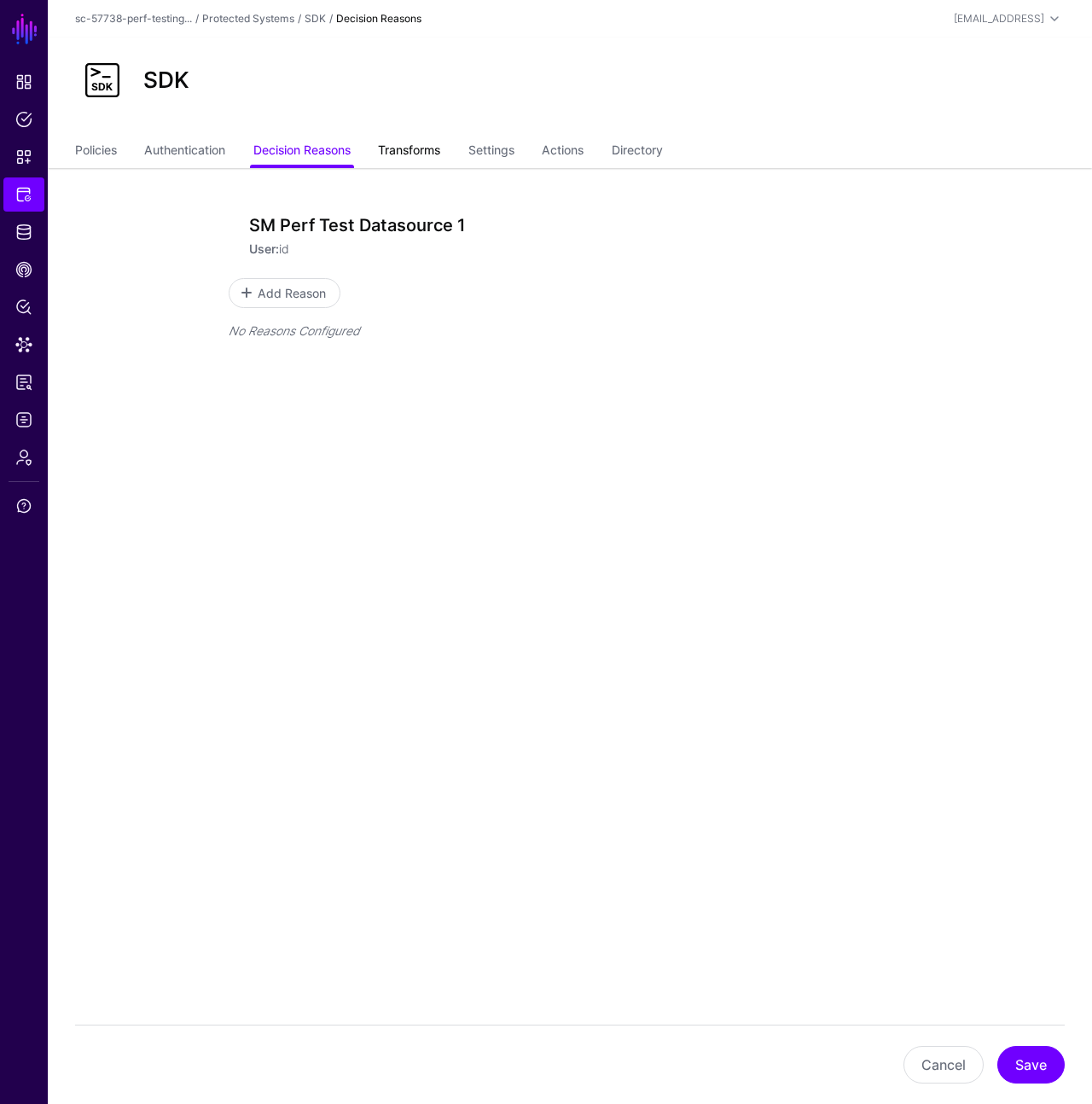
click at [427, 151] on link "Transforms" at bounding box center [409, 151] width 62 height 32
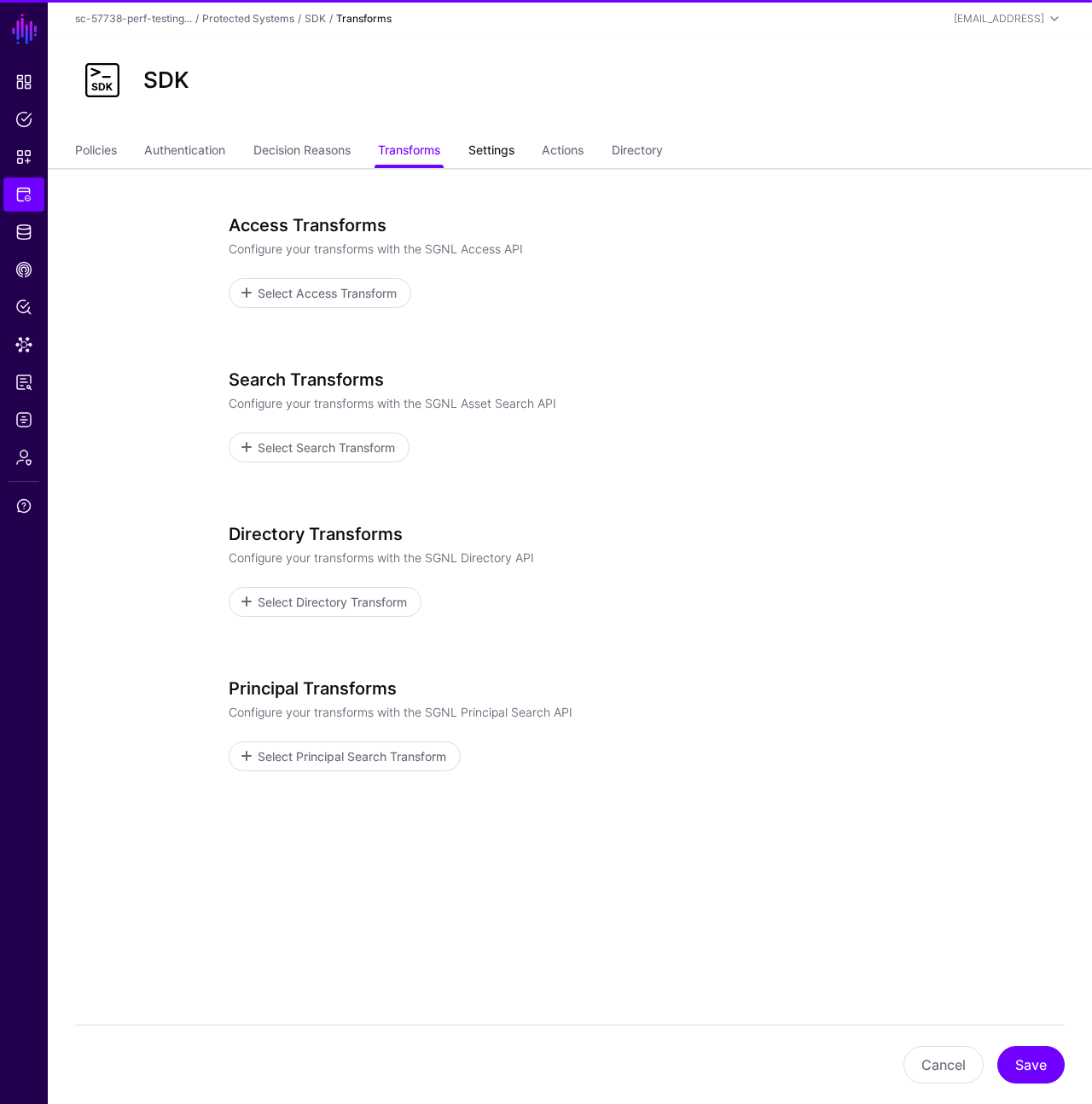
click at [504, 145] on link "Settings" at bounding box center [490, 151] width 46 height 32
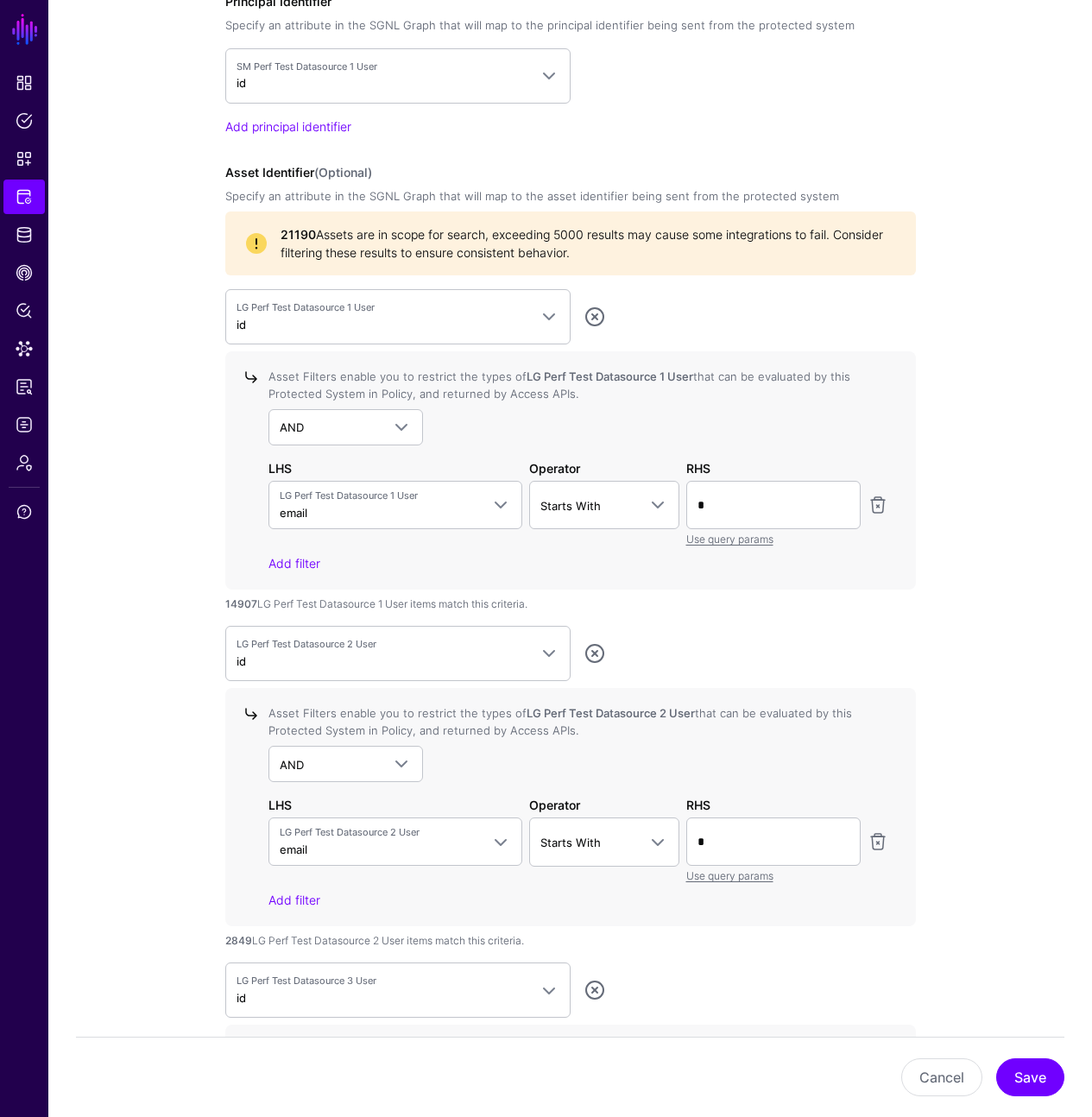
scroll to position [1348, 0]
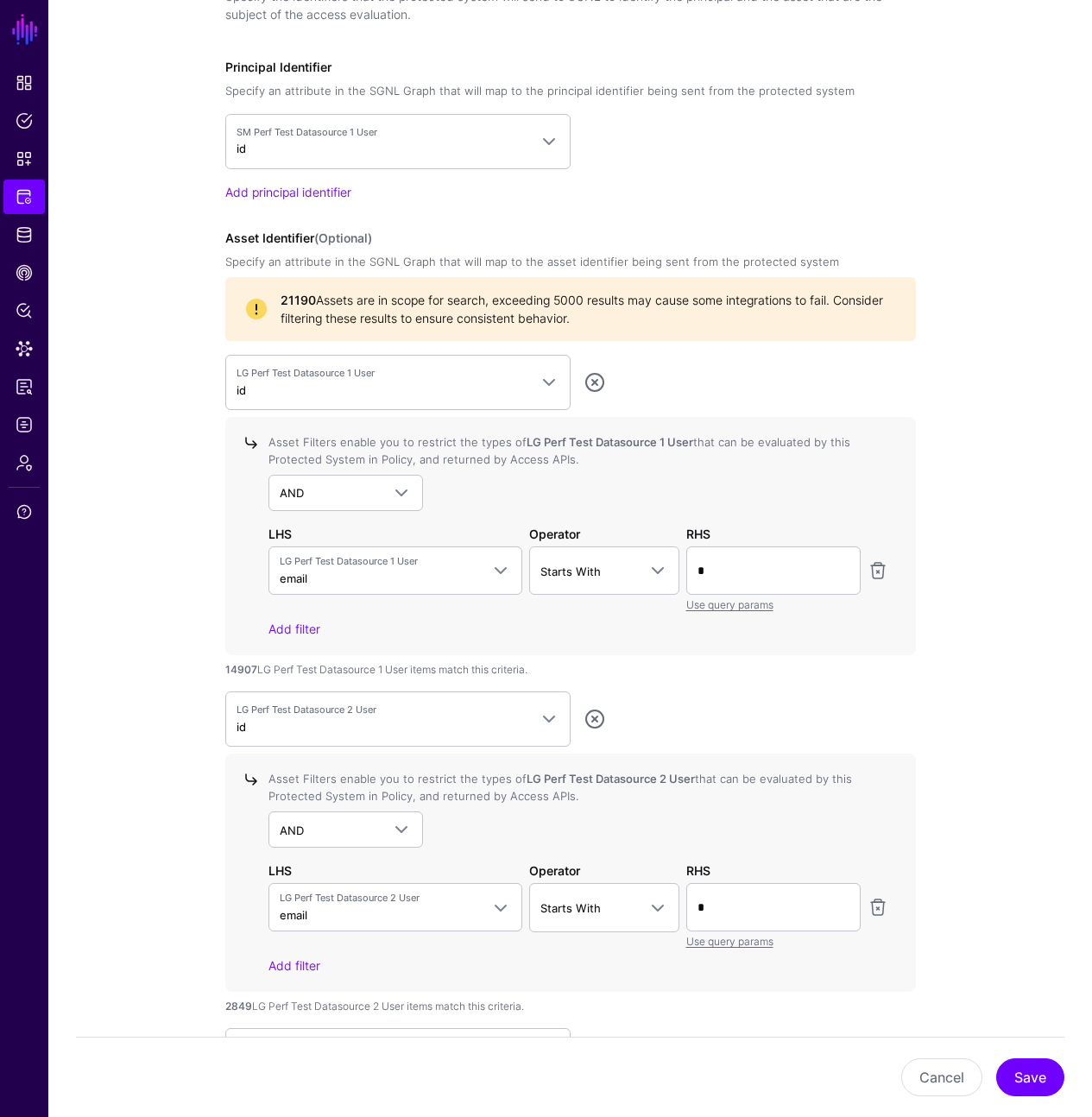
click at [1033, 511] on app-integrations-details-form "**********" at bounding box center [570, 698] width 1043 height 3753
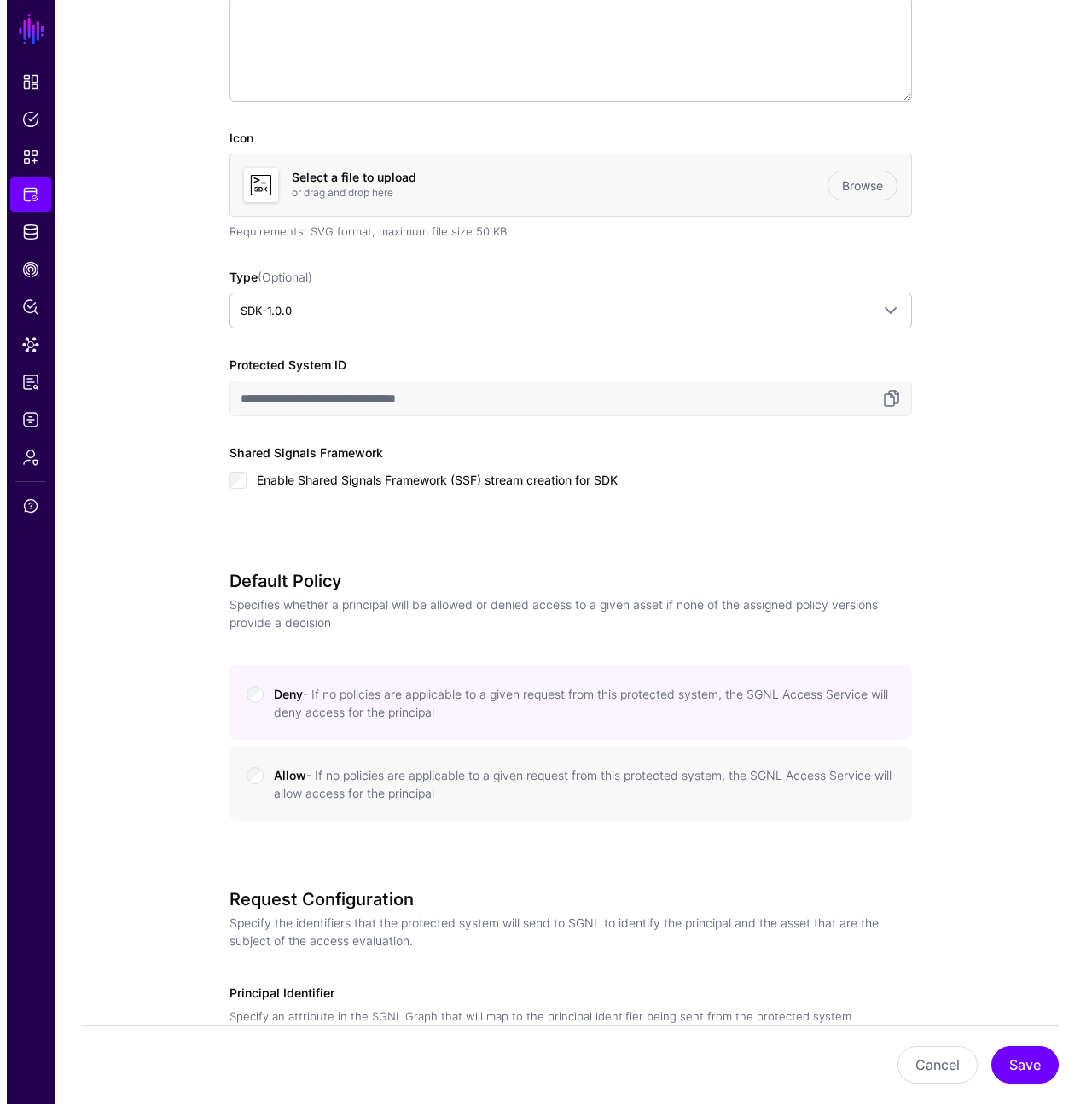
scroll to position [0, 0]
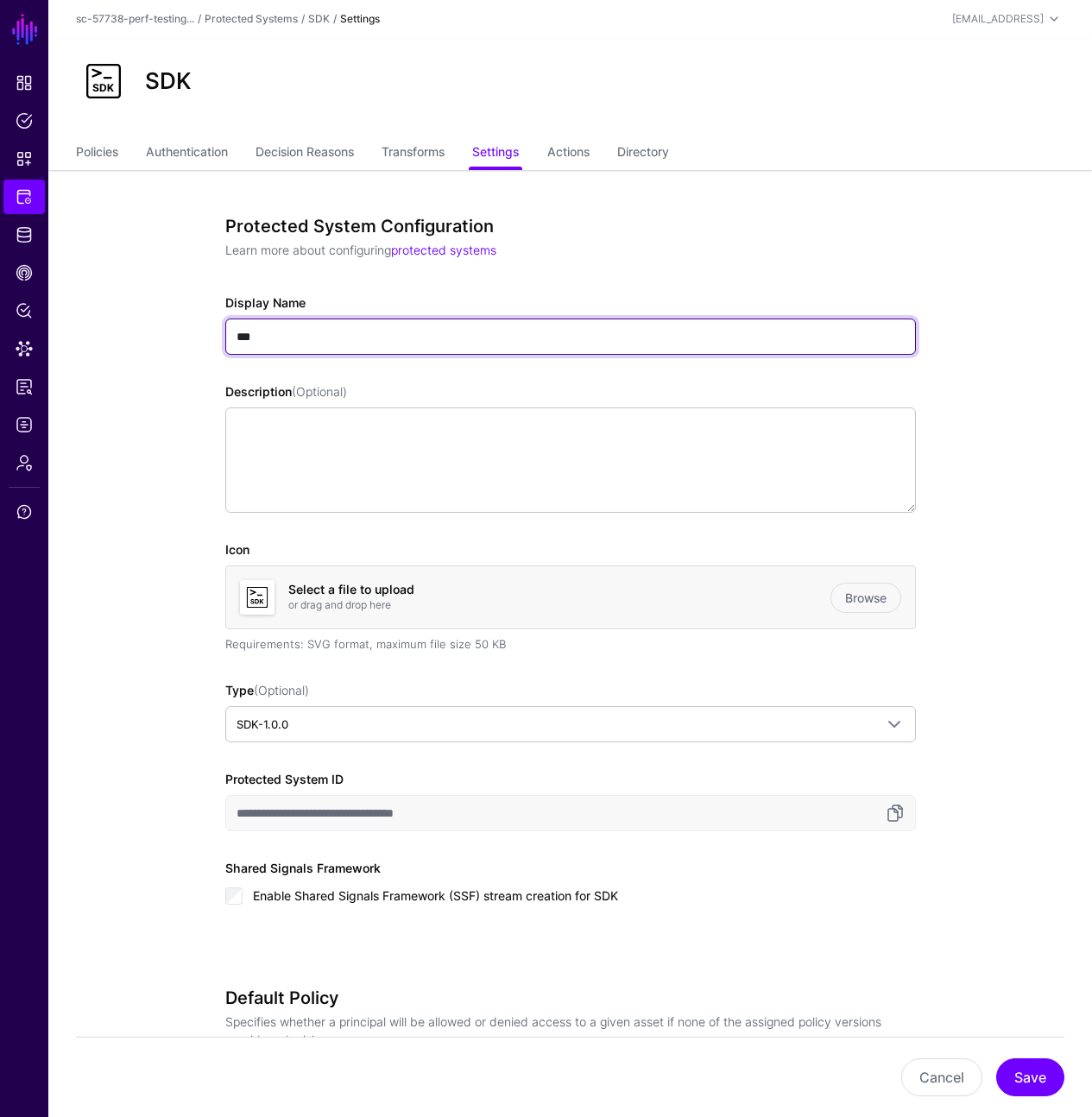
click at [384, 344] on input "***" at bounding box center [570, 336] width 690 height 36
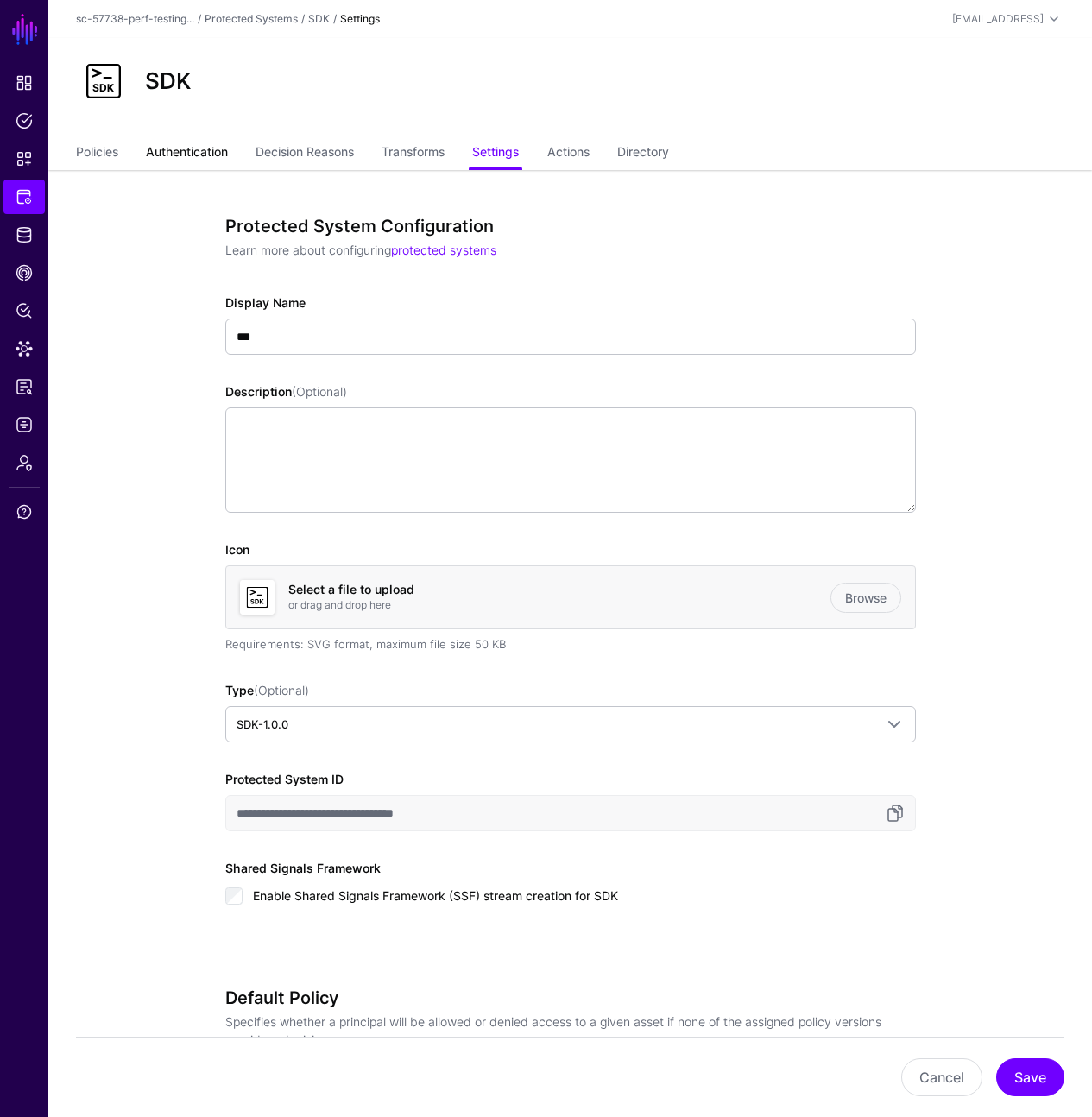
click at [212, 151] on link "Authentication" at bounding box center [187, 153] width 82 height 32
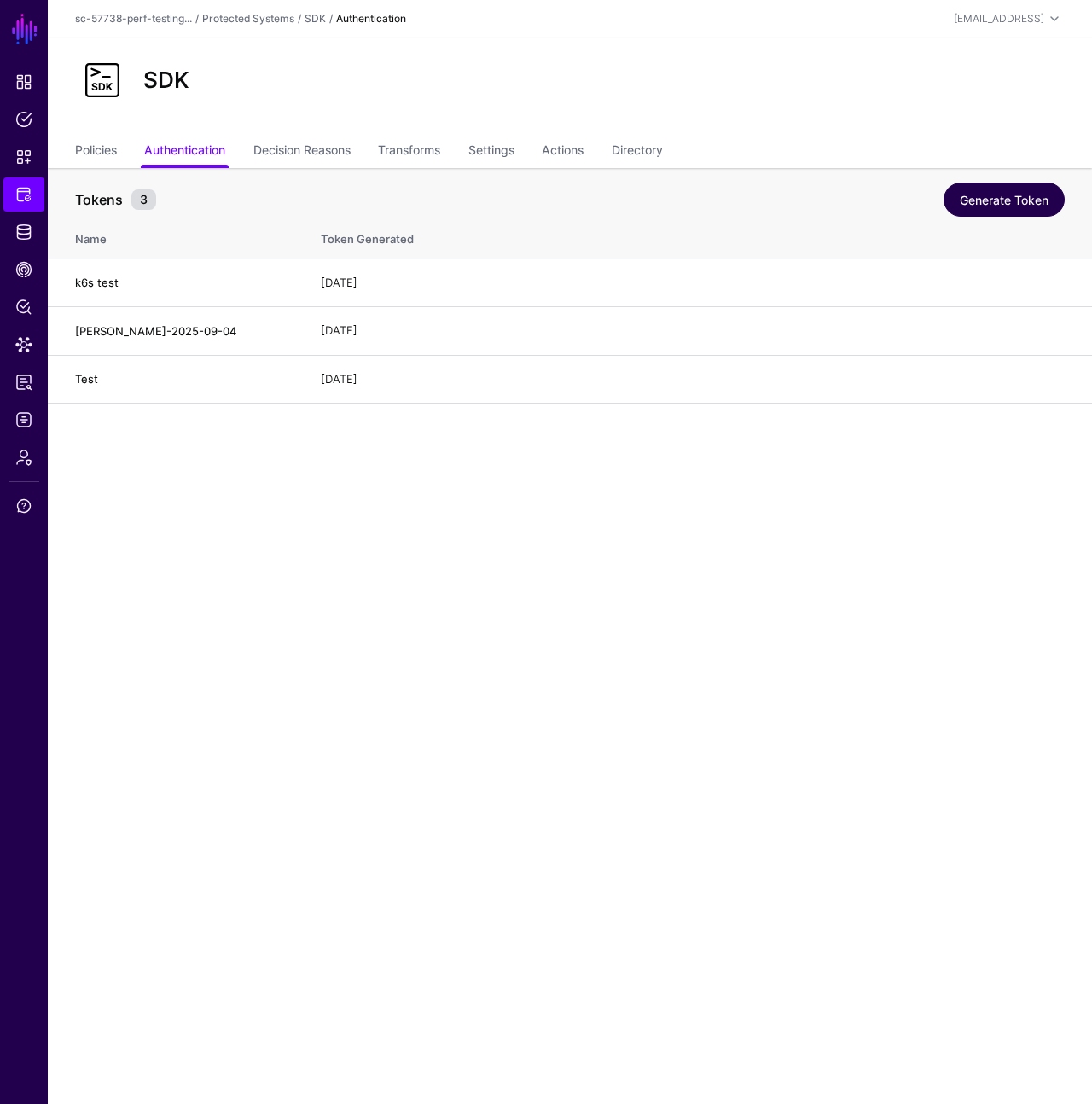
click at [955, 197] on link "Generate Token" at bounding box center [1004, 199] width 121 height 34
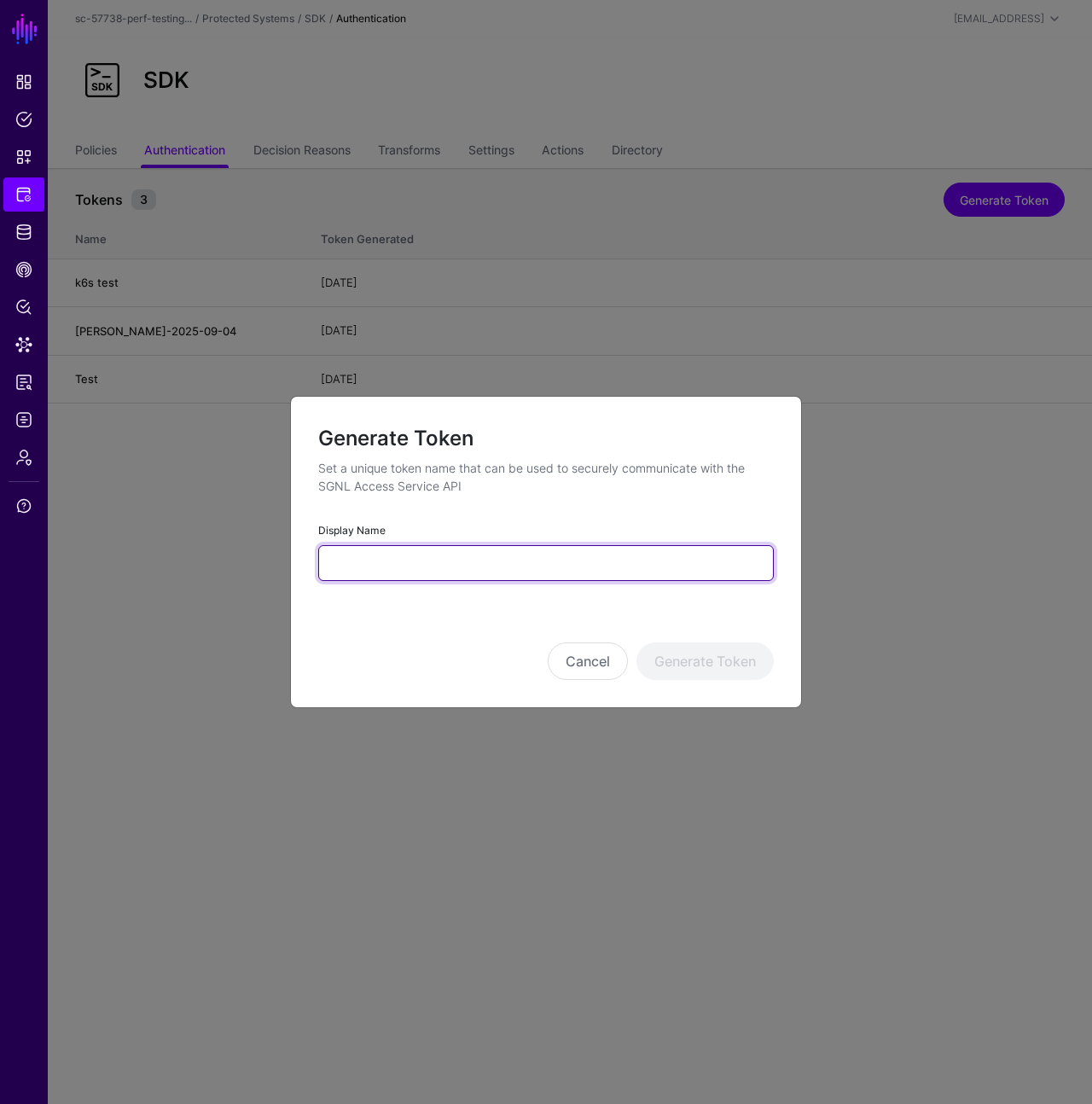
click at [508, 575] on input "Display Name" at bounding box center [546, 563] width 455 height 36
type input "****"
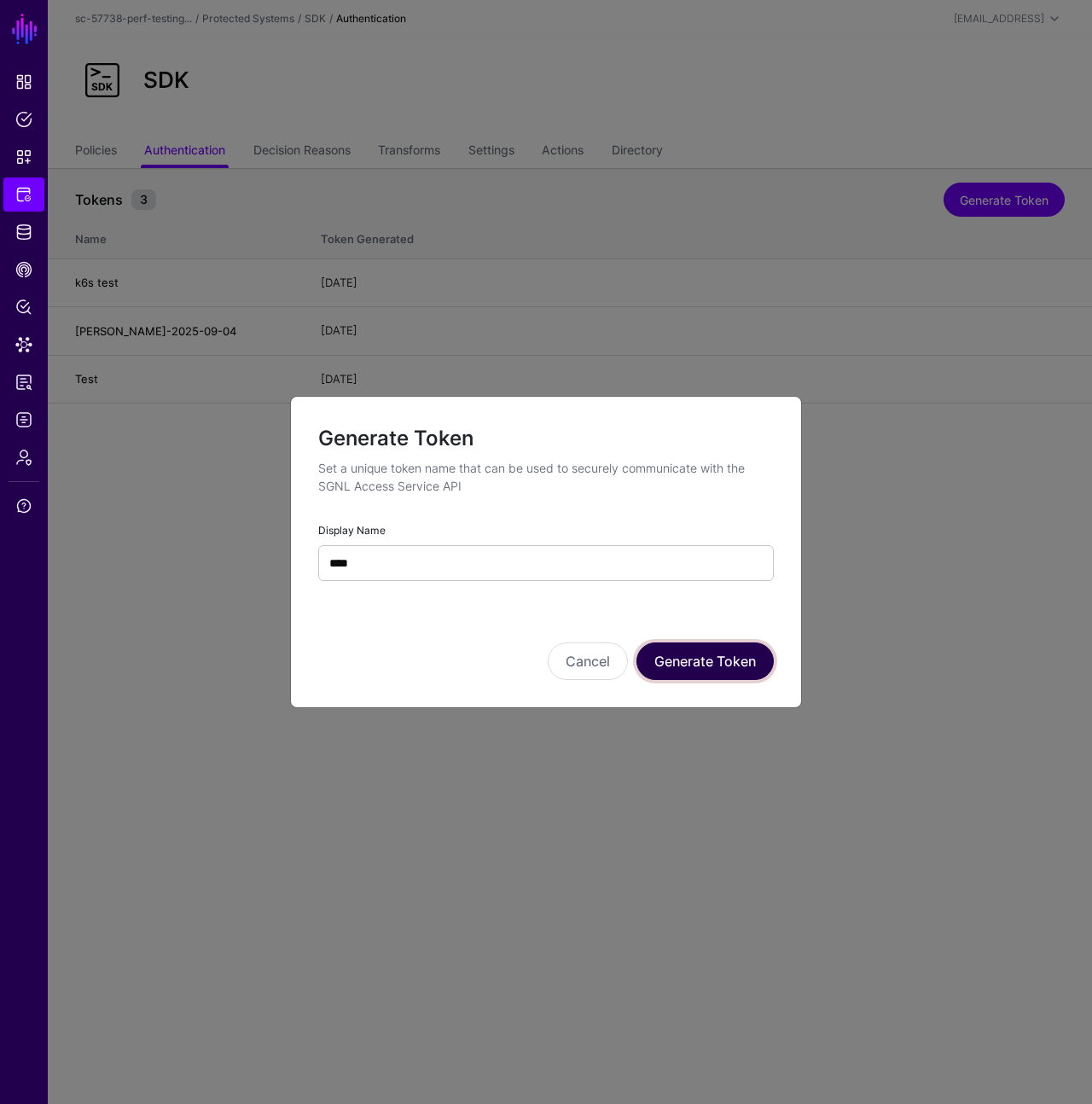
click at [690, 654] on button "Generate Token" at bounding box center [705, 661] width 137 height 38
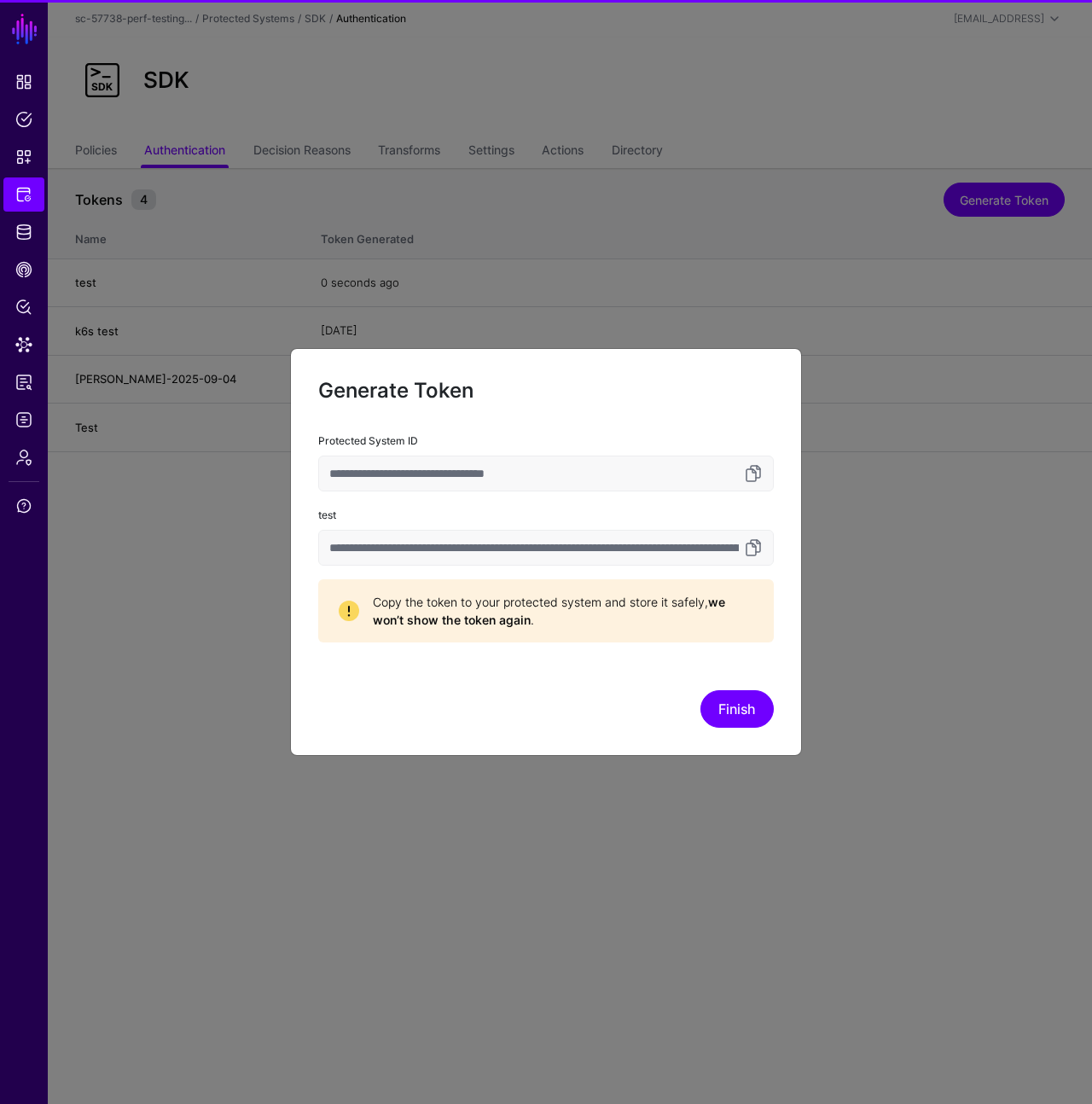
click at [751, 558] on input "**********" at bounding box center [546, 548] width 455 height 36
click at [758, 543] on link at bounding box center [752, 548] width 20 height 20
click at [753, 552] on link at bounding box center [752, 548] width 20 height 20
